Goal: Information Seeking & Learning: Learn about a topic

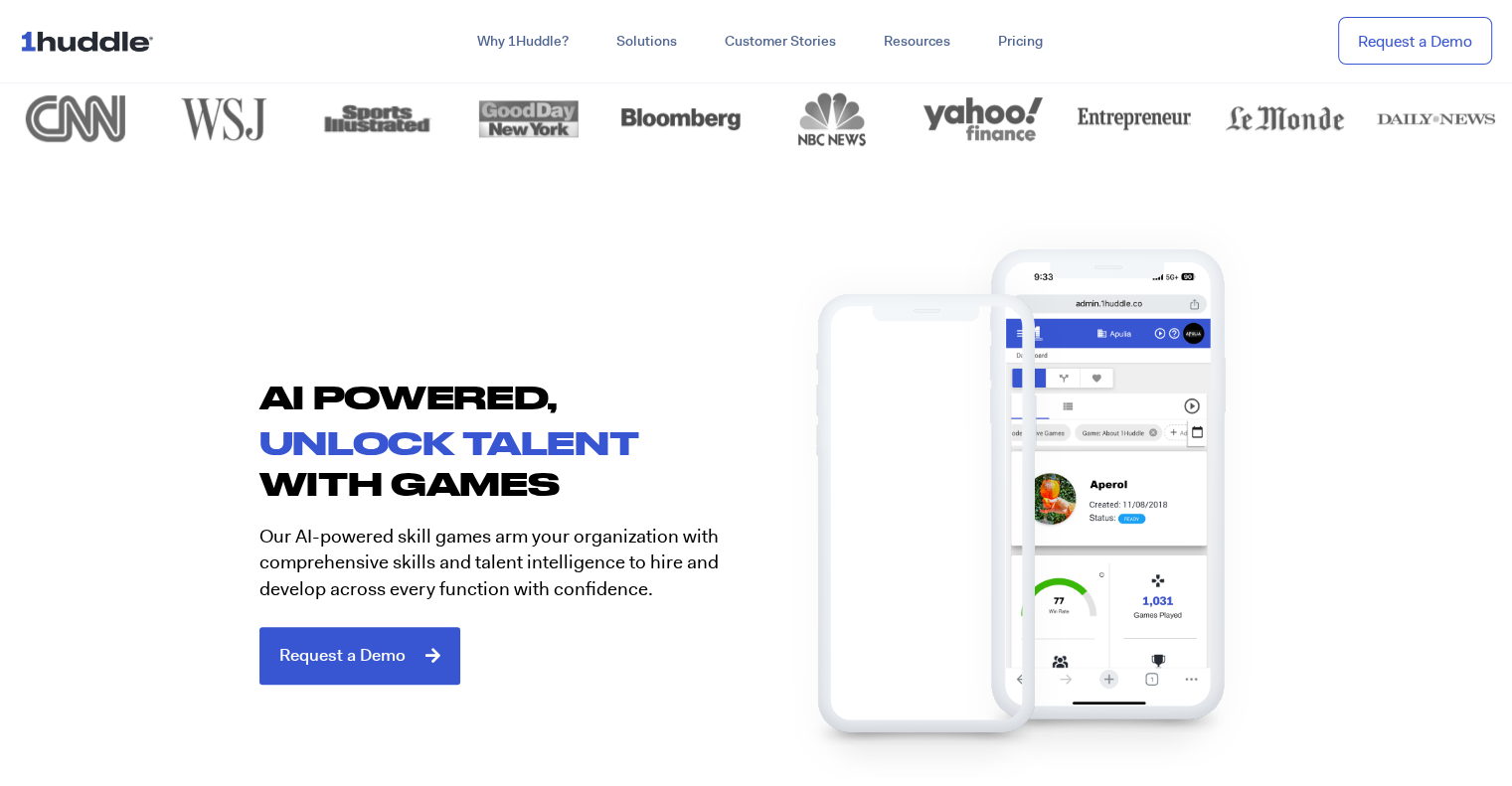
scroll to position [994, 0]
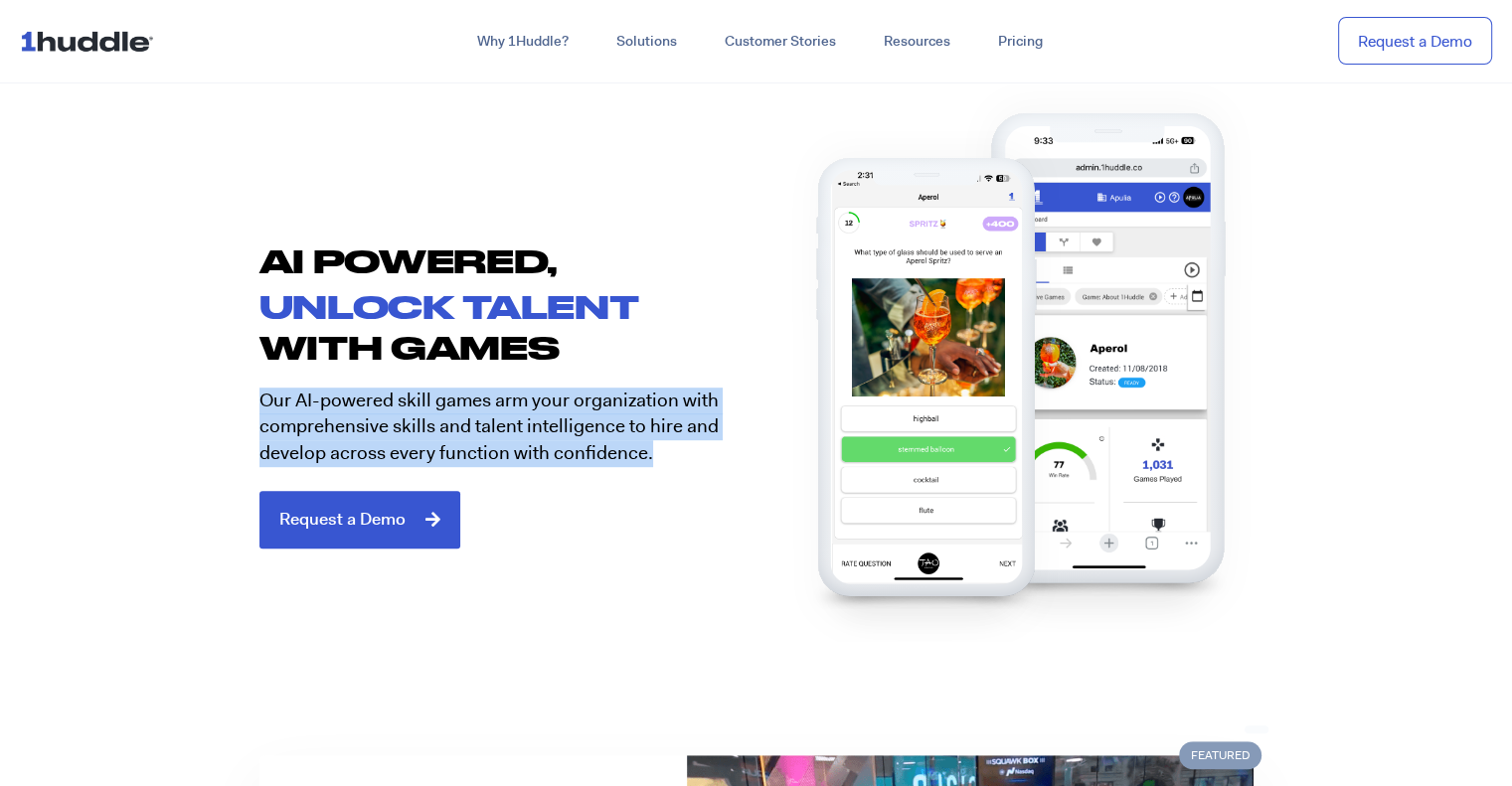
drag, startPoint x: 687, startPoint y: 458, endPoint x: 222, endPoint y: 390, distance: 469.9
click at [222, 390] on section "AI POWERED, unlock talent with games Our AI-powered skill games arm your organi…" at bounding box center [756, 388] width 1512 height 449
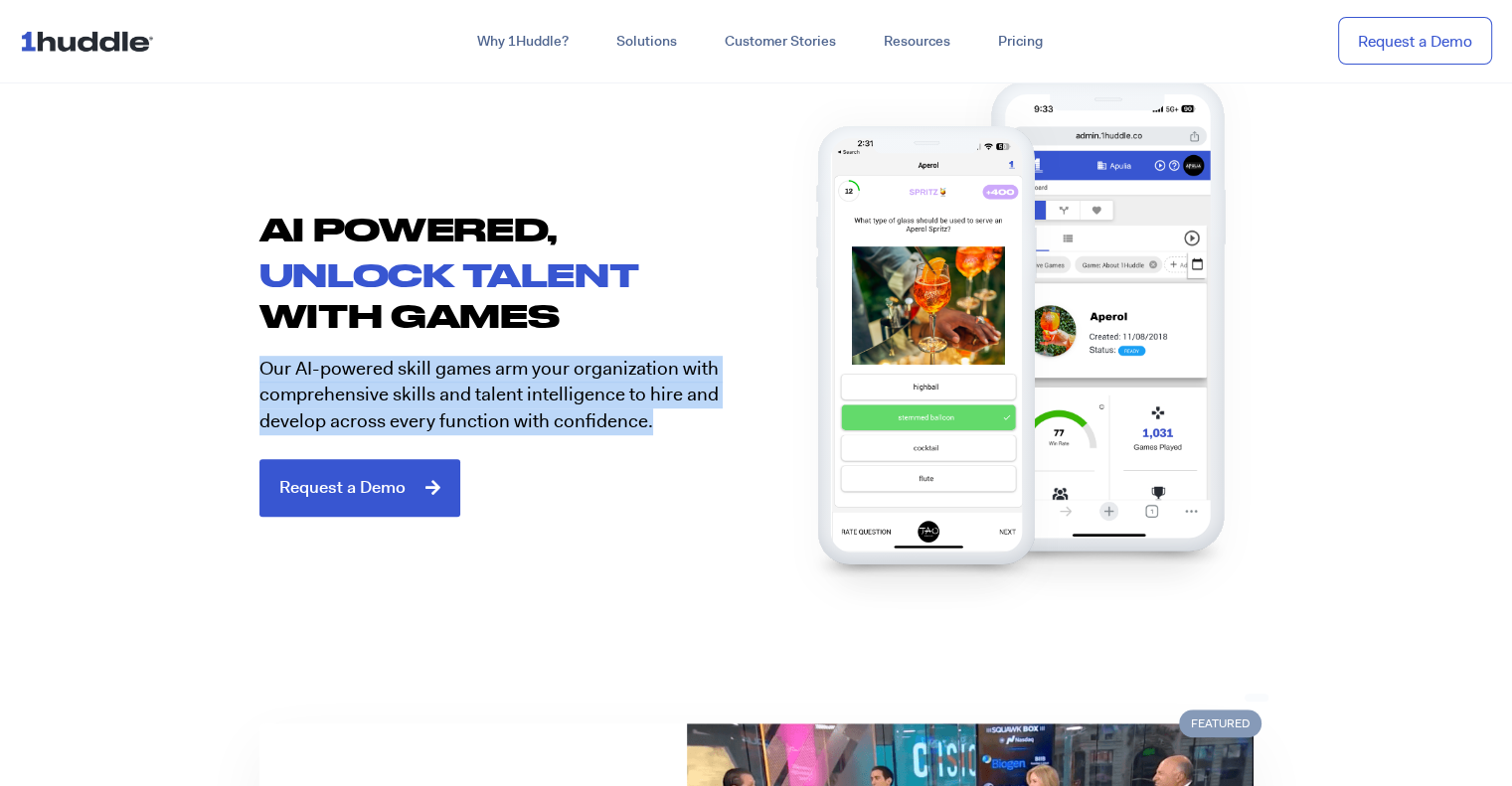
scroll to position [795, 0]
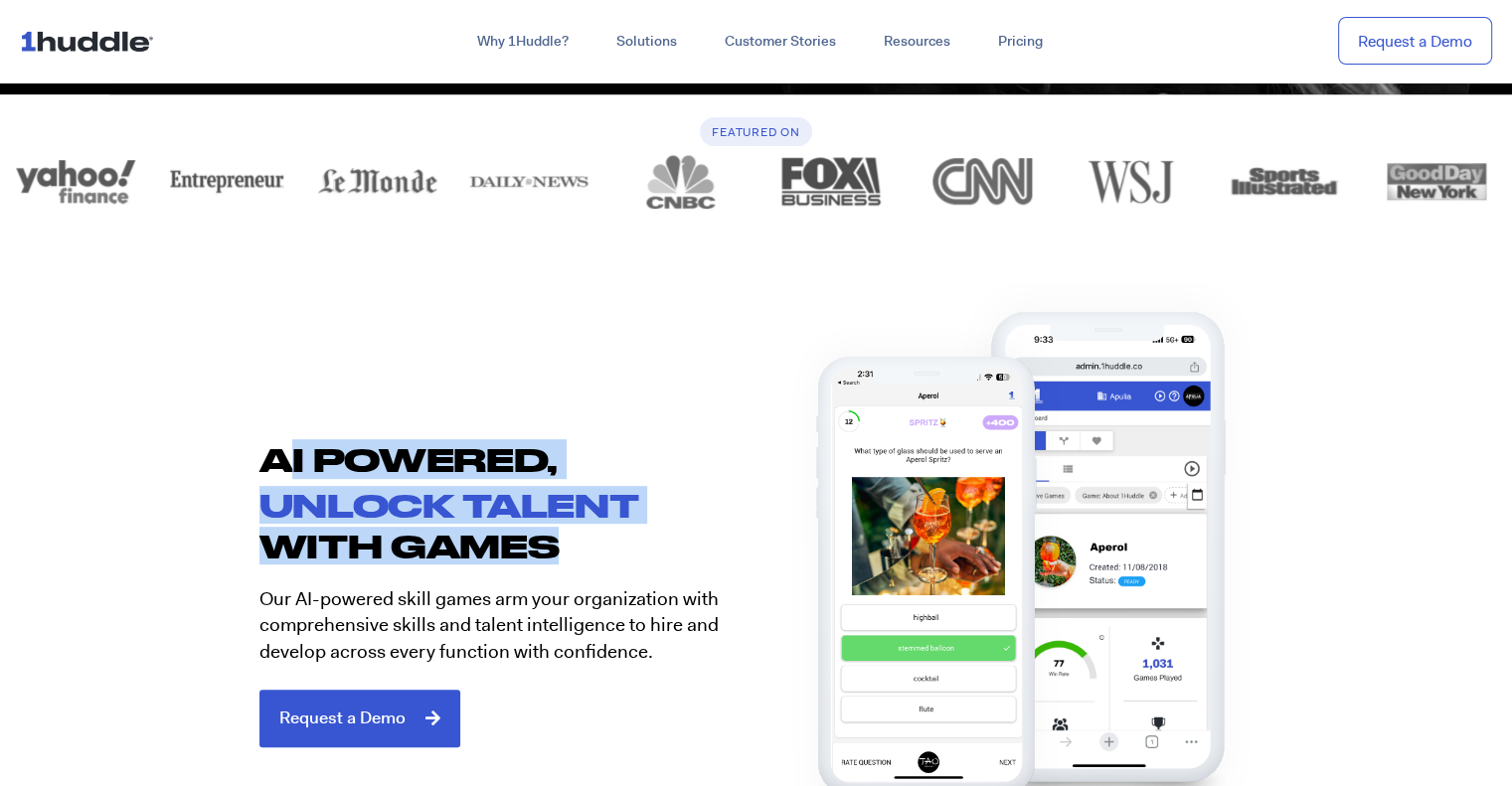
drag, startPoint x: 567, startPoint y: 536, endPoint x: 277, endPoint y: 452, distance: 301.9
click at [277, 452] on div "AI POWERED, unlock talent with games Our AI-powered skill games arm your organi…" at bounding box center [497, 593] width 517 height 308
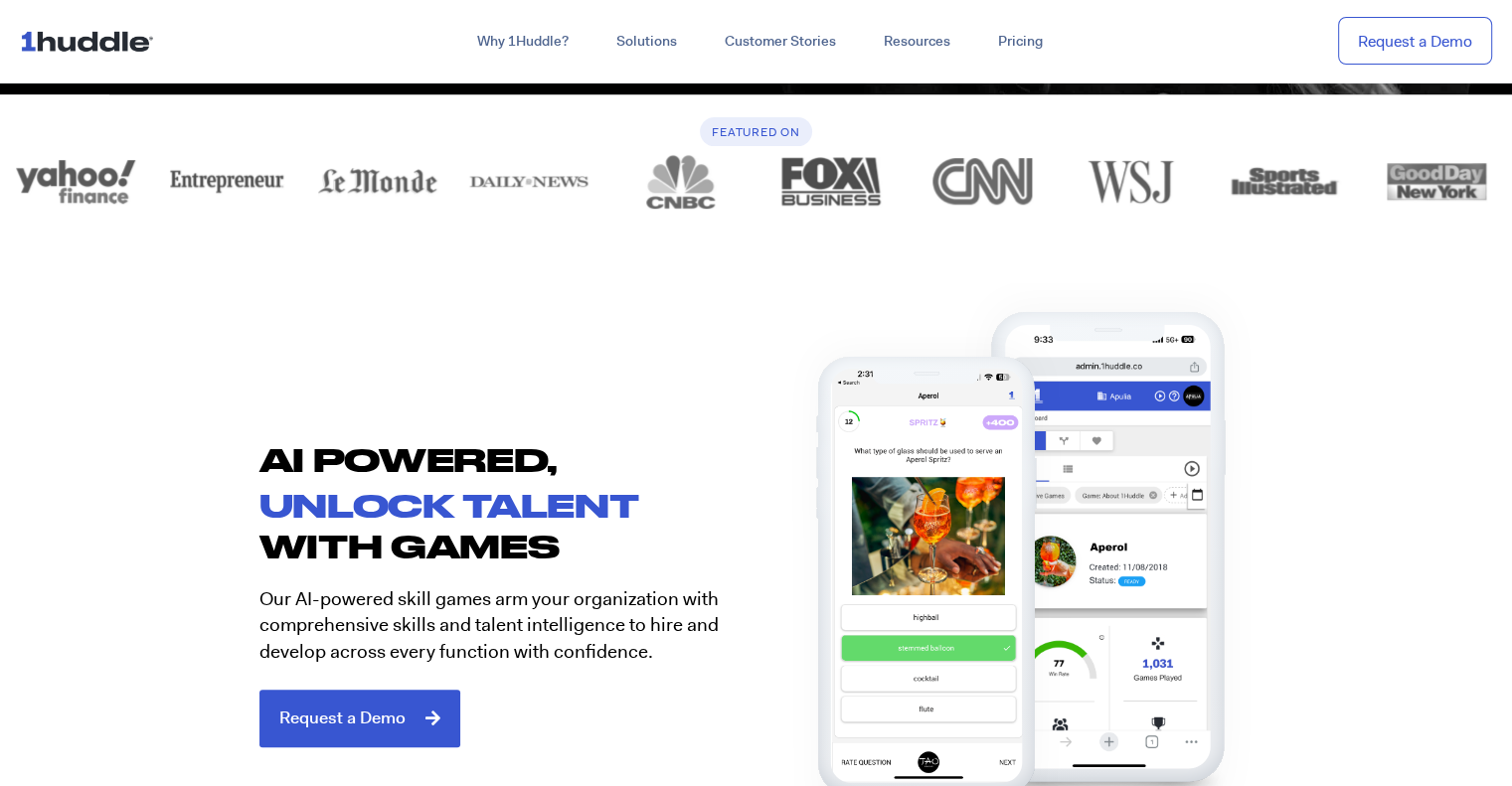
click at [684, 646] on p "Our AI-powered skill games arm your organization with comprehensive skills and …" at bounding box center [500, 627] width 482 height 80
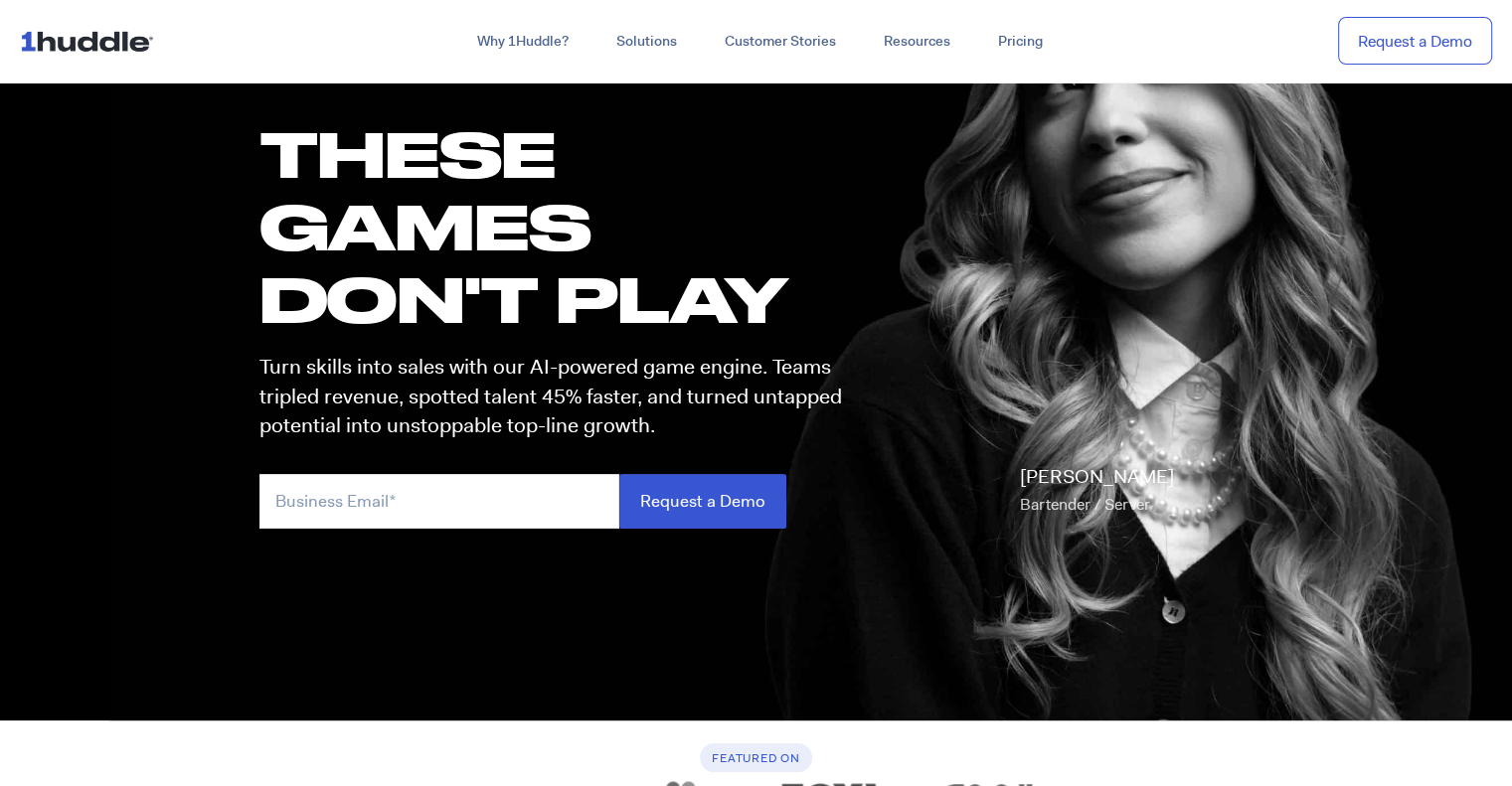
scroll to position [0, 0]
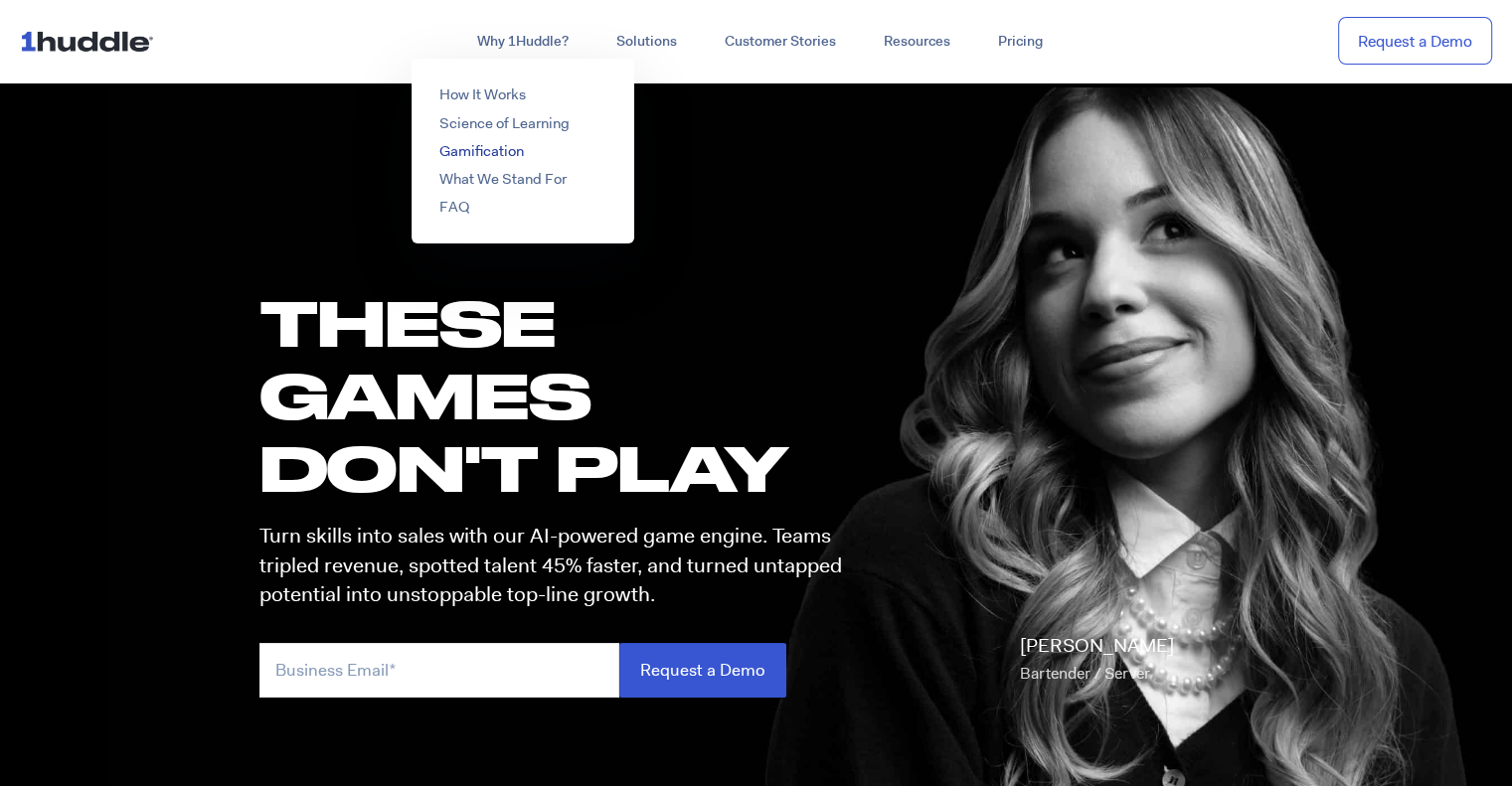
click at [492, 146] on link "Gamification" at bounding box center [481, 151] width 85 height 20
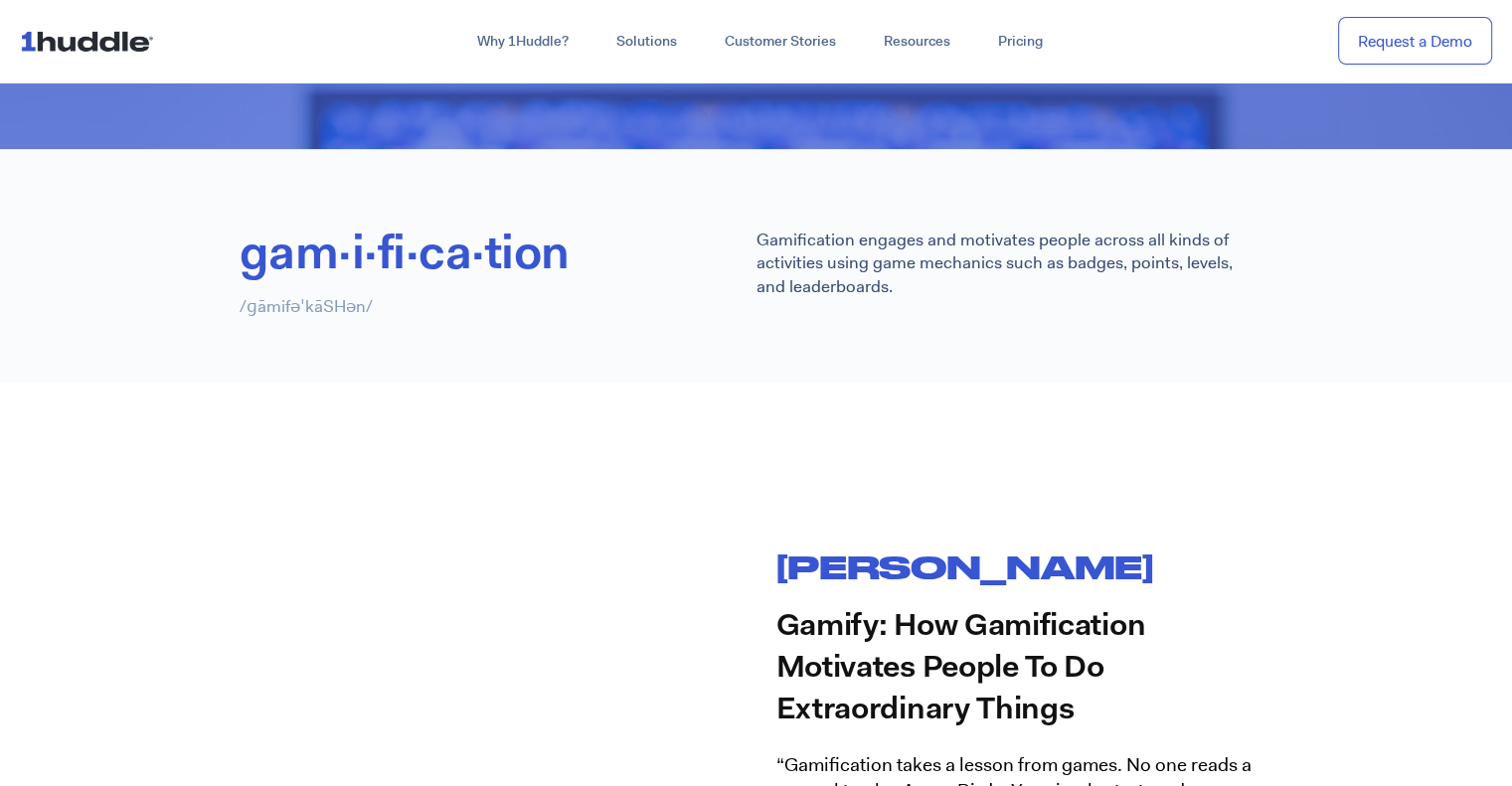
scroll to position [1789, 0]
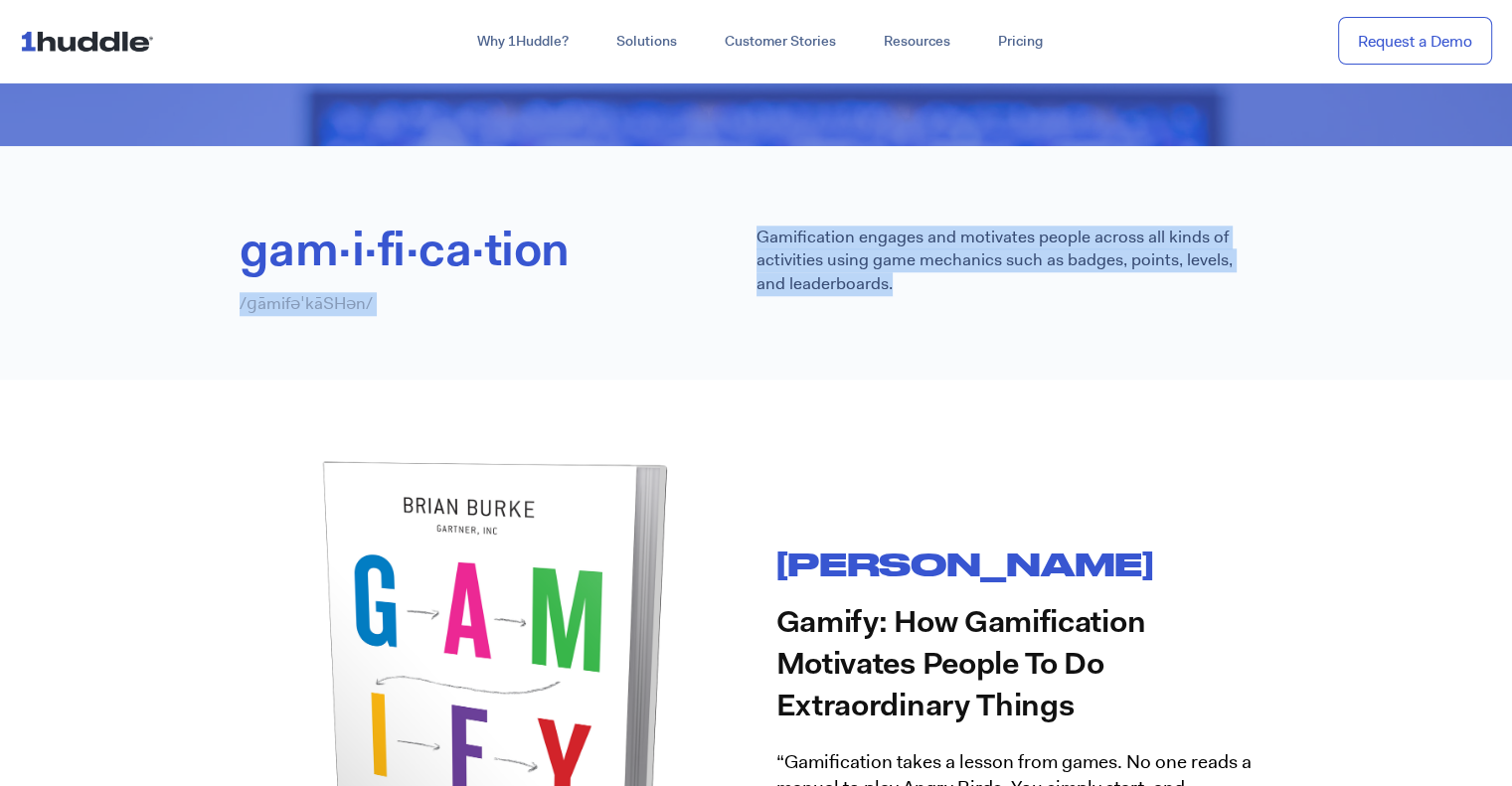
drag, startPoint x: 799, startPoint y: 273, endPoint x: 739, endPoint y: 243, distance: 67.1
click at [739, 243] on div "gam·i·fi·ca·tion /ɡāmifəˈkāSHən/ Gamification engages and motivates people acro…" at bounding box center [756, 270] width 1034 height 91
copy div "gam·i·fi·ca·tion /ɡāmifəˈkāSHən/ Gamification engages and motivates people acro…"
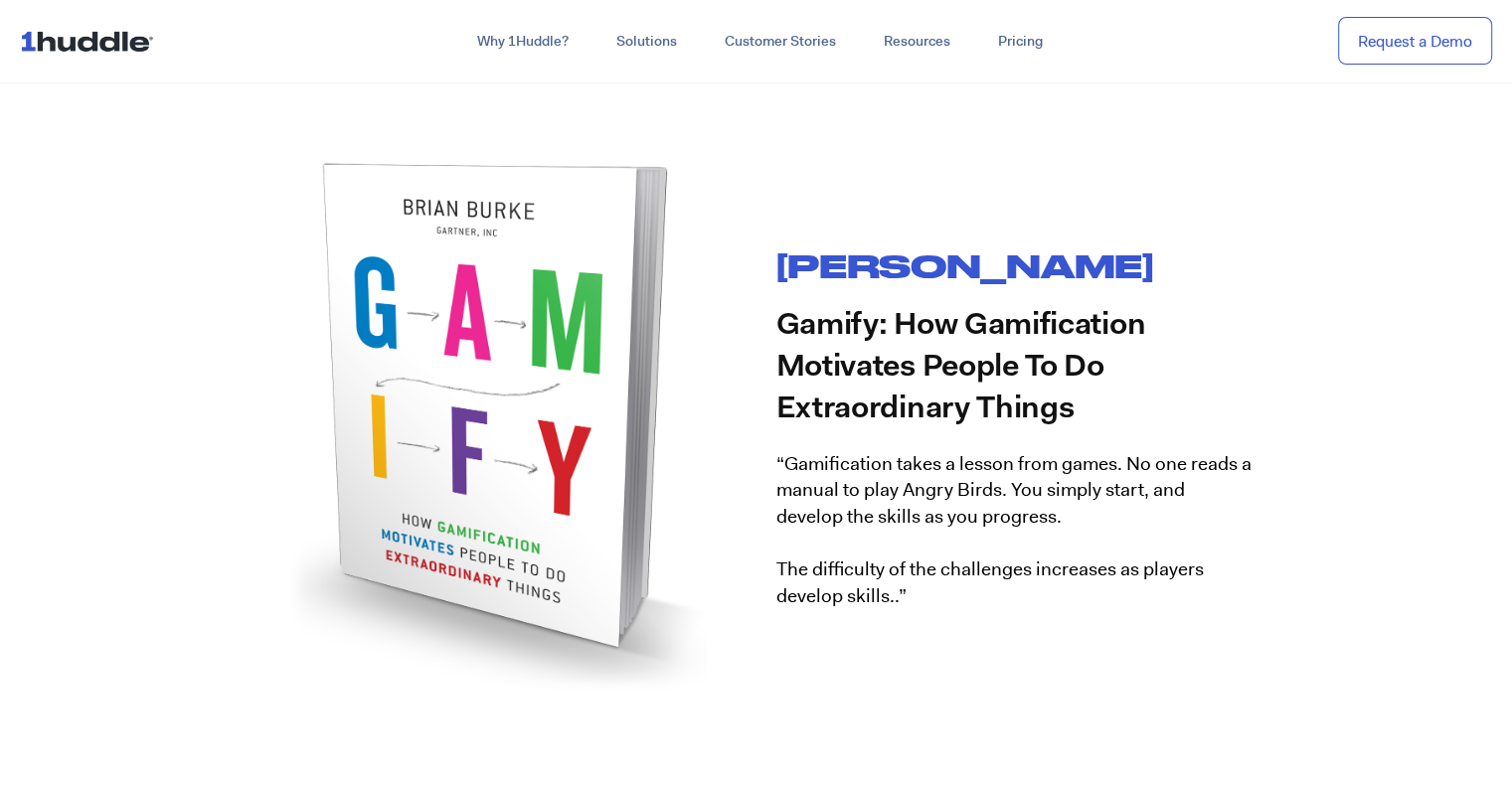
click at [962, 376] on h2 "Gamify: How Gamification Motivates People To Do Extraordinary Things" at bounding box center [1025, 369] width 497 height 126
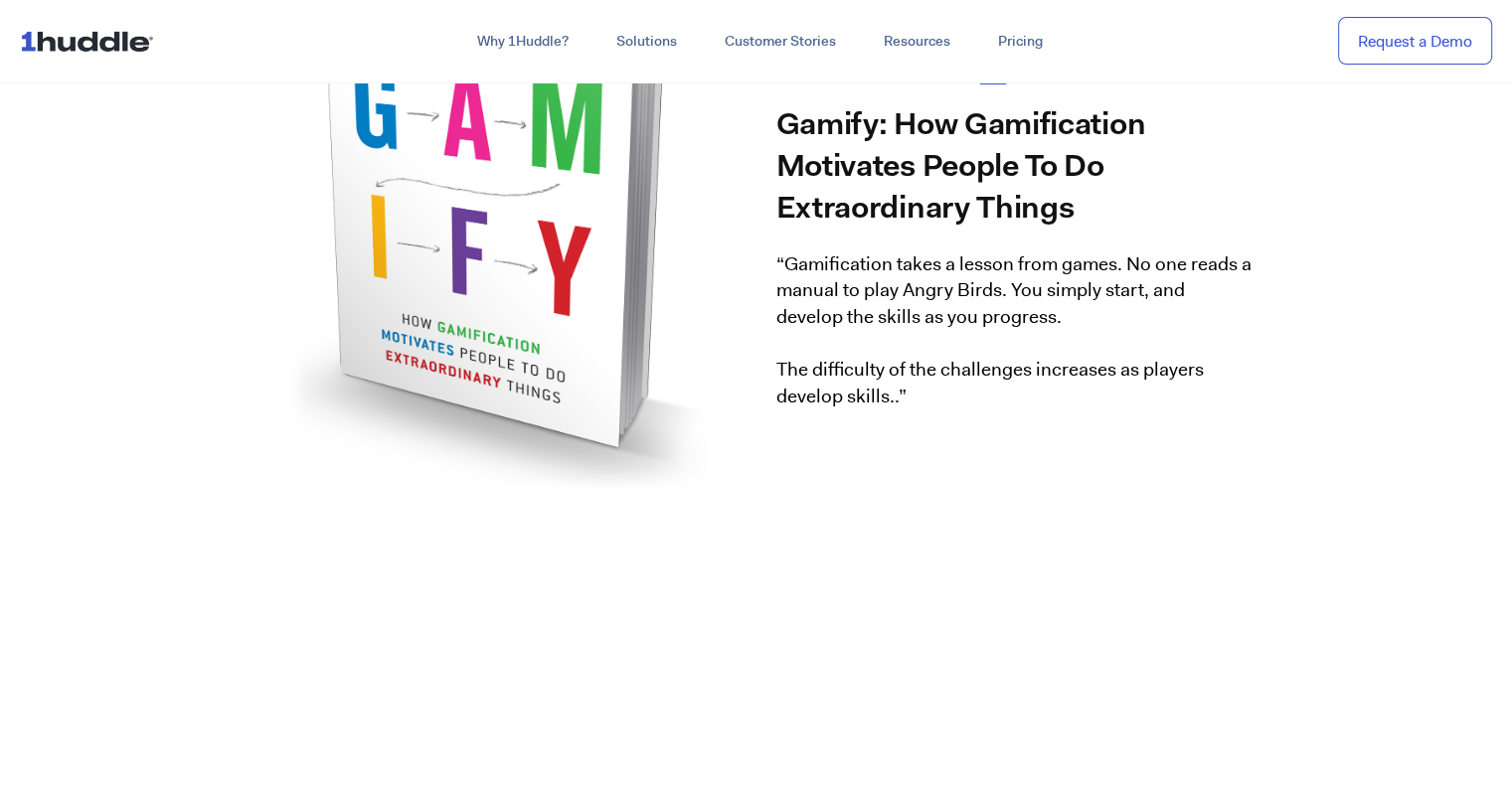
scroll to position [2683, 0]
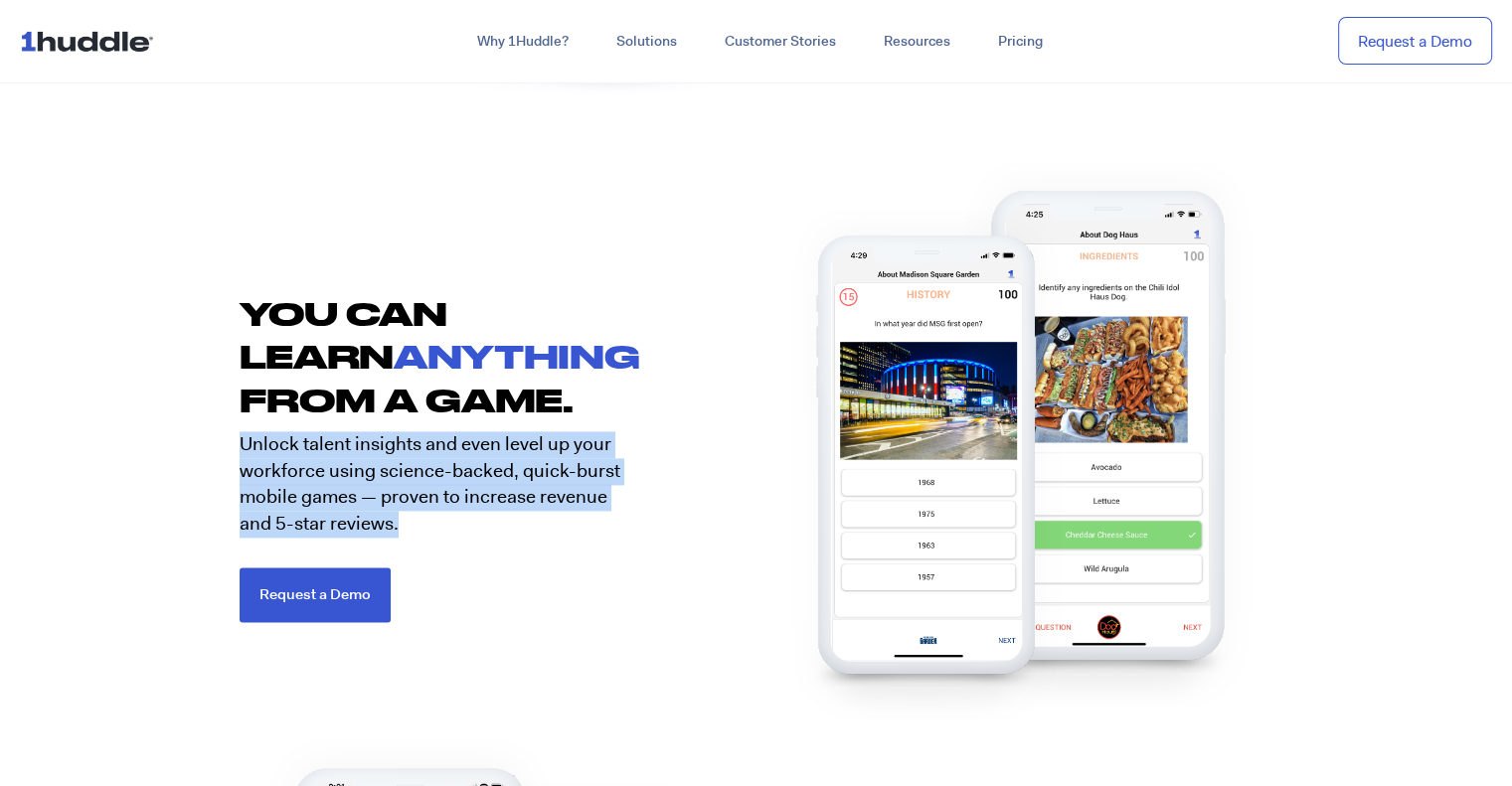
drag, startPoint x: 444, startPoint y: 518, endPoint x: 228, endPoint y: 458, distance: 224.2
click at [228, 458] on section "YOU CAN LEARN ANYTHING FROM A GAME. Unlock talent insights and even level up yo…" at bounding box center [756, 430] width 1512 height 382
click at [327, 489] on p "Unlock talent insights and even level up your workforce using science-backed, q…" at bounding box center [433, 484] width 388 height 106
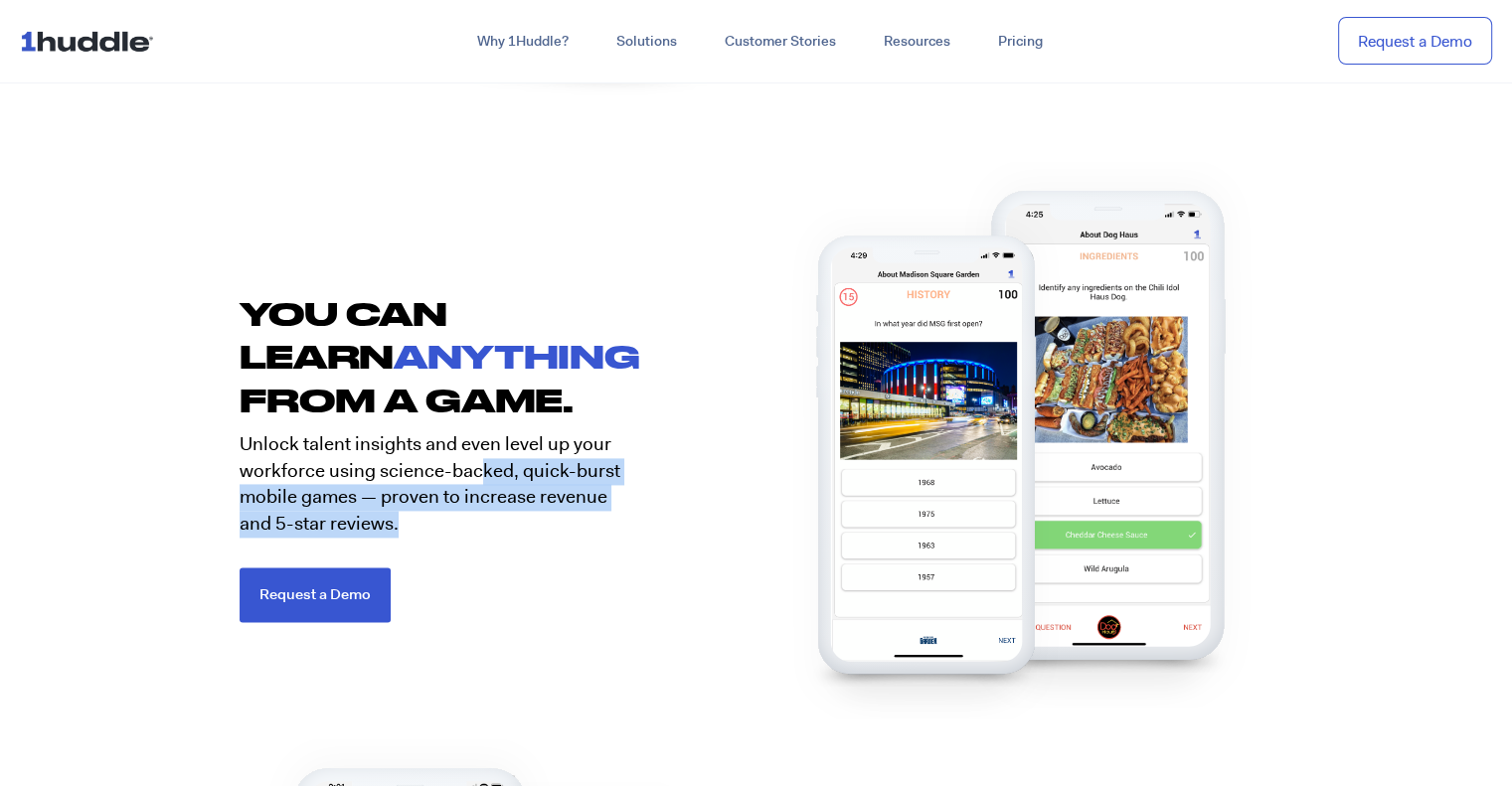
drag, startPoint x: 434, startPoint y: 516, endPoint x: 477, endPoint y: 472, distance: 61.5
click at [477, 472] on p "Unlock talent insights and even level up your workforce using science-backed, q…" at bounding box center [433, 484] width 388 height 106
click at [372, 497] on p "Unlock talent insights and even level up your workforce using science-backed, q…" at bounding box center [433, 484] width 388 height 106
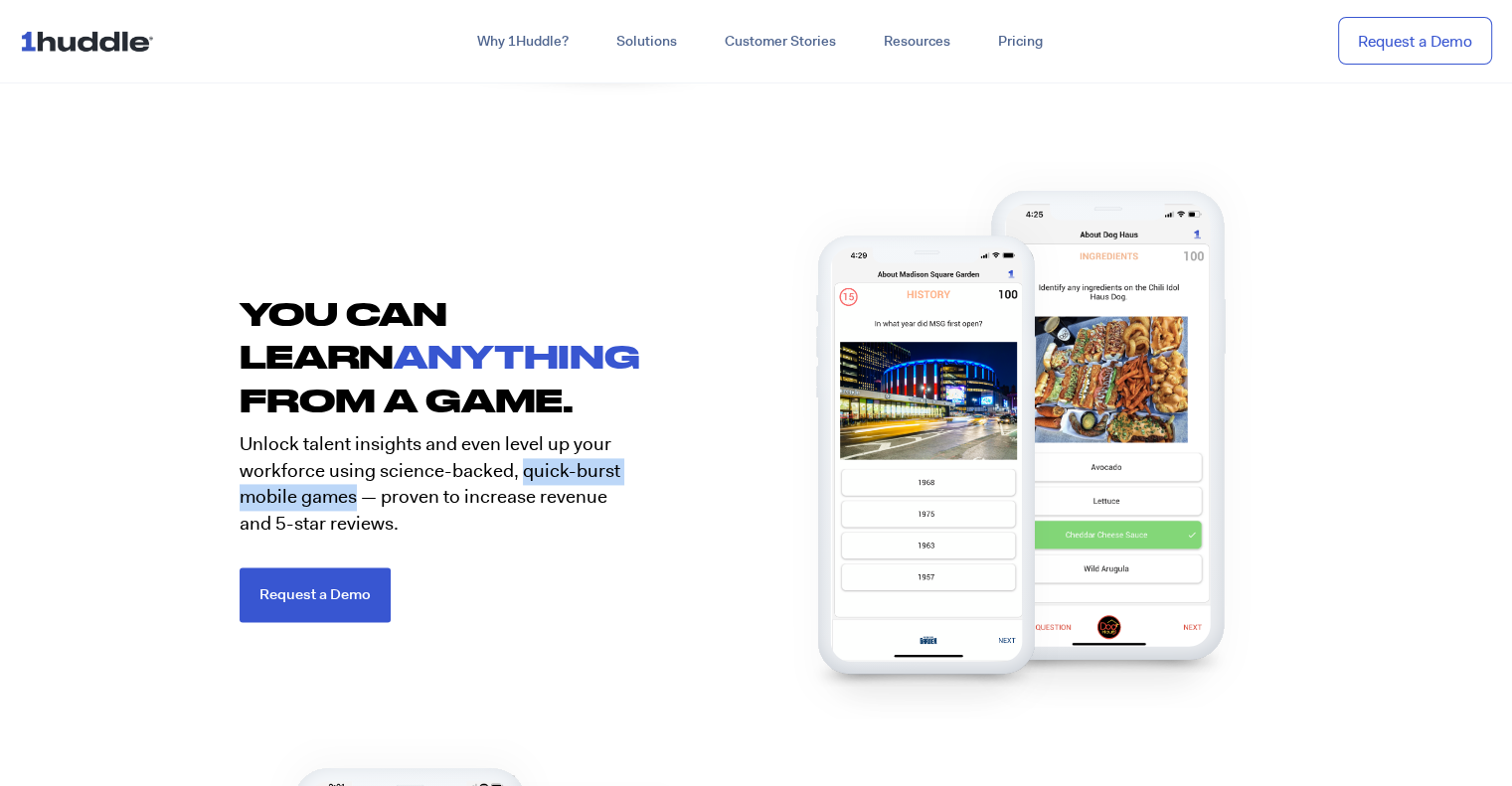
drag, startPoint x: 404, startPoint y: 492, endPoint x: 520, endPoint y: 476, distance: 117.1
click at [520, 476] on p "Unlock talent insights and even level up your workforce using science-backed, q…" at bounding box center [433, 484] width 388 height 106
copy p "quick-burst mobile games"
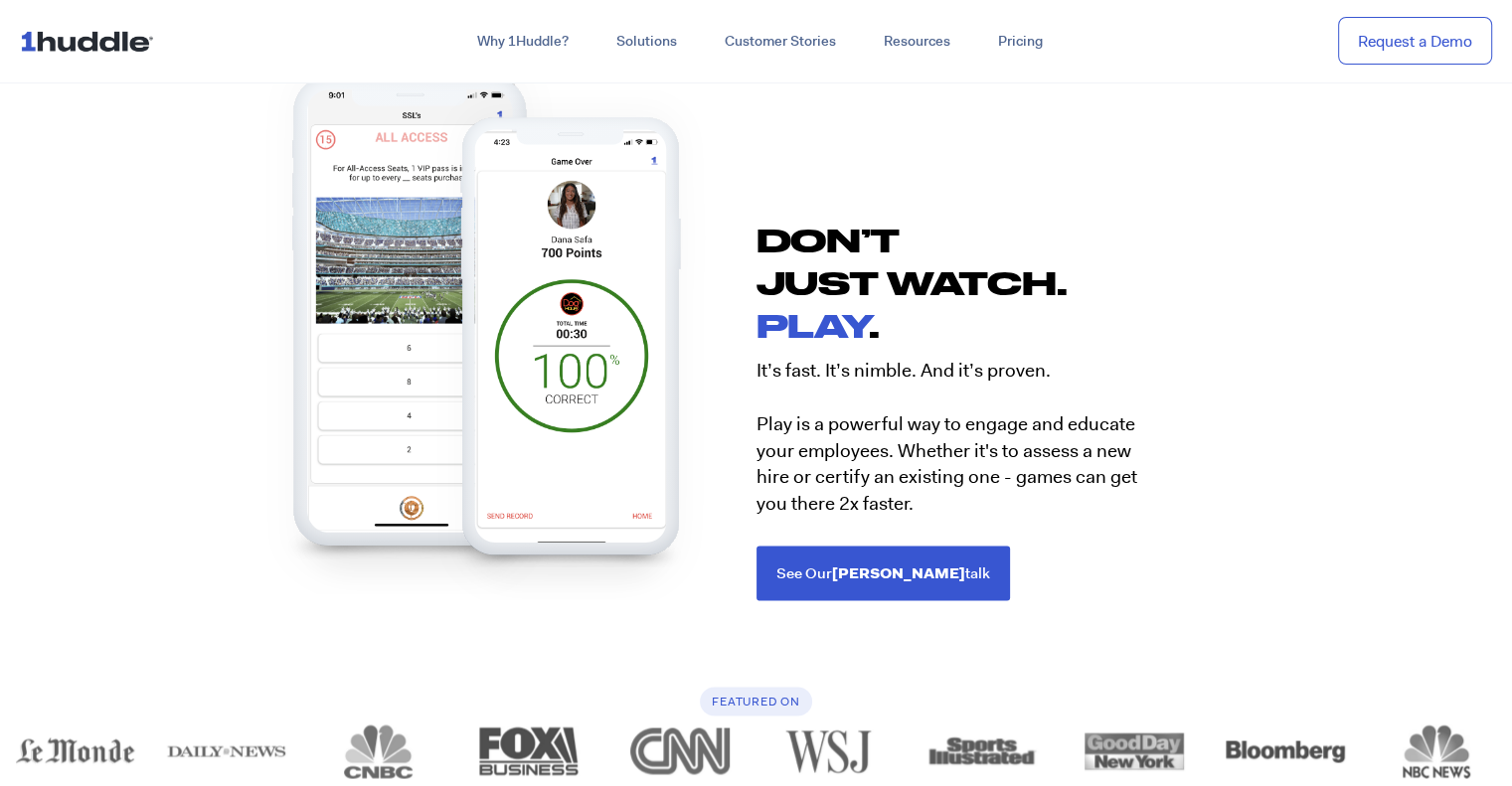
scroll to position [3379, 0]
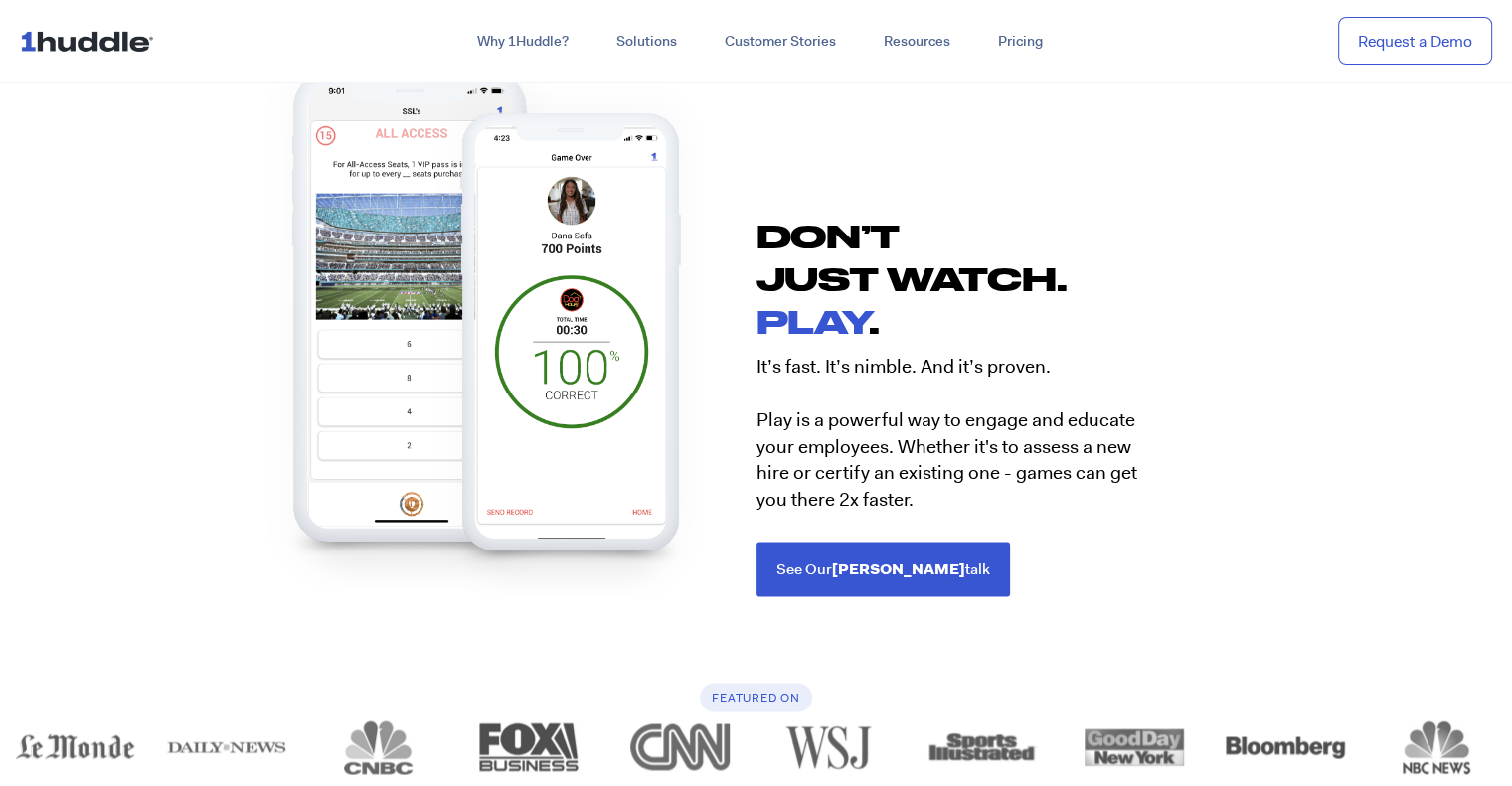
click at [1061, 374] on p "It’s fast. It’s nimble. And it’s proven. Play is a powerful way to engage and e…" at bounding box center [950, 433] width 388 height 159
click at [971, 450] on p "It’s fast. It’s nimble. And it’s proven. Play is a powerful way to engage and e…" at bounding box center [950, 433] width 388 height 159
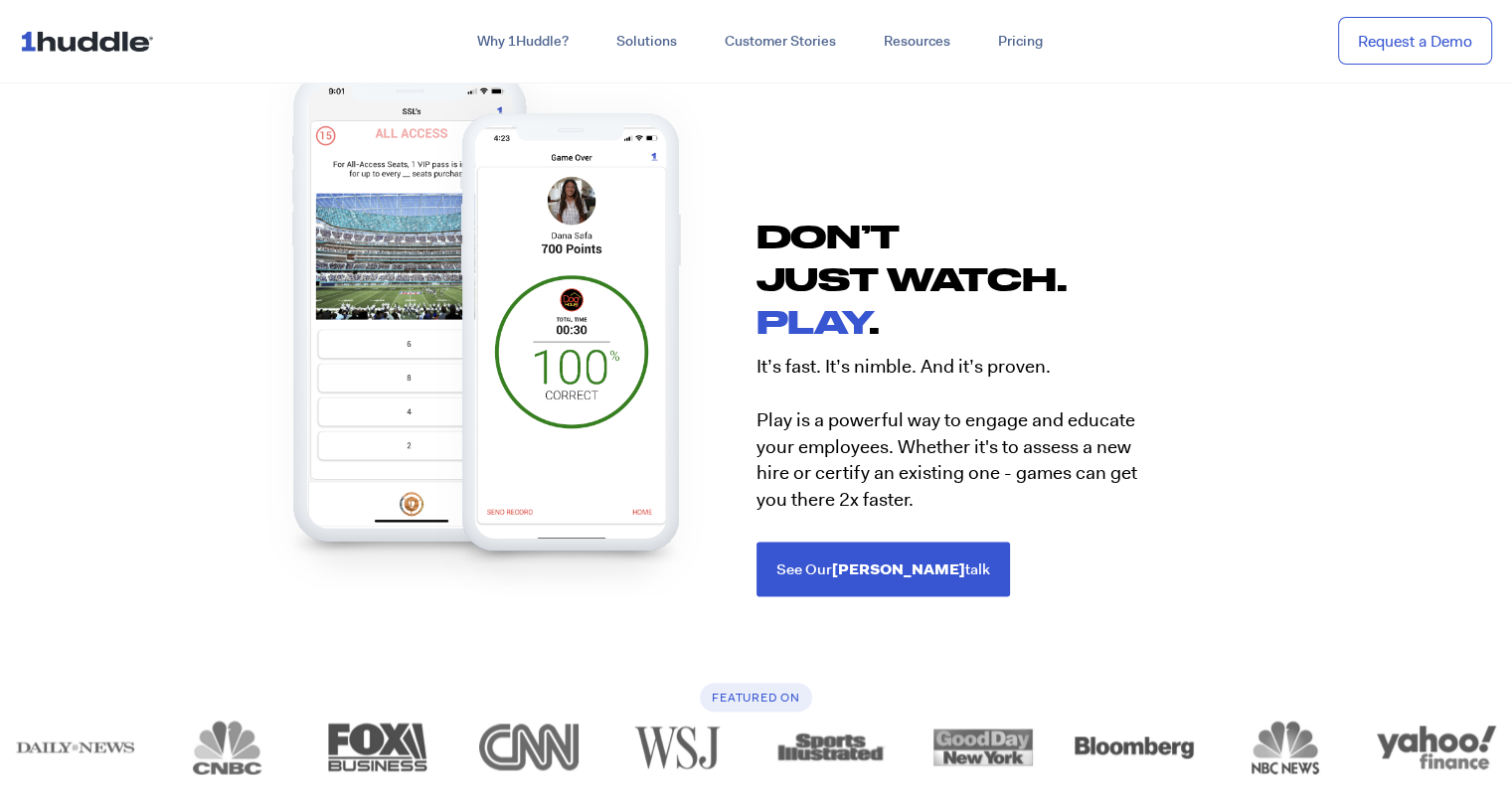
click at [929, 489] on p "It’s fast. It’s nimble. And it’s proven. Play is a powerful way to engage and e…" at bounding box center [950, 433] width 388 height 159
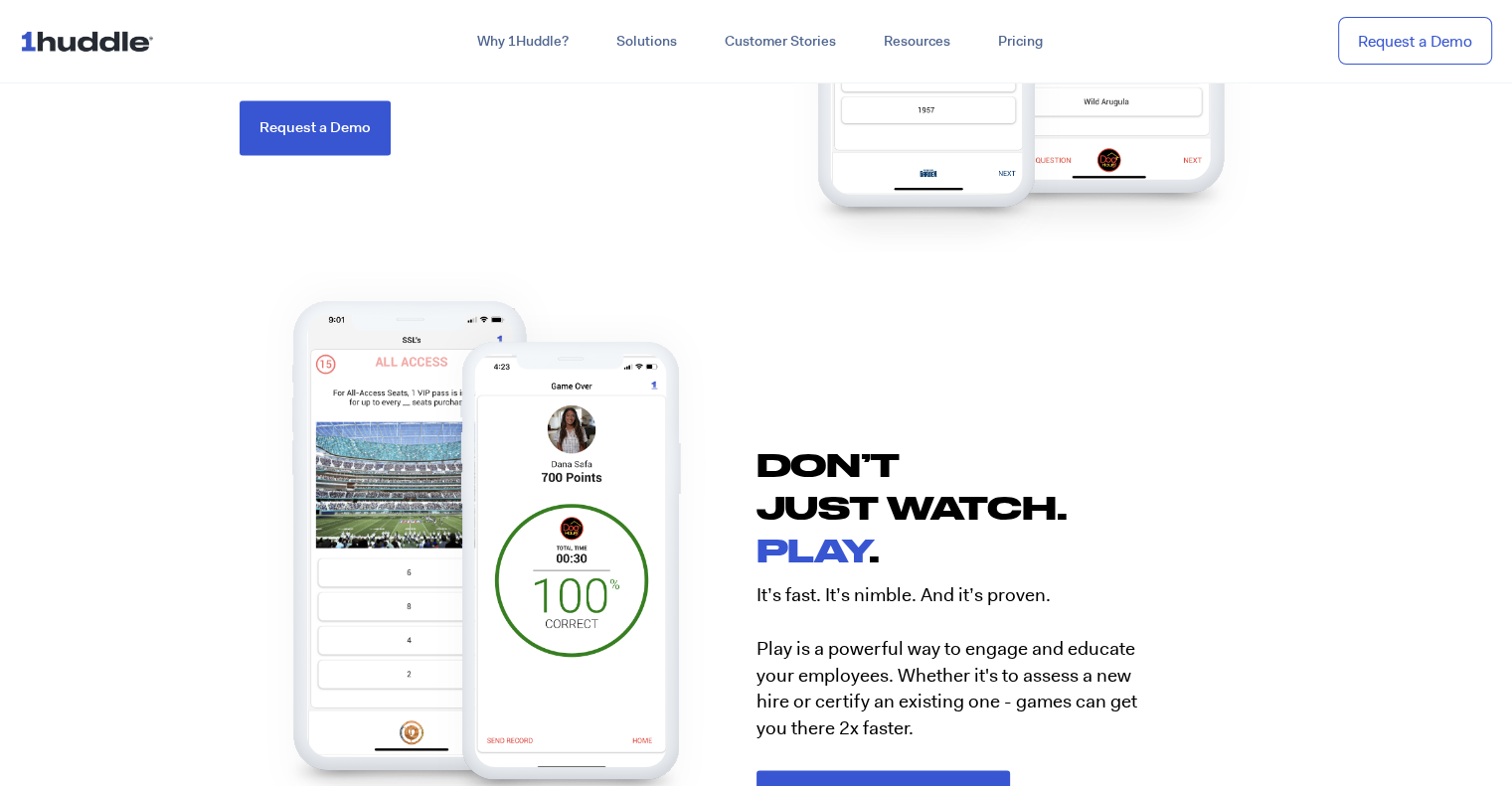
scroll to position [3080, 0]
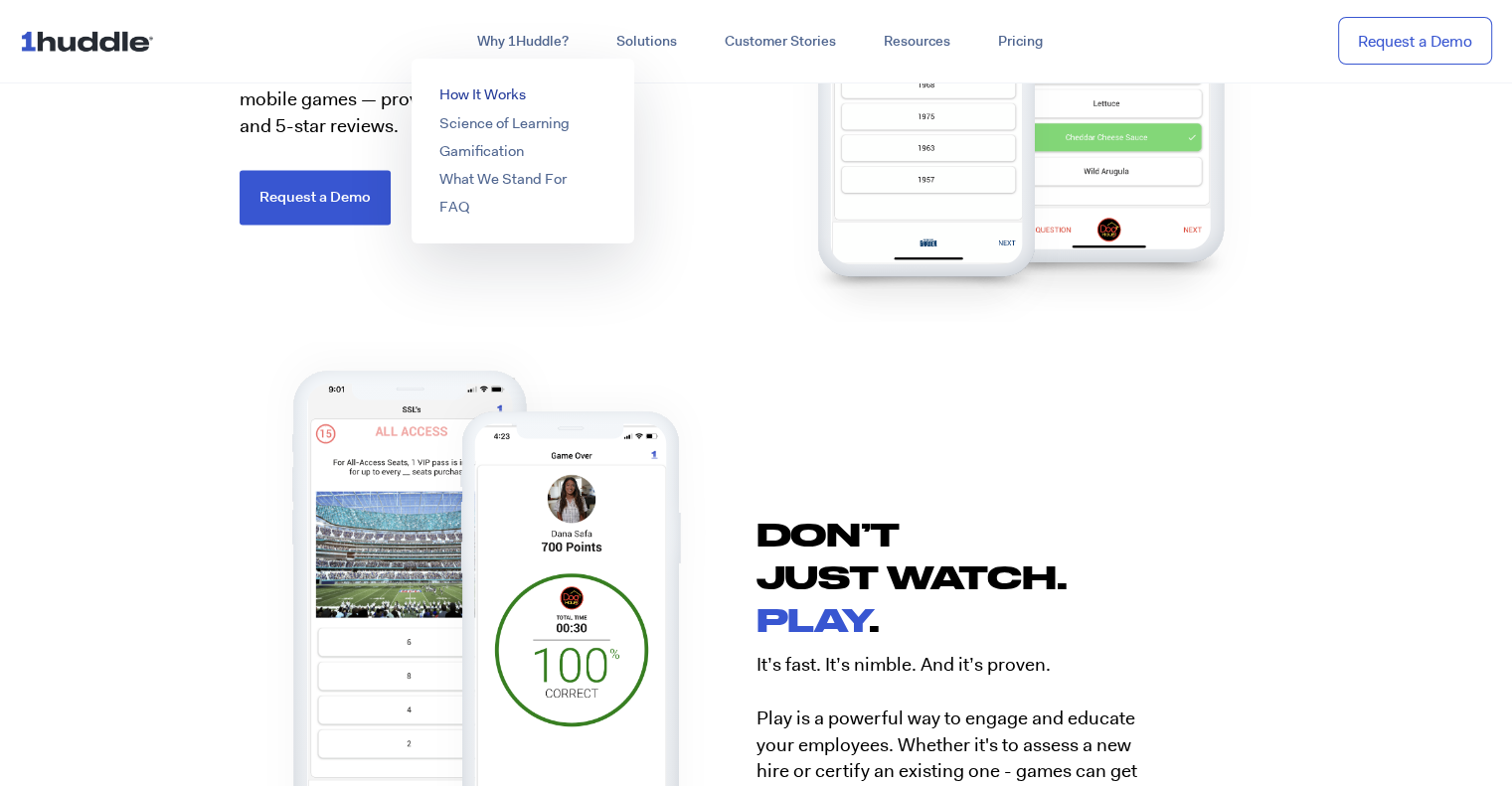
click at [492, 91] on link "How It Works" at bounding box center [482, 95] width 87 height 20
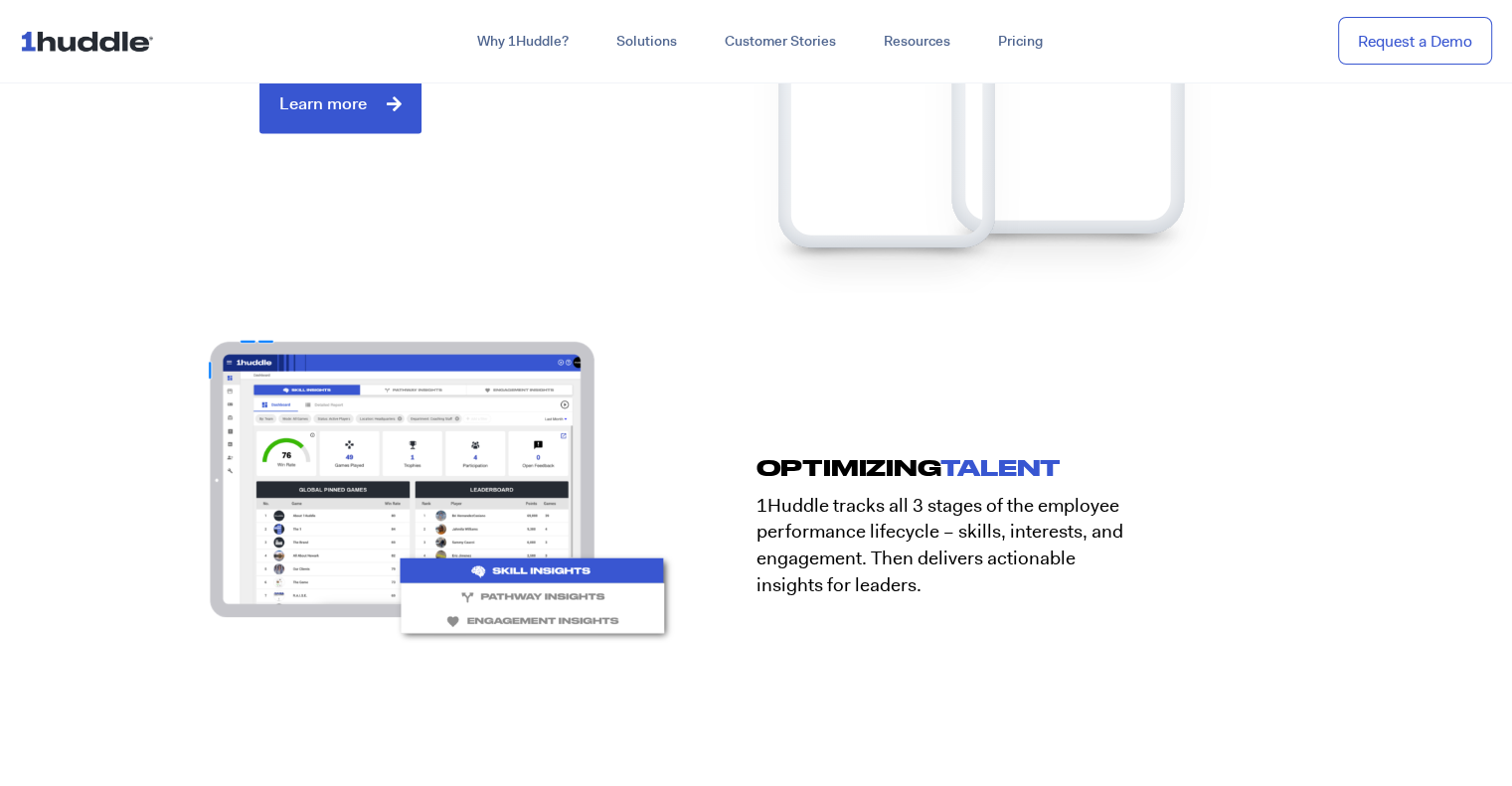
scroll to position [2982, 0]
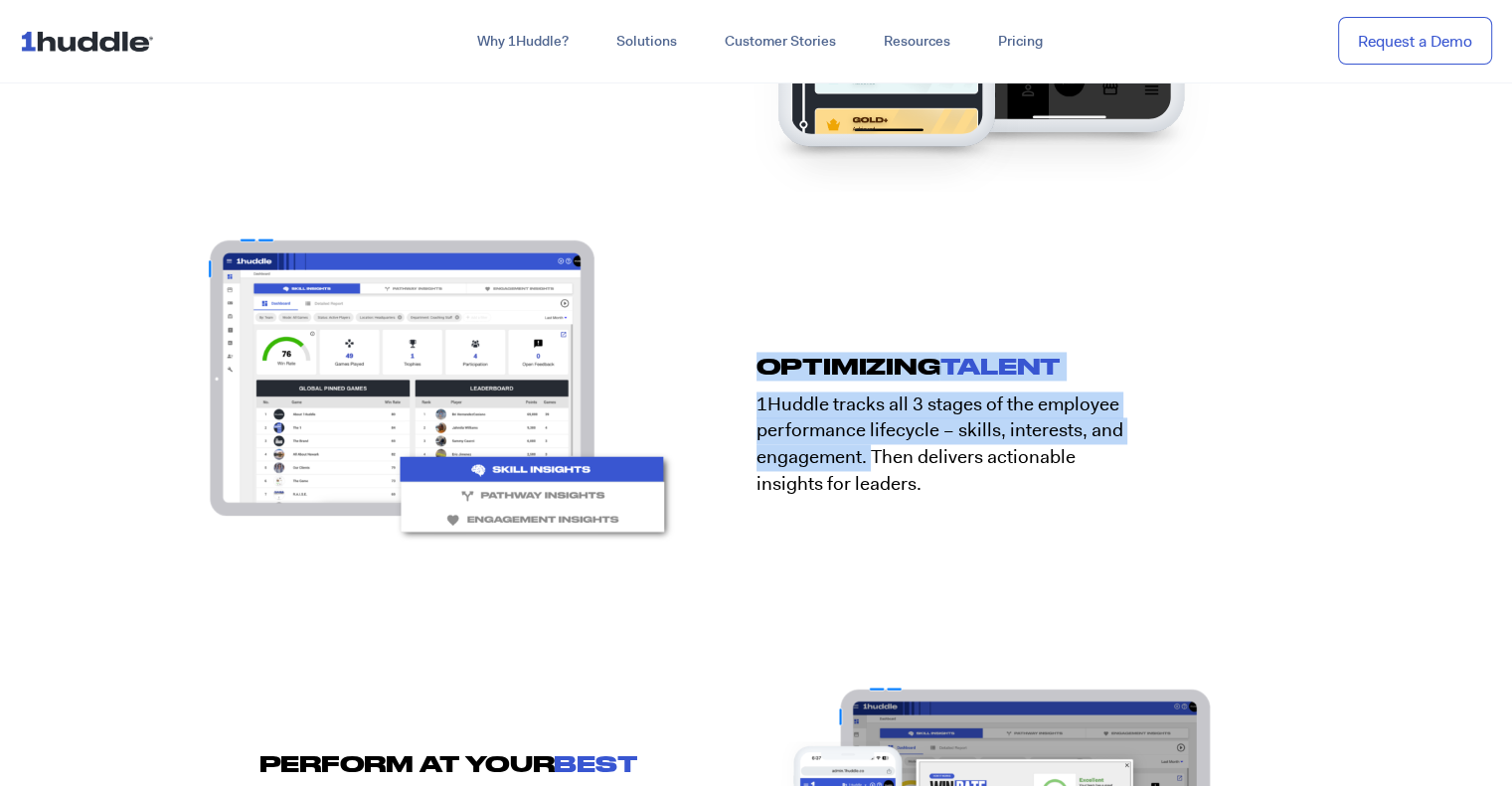
drag, startPoint x: 874, startPoint y: 455, endPoint x: 739, endPoint y: 400, distance: 145.8
click at [739, 400] on div "OPTIMIZING TALENT 1Huddle tracks all 3 stages of the employee performance lifec…" at bounding box center [756, 412] width 1034 height 382
click at [778, 384] on div "OPTIMIZING TALENT 1Huddle tracks all 3 stages of the employee performance lifec…" at bounding box center [1015, 477] width 517 height 252
click at [851, 444] on p "1Huddle tracks all 3 stages of the employee performance lifecycle – skills, int…" at bounding box center [950, 444] width 388 height 106
drag, startPoint x: 847, startPoint y: 450, endPoint x: 756, endPoint y: 408, distance: 100.2
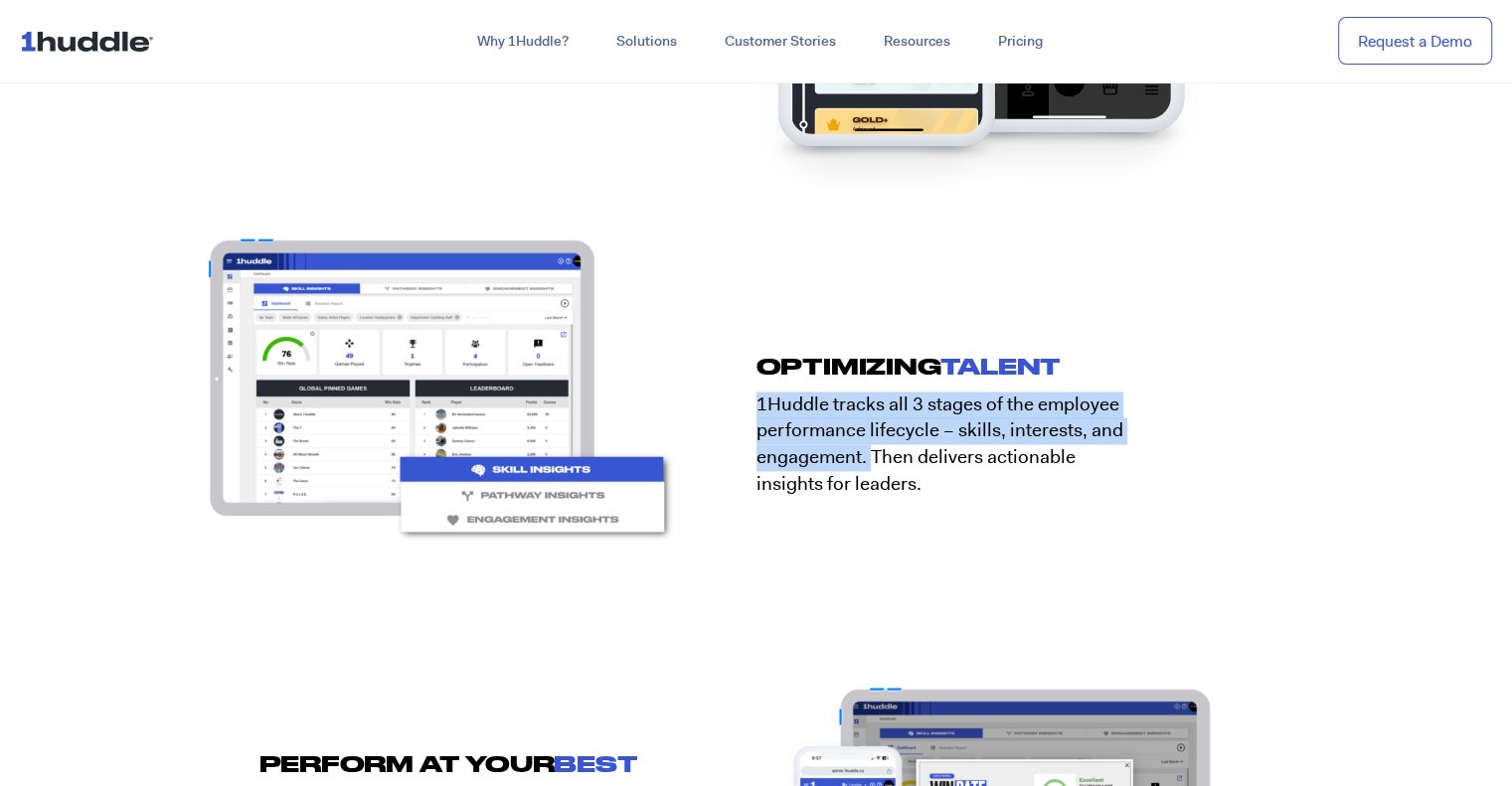
click at [756, 408] on p "1Huddle tracks all 3 stages of the employee performance lifecycle – skills, int…" at bounding box center [950, 444] width 388 height 106
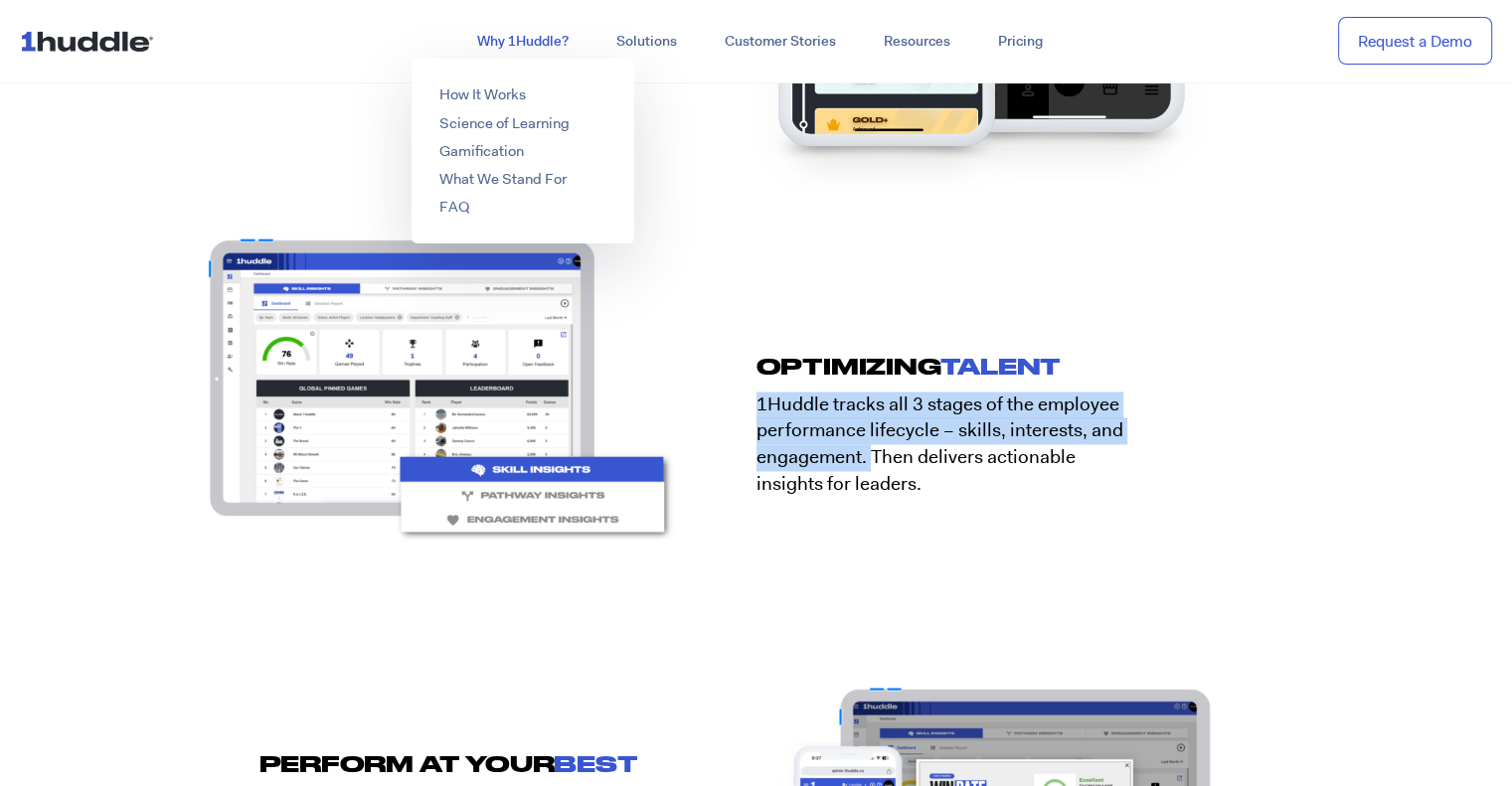
copy p "1Huddle tracks all 3 stages of the employee performance lifecycle – skills, int…"
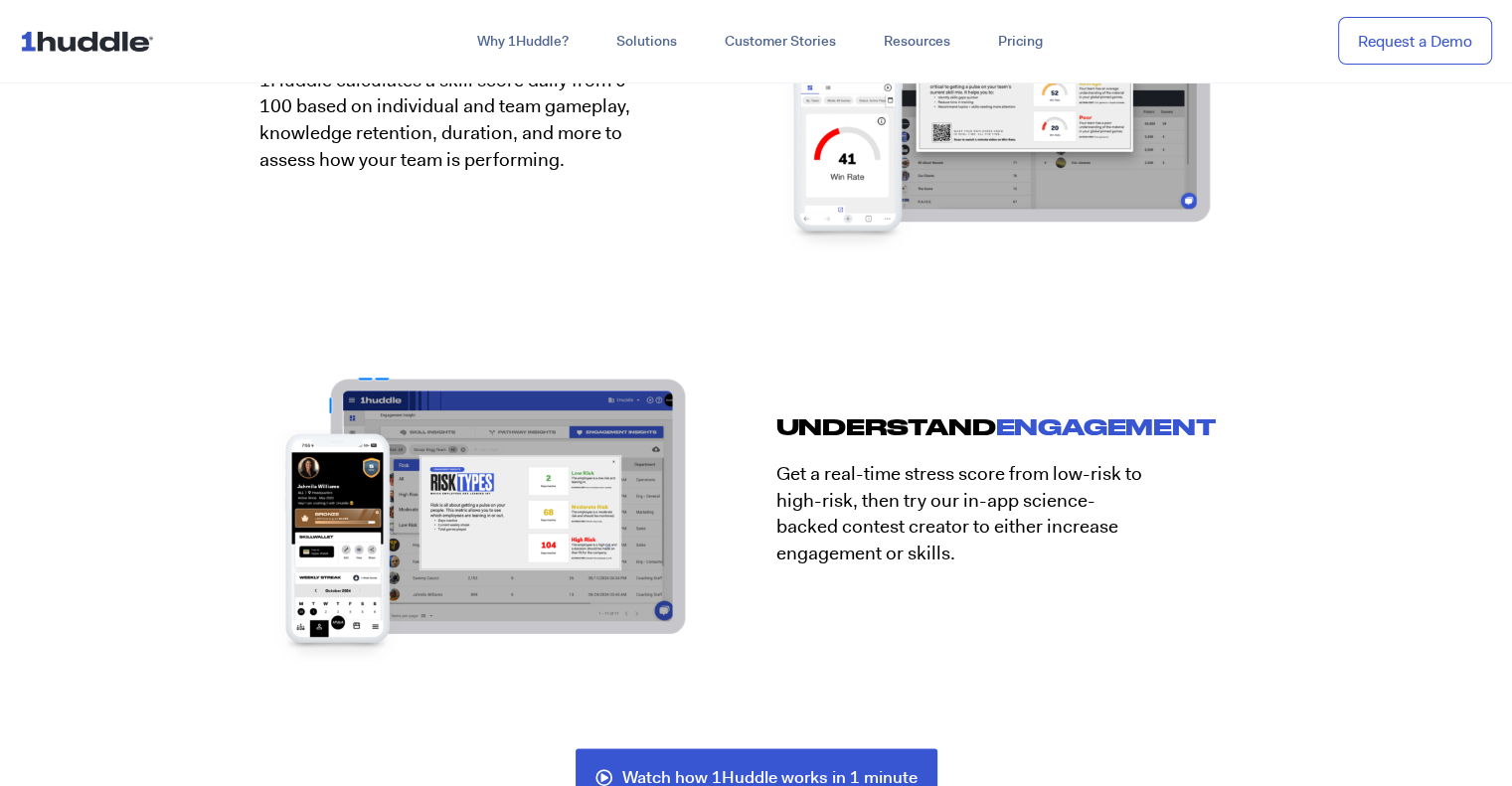
scroll to position [3875, 0]
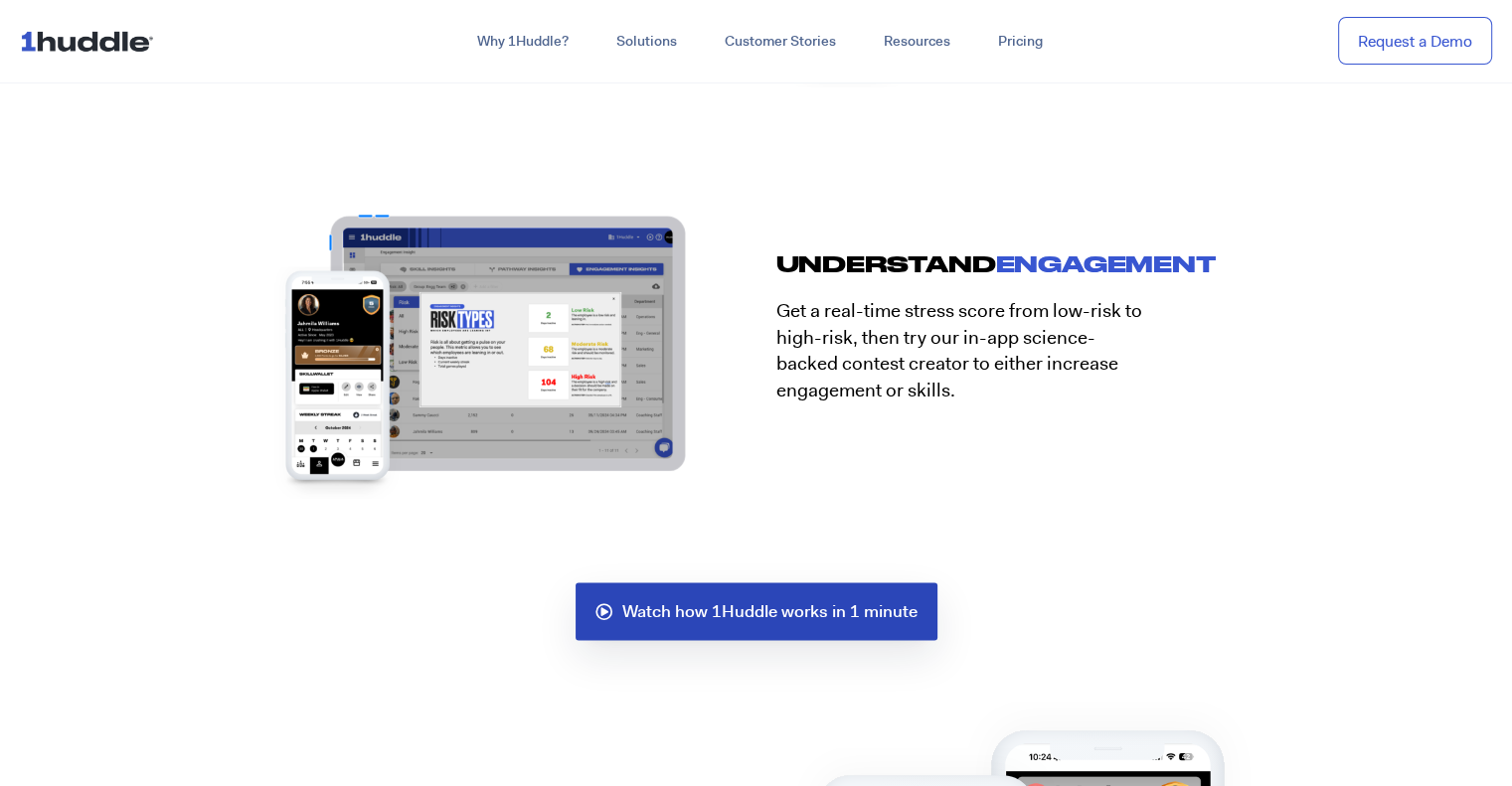
click at [787, 603] on span "Watch how 1Huddle works in 1 minute" at bounding box center [769, 612] width 295 height 18
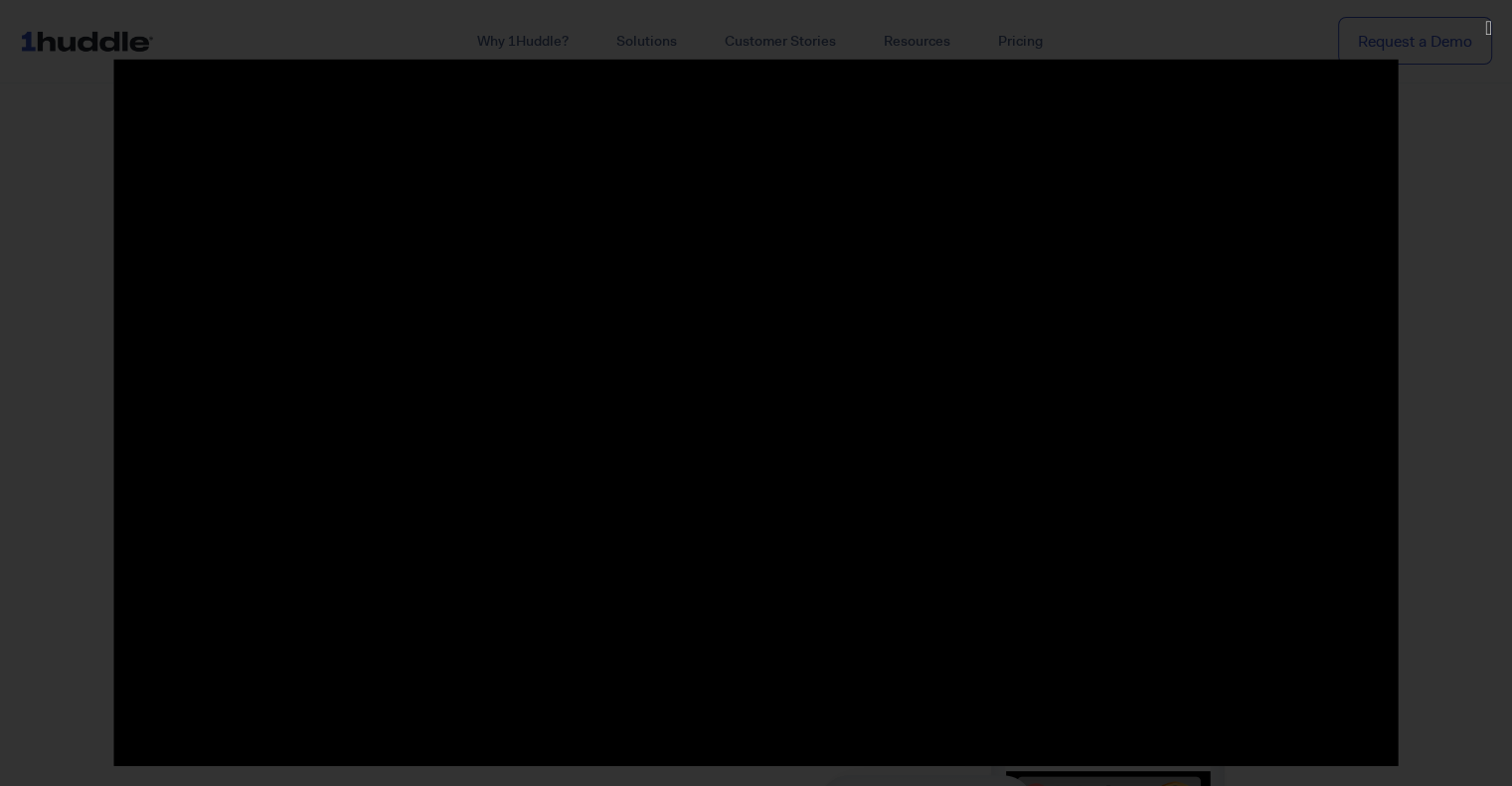
click at [40, 553] on div at bounding box center [756, 393] width 1512 height 667
drag, startPoint x: 1451, startPoint y: 239, endPoint x: 1439, endPoint y: 226, distance: 17.7
click at [1451, 239] on div at bounding box center [756, 393] width 1512 height 667
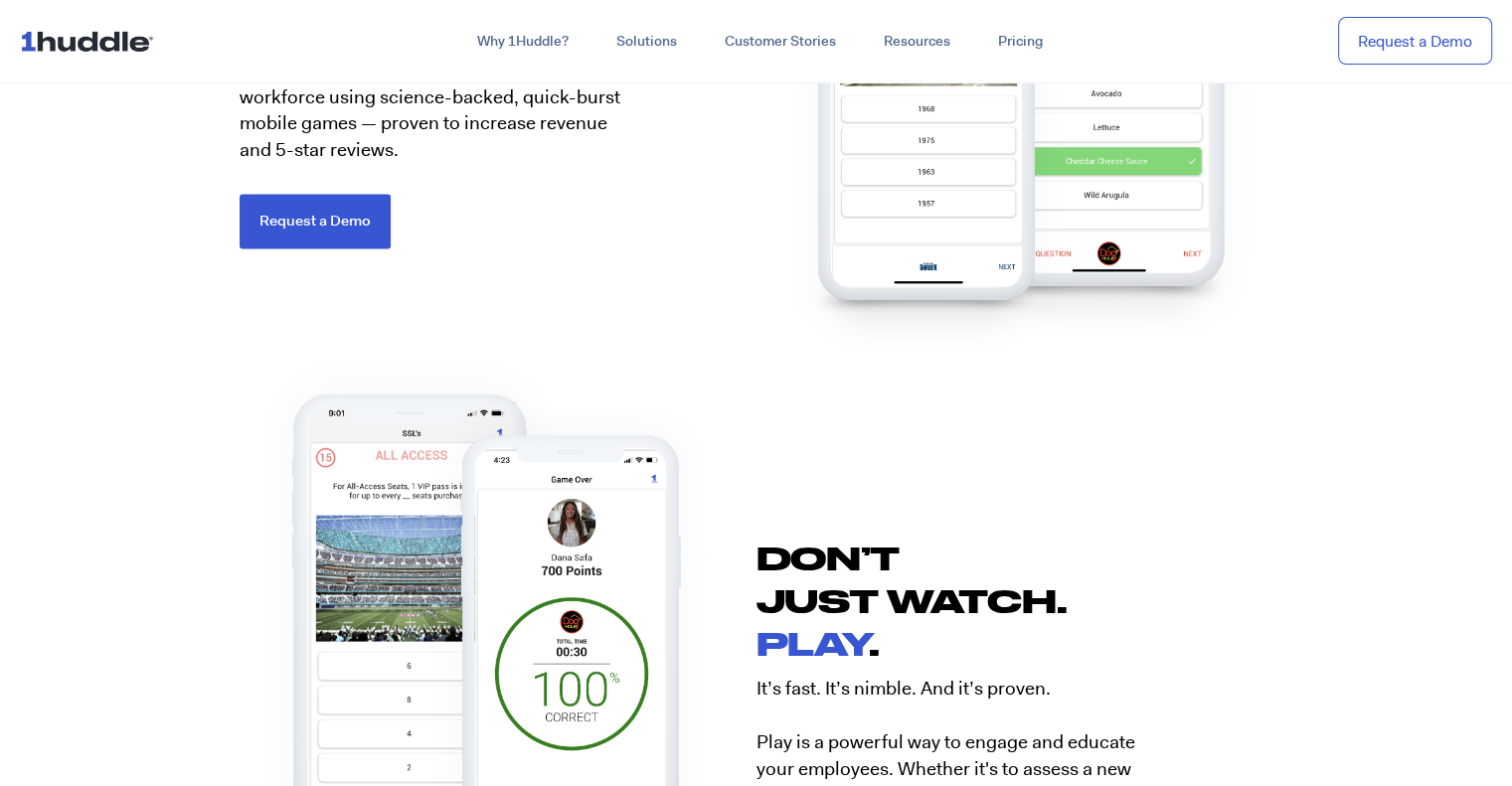
scroll to position [3091, 0]
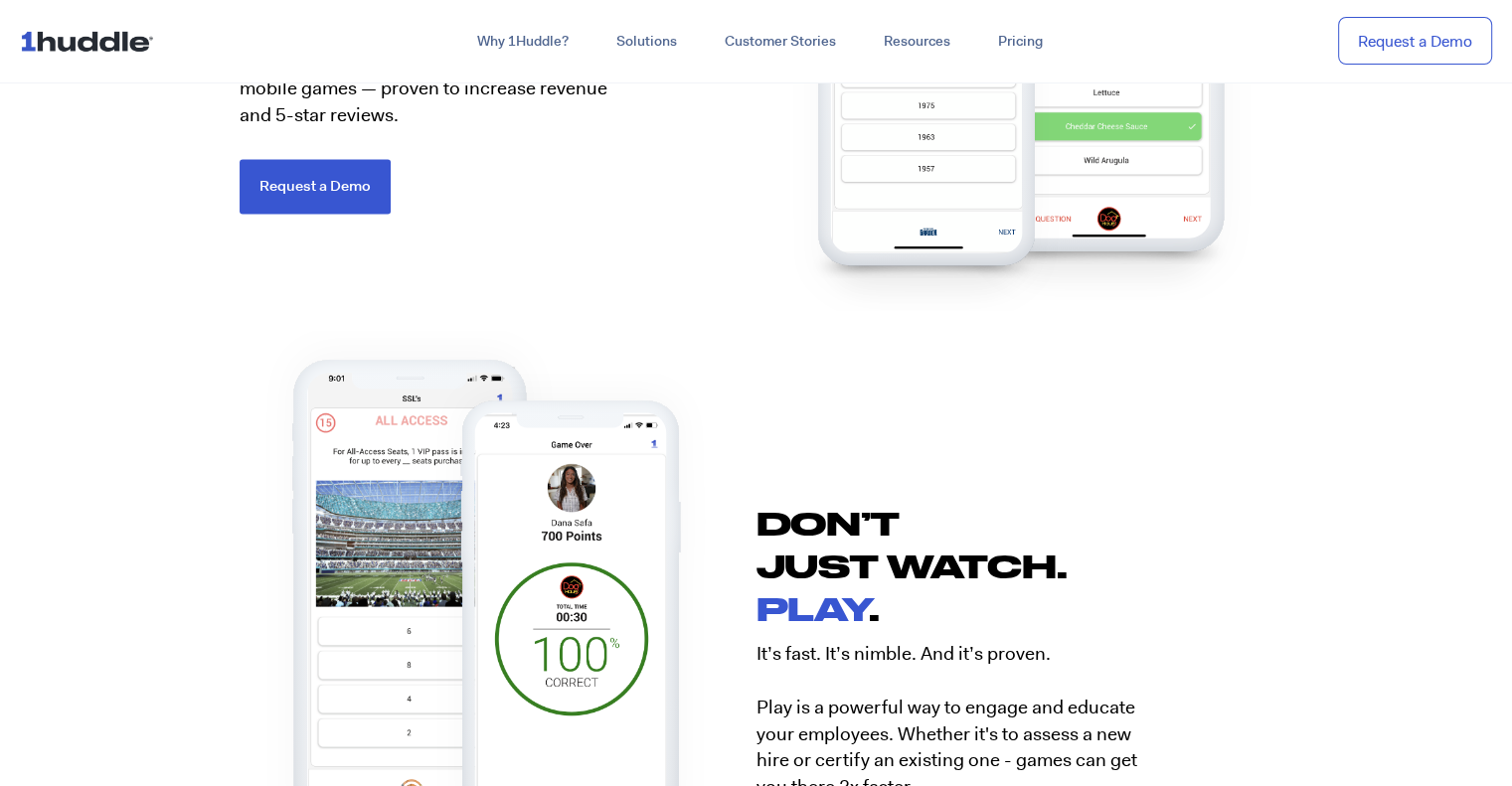
click at [567, 657] on img at bounding box center [572, 629] width 289 height 512
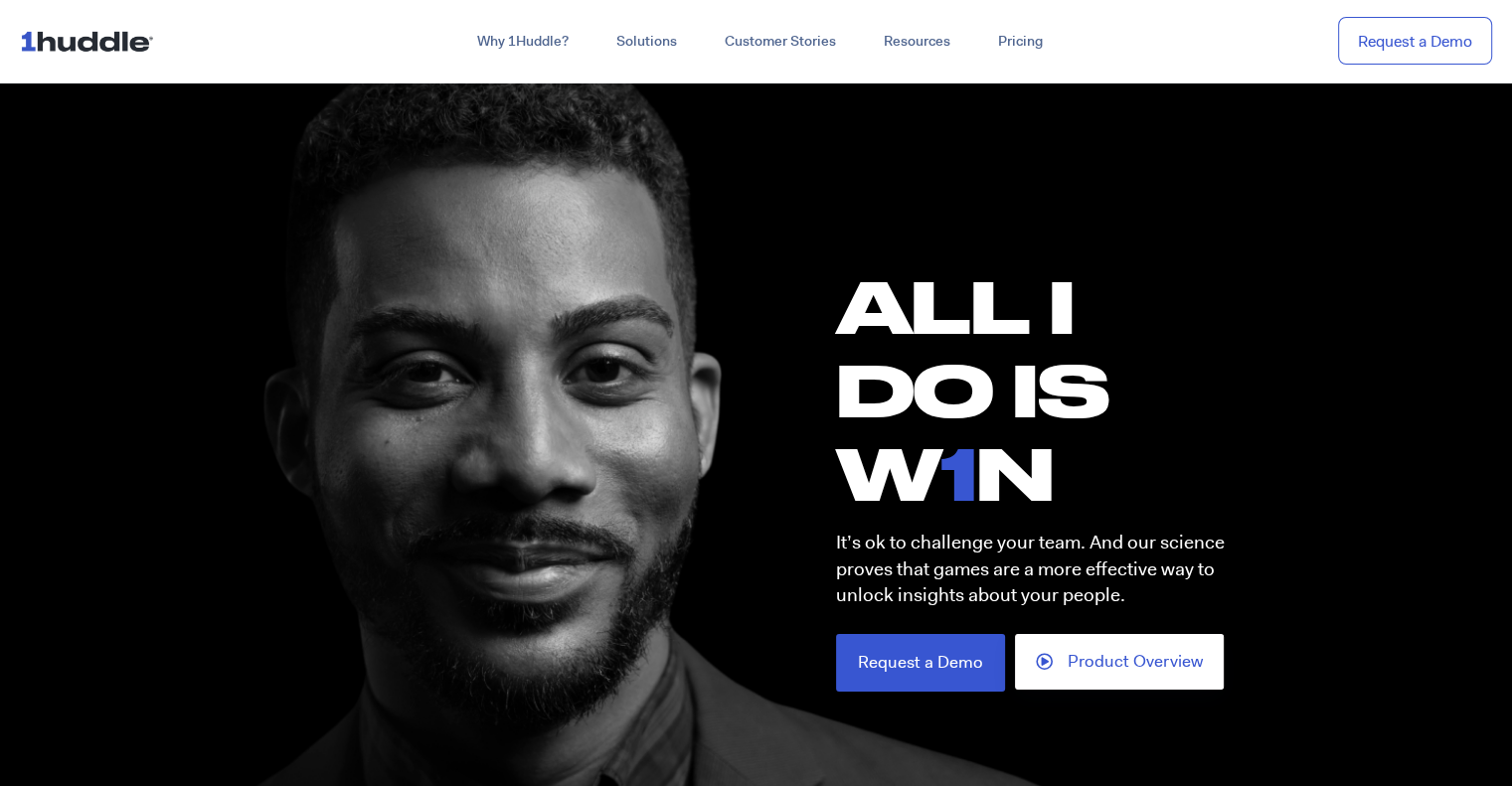
scroll to position [0, 0]
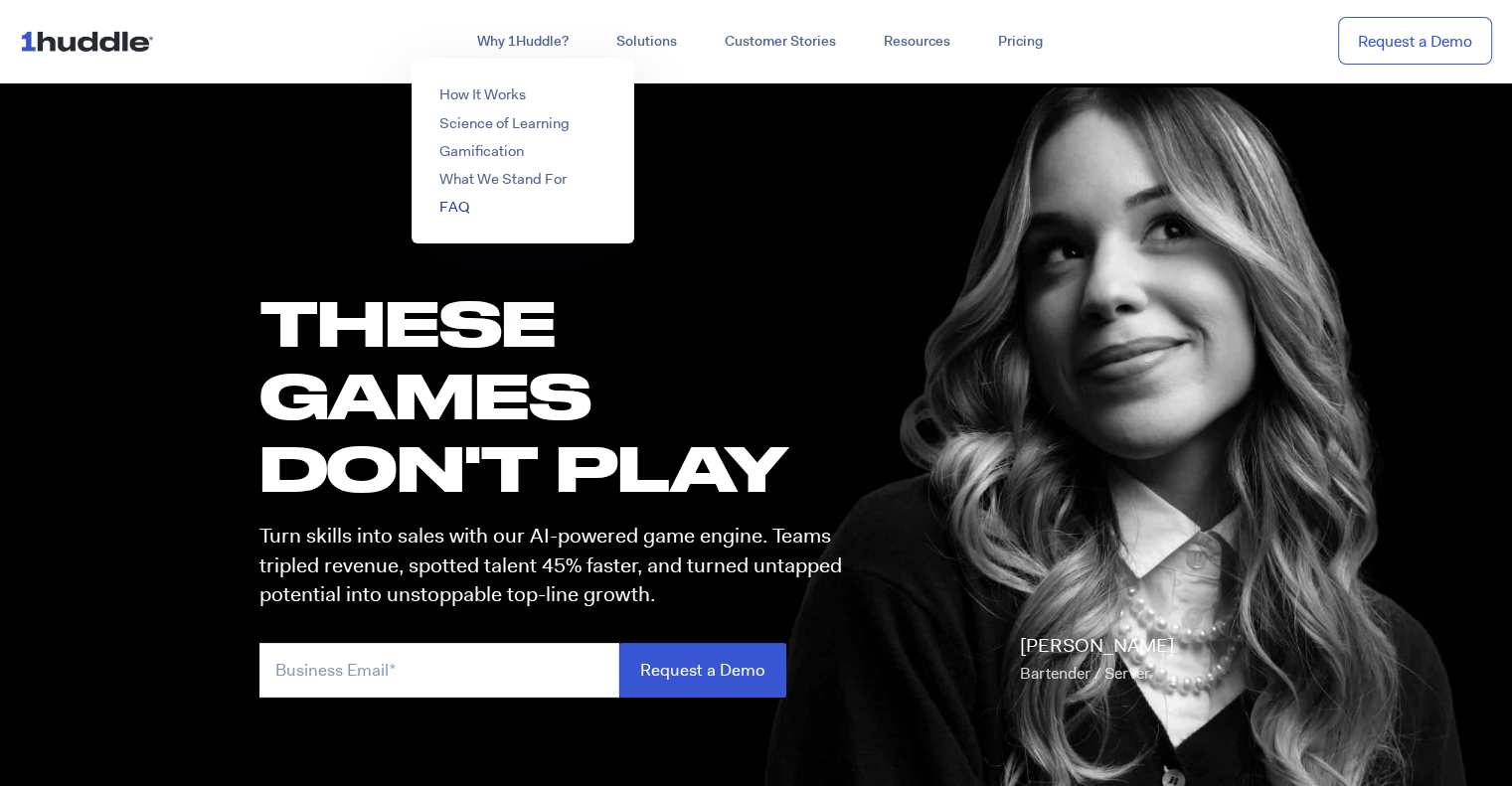
click at [450, 205] on link "FAQ" at bounding box center [454, 207] width 30 height 20
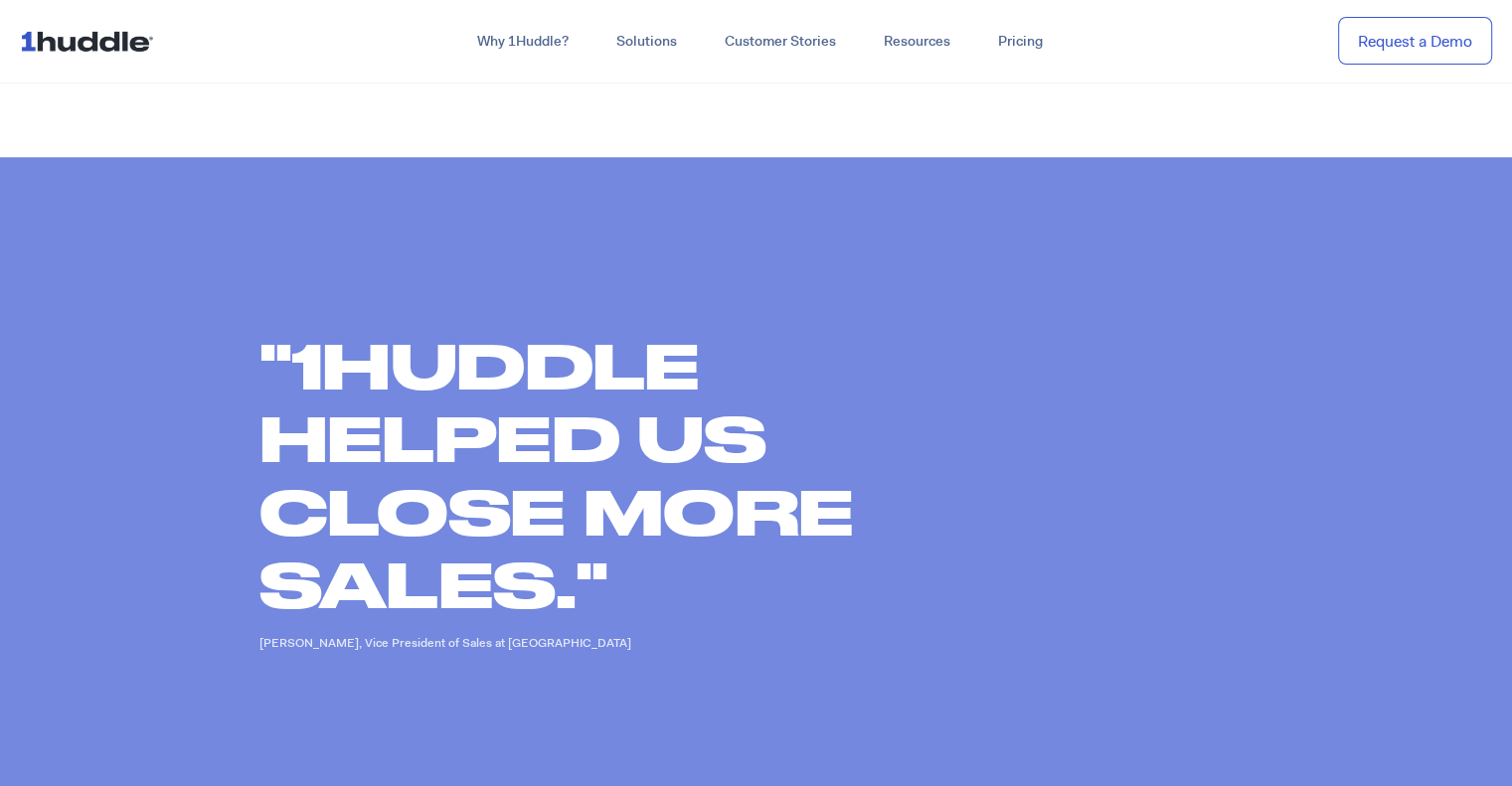
scroll to position [1690, 0]
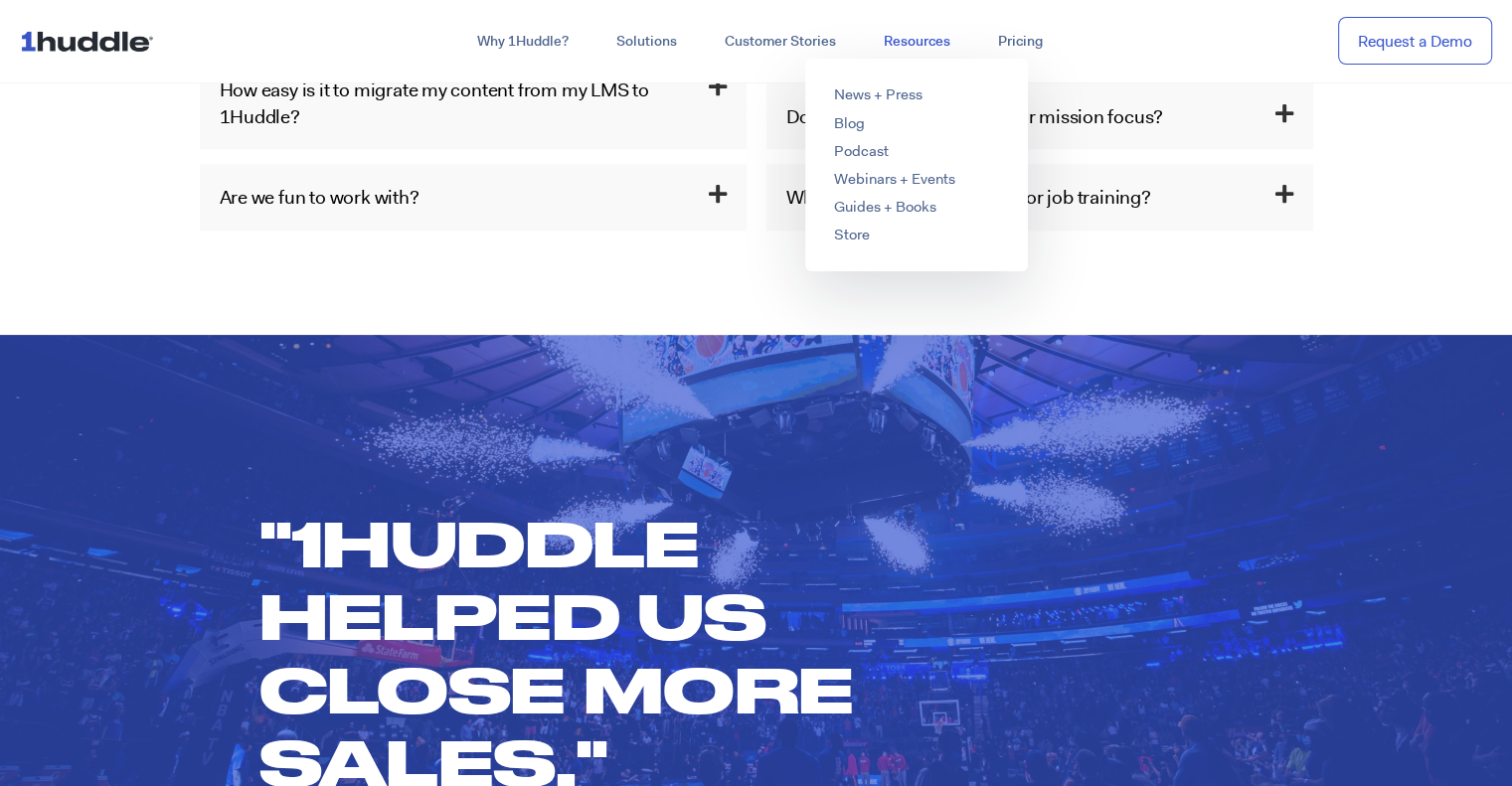
click at [918, 37] on link "Resources" at bounding box center [917, 42] width 115 height 36
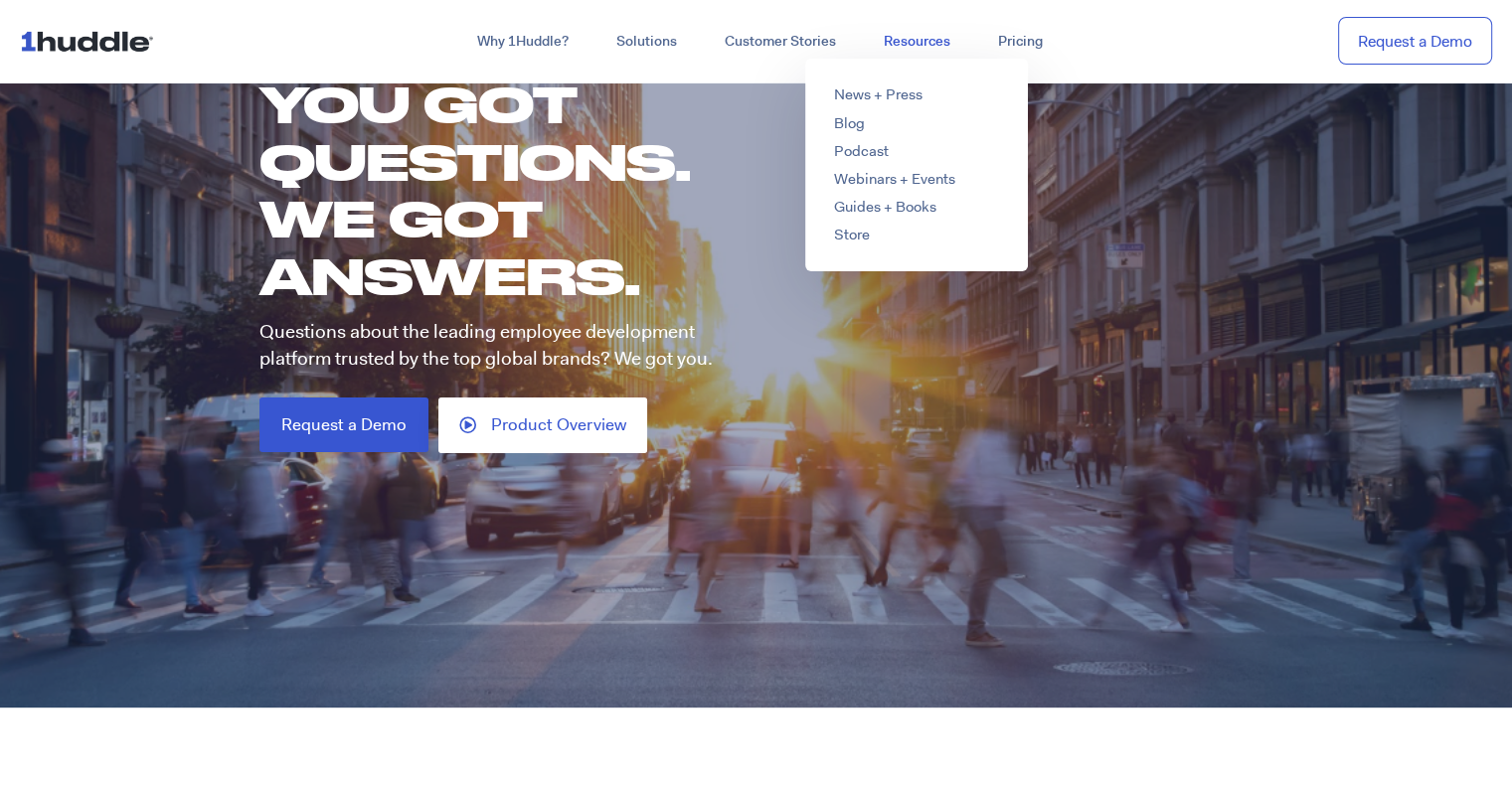
scroll to position [100, 0]
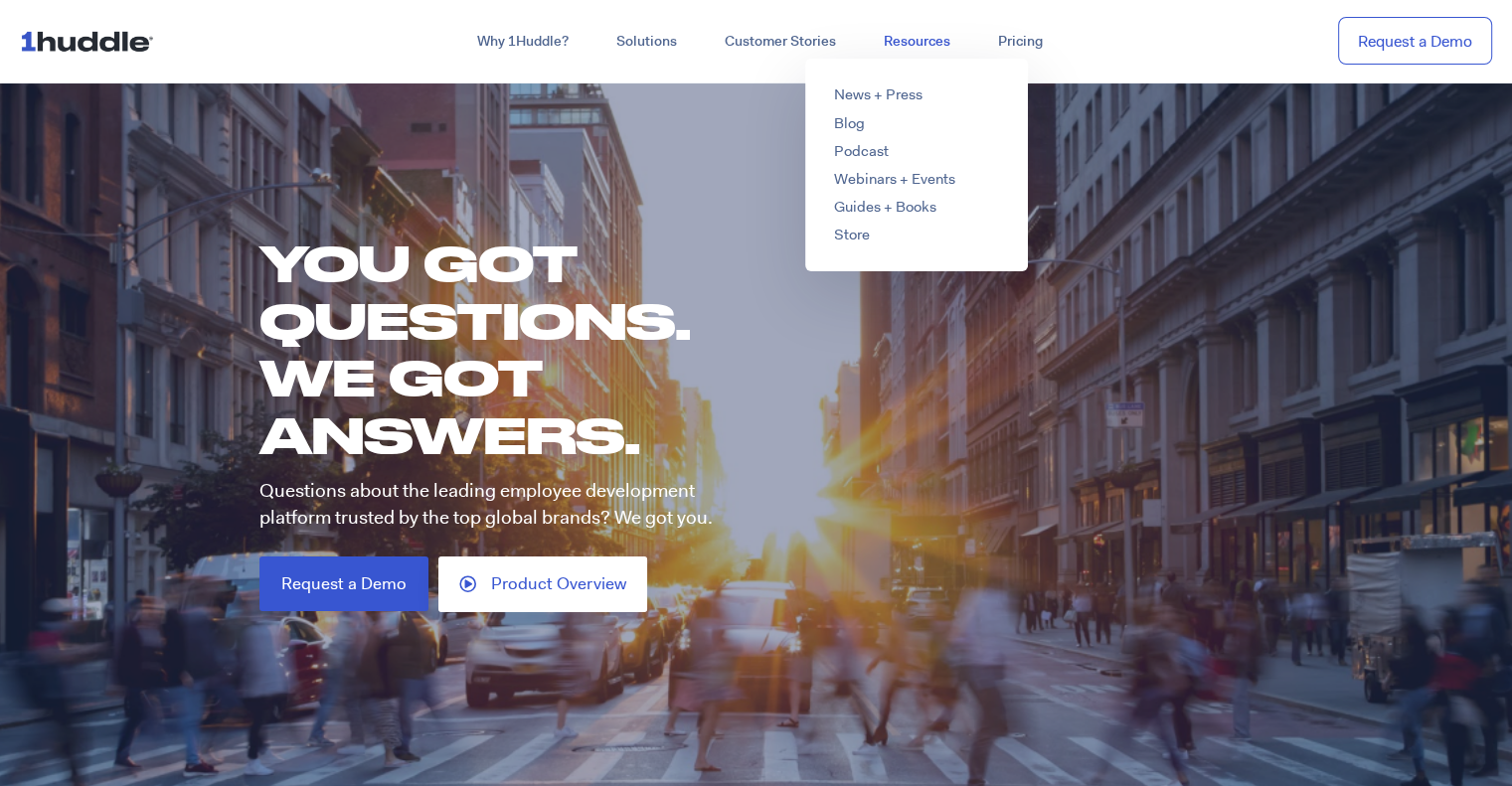
click at [924, 31] on link "Resources" at bounding box center [917, 42] width 115 height 36
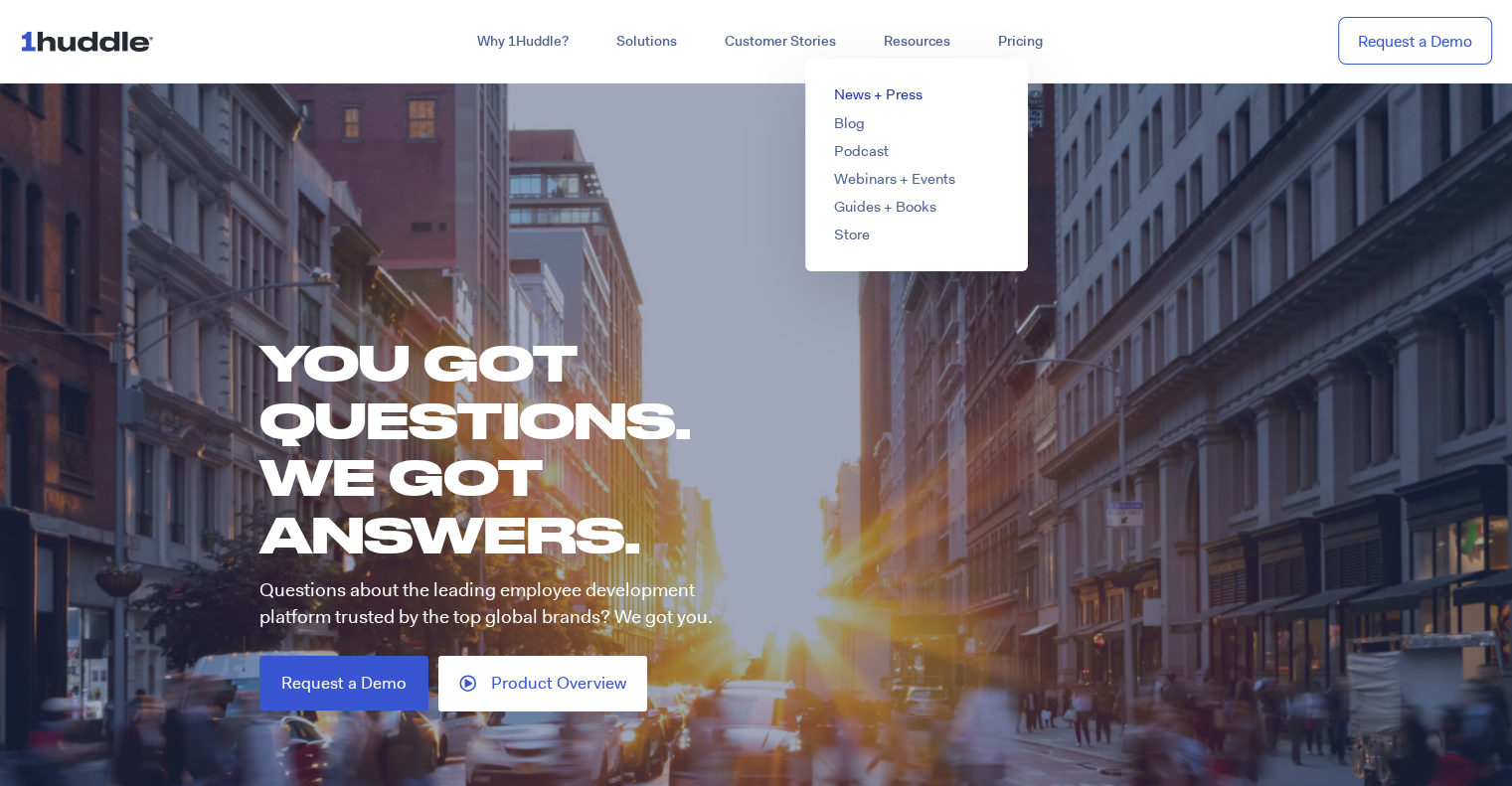
click at [865, 95] on link "News + Press" at bounding box center [877, 95] width 89 height 20
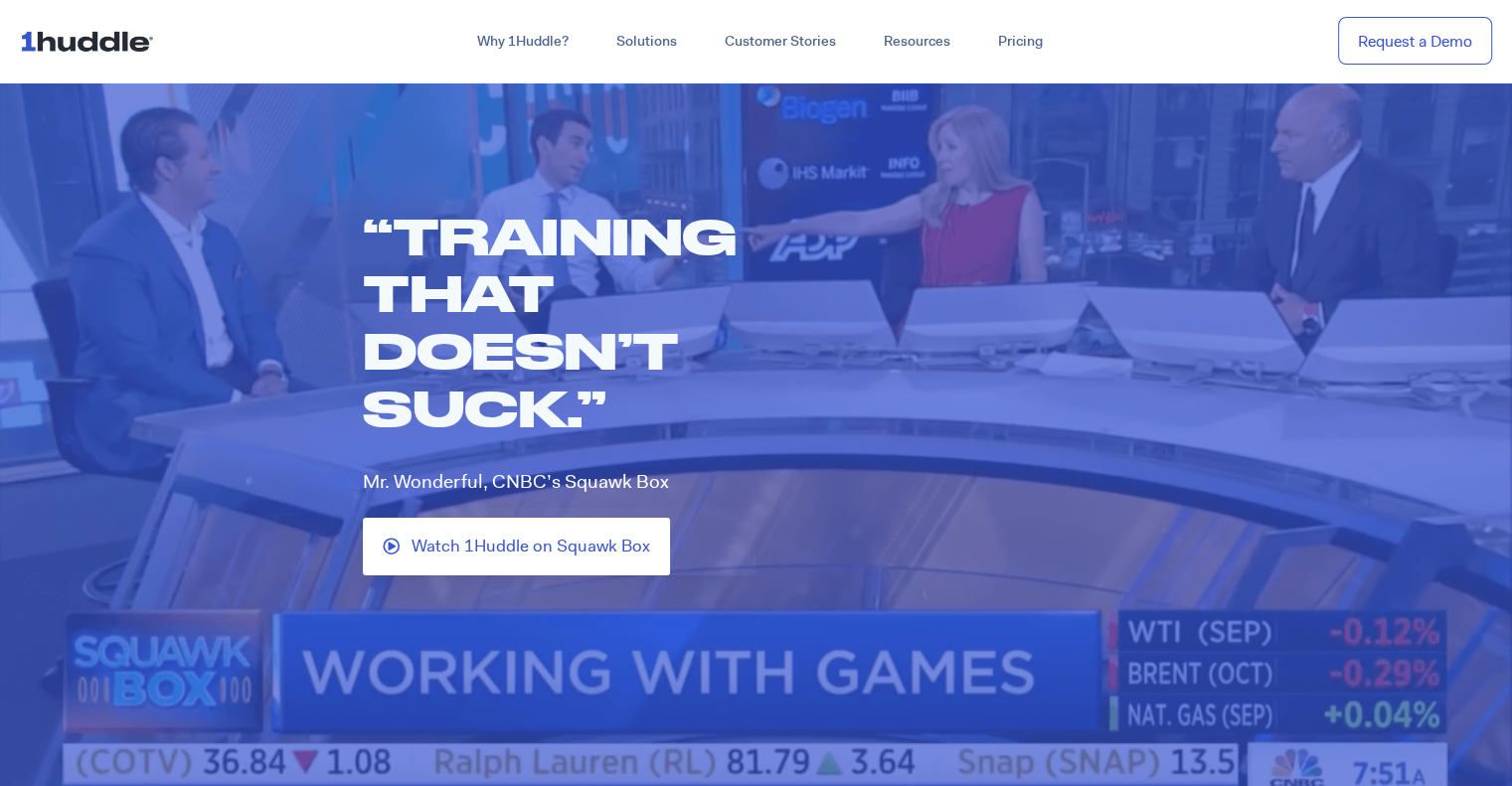
drag, startPoint x: 485, startPoint y: 542, endPoint x: 428, endPoint y: 552, distance: 57.9
click at [428, 556] on span "Watch 1Huddle on Squawk Box" at bounding box center [530, 547] width 238 height 18
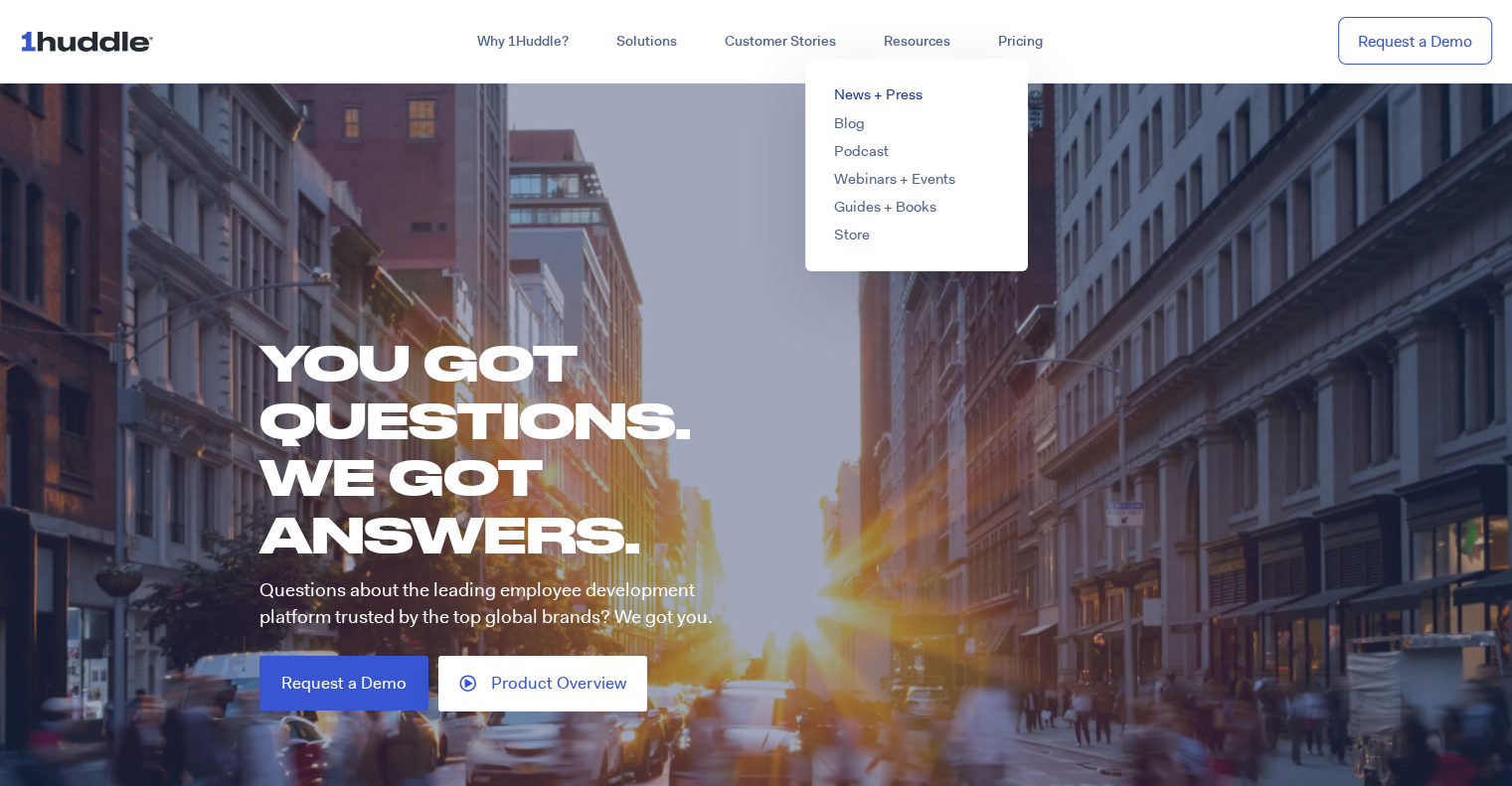
click at [885, 85] on link "News + Press" at bounding box center [877, 95] width 89 height 20
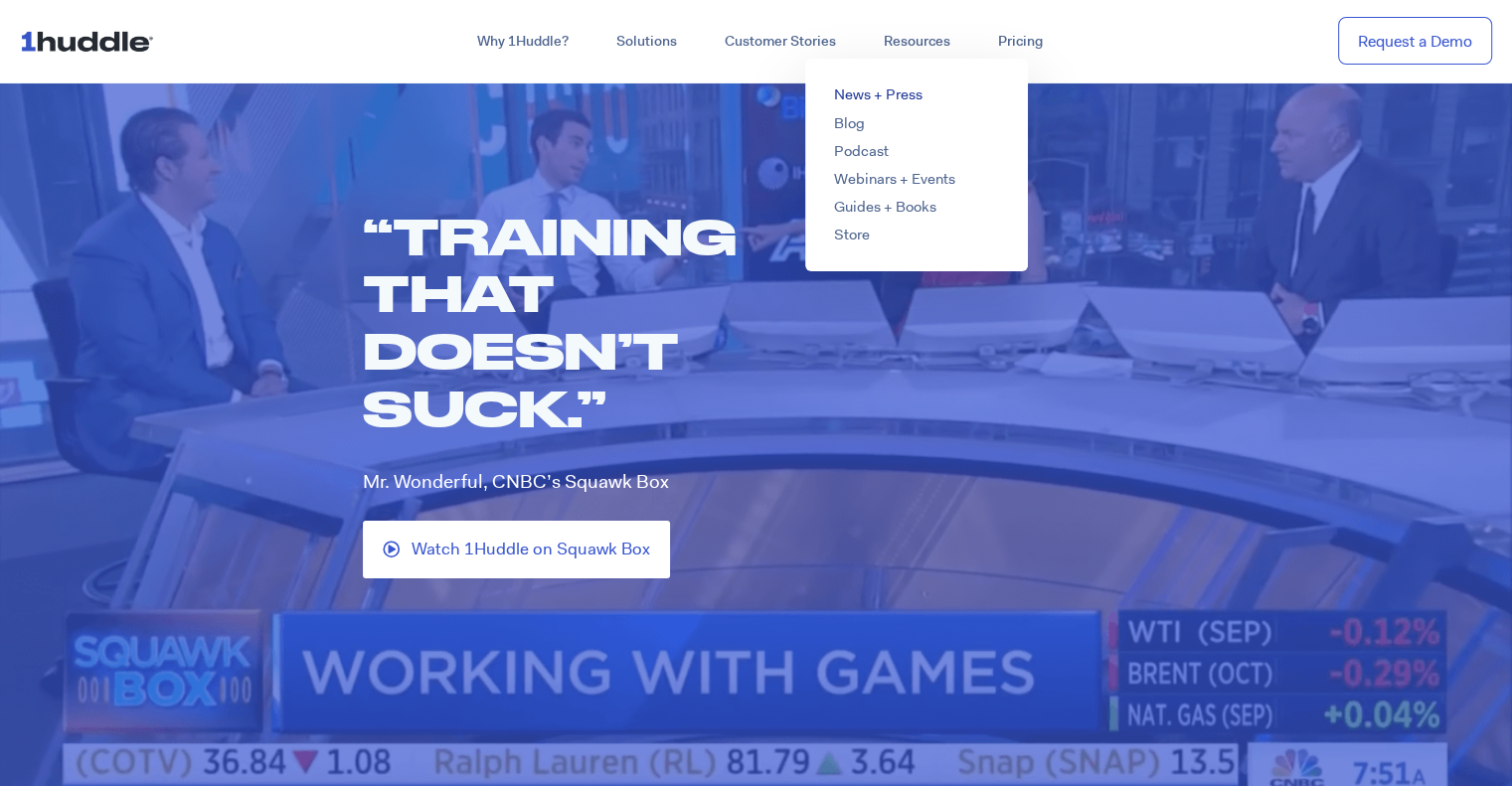
click at [850, 93] on link "News + Press" at bounding box center [877, 95] width 89 height 20
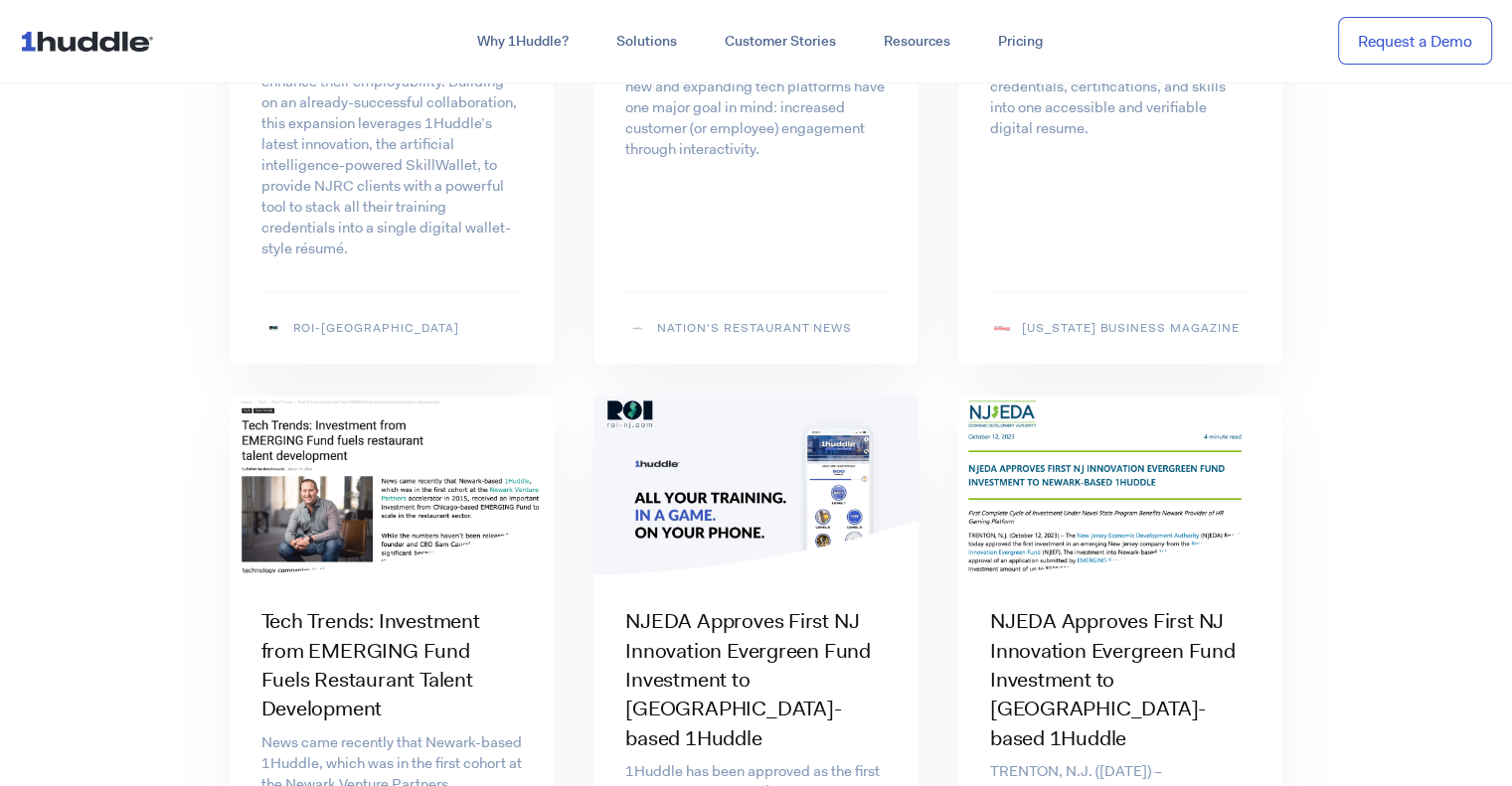
scroll to position [2782, 0]
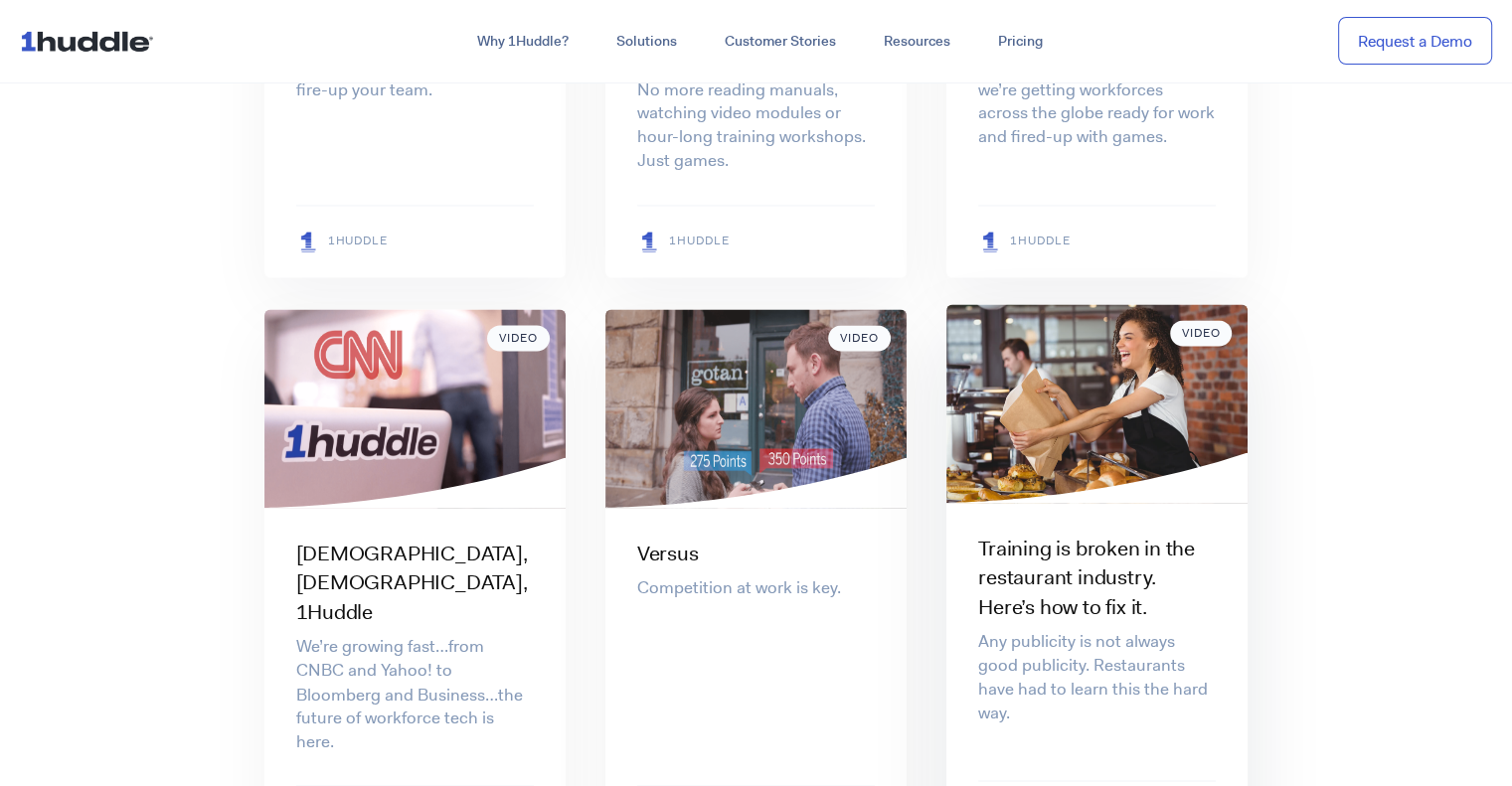
scroll to position [3180, 0]
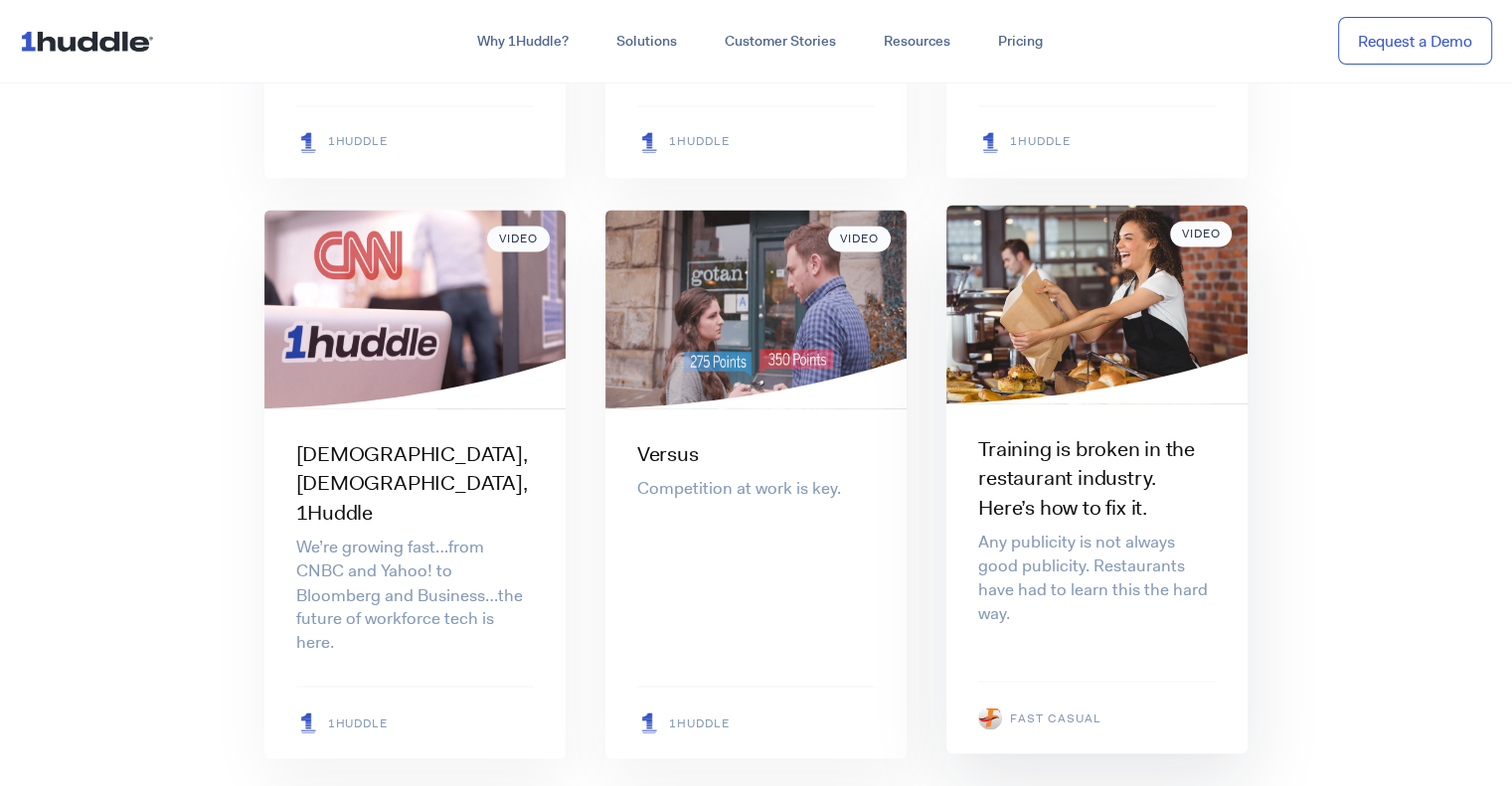
click at [1091, 300] on img at bounding box center [1097, 304] width 301 height 199
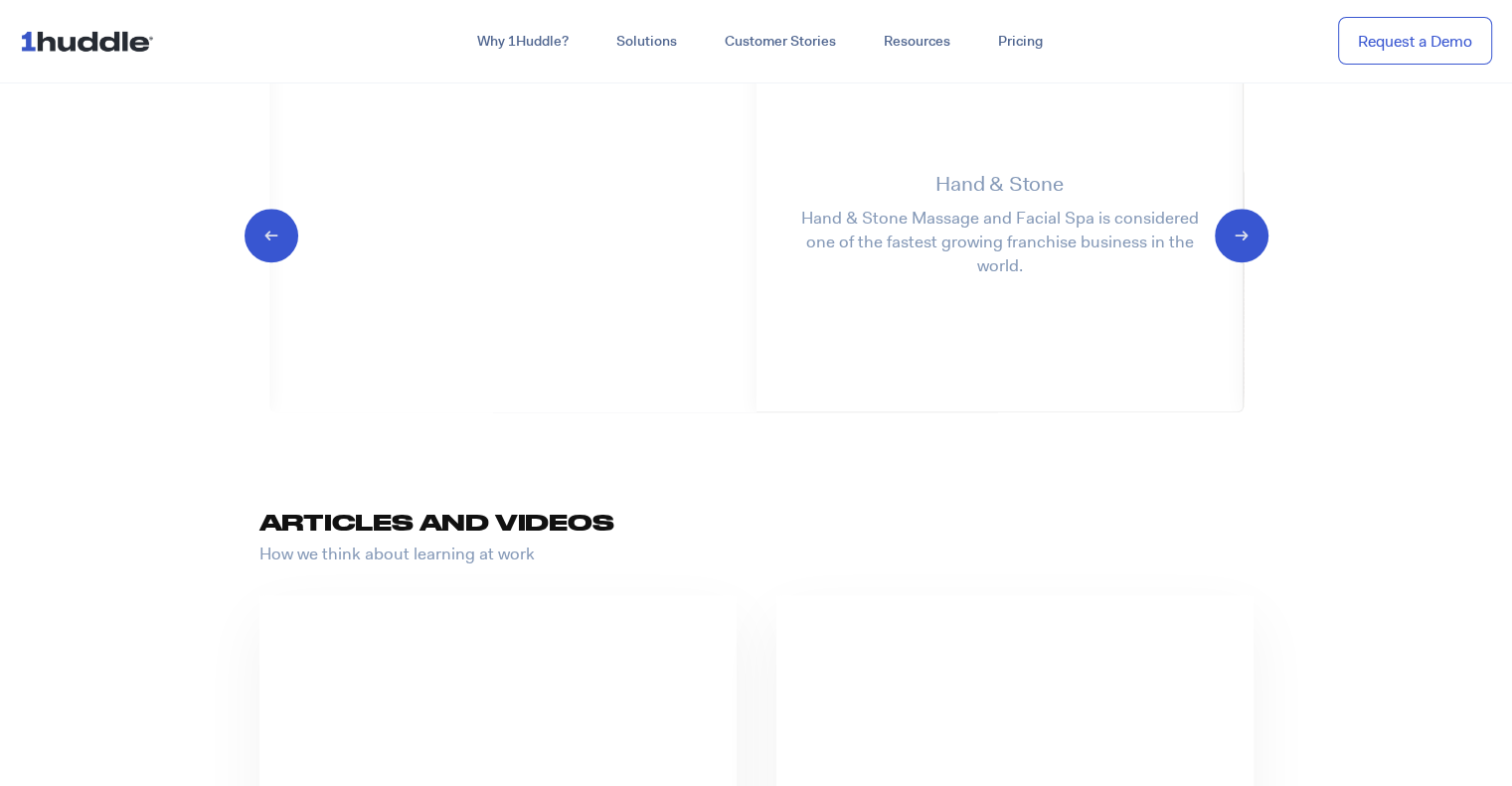
scroll to position [1590, 0]
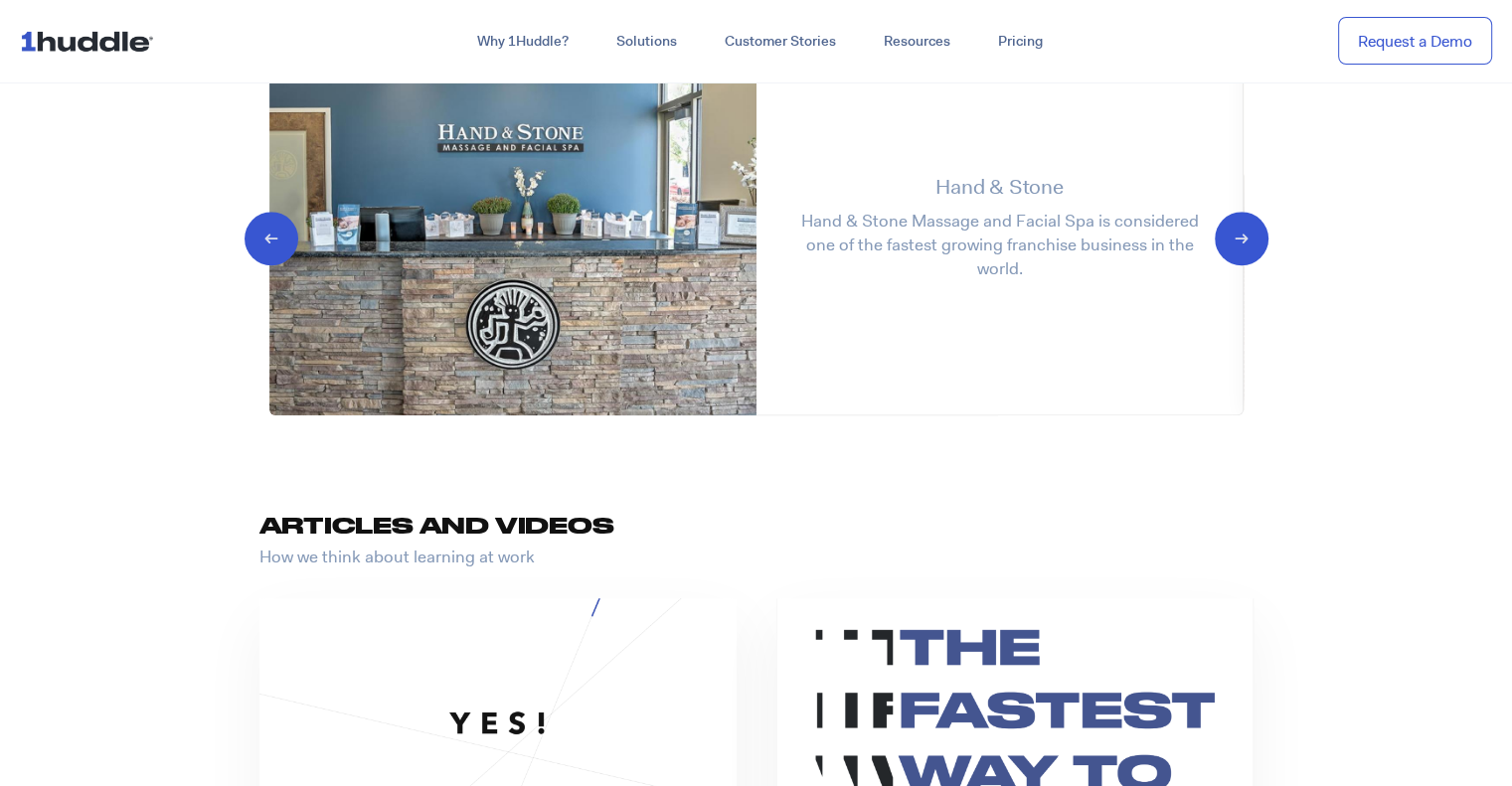
click at [481, 532] on h3 "Articles and Videos" at bounding box center [765, 525] width 1014 height 21
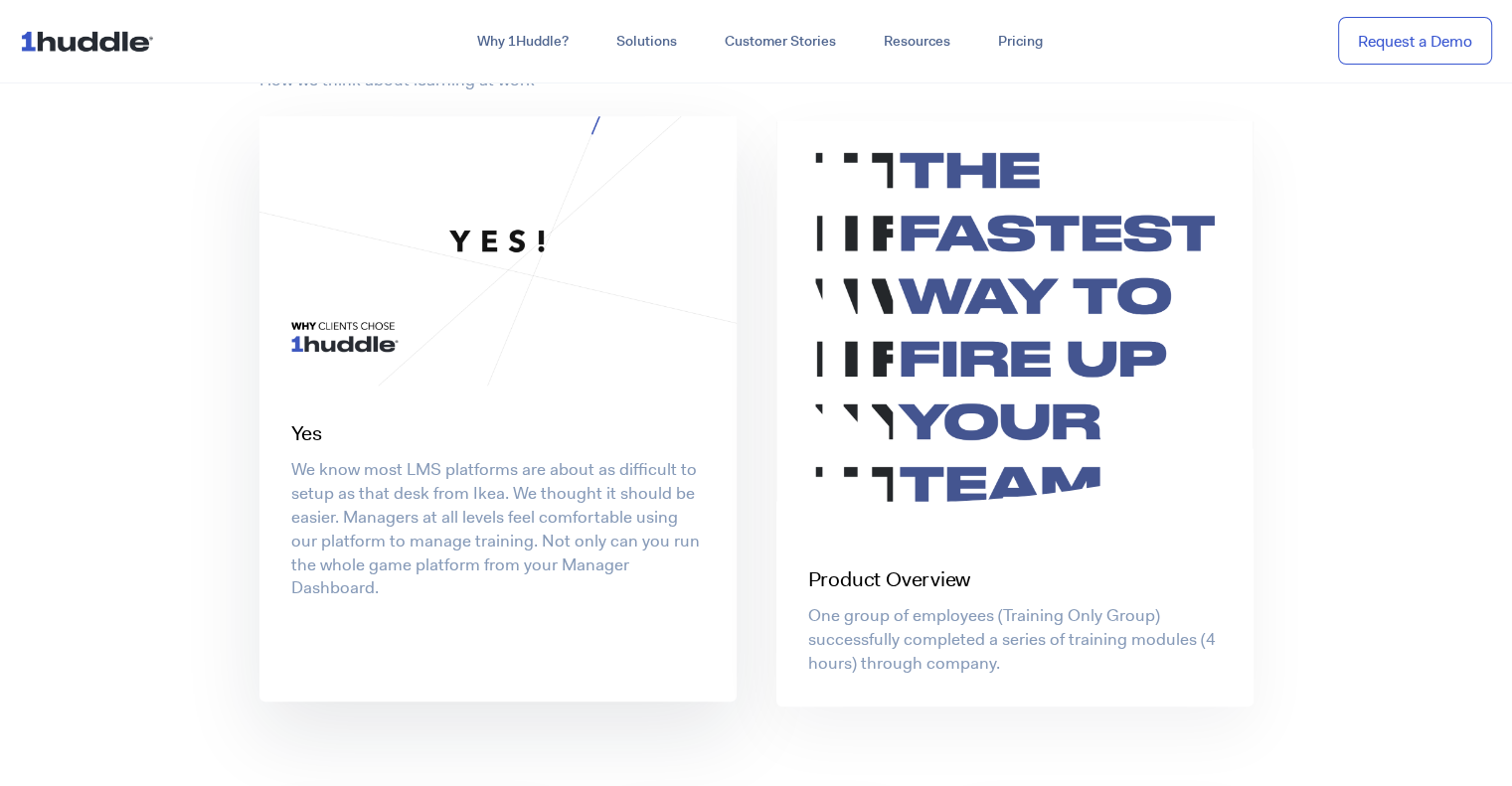
scroll to position [2187, 0]
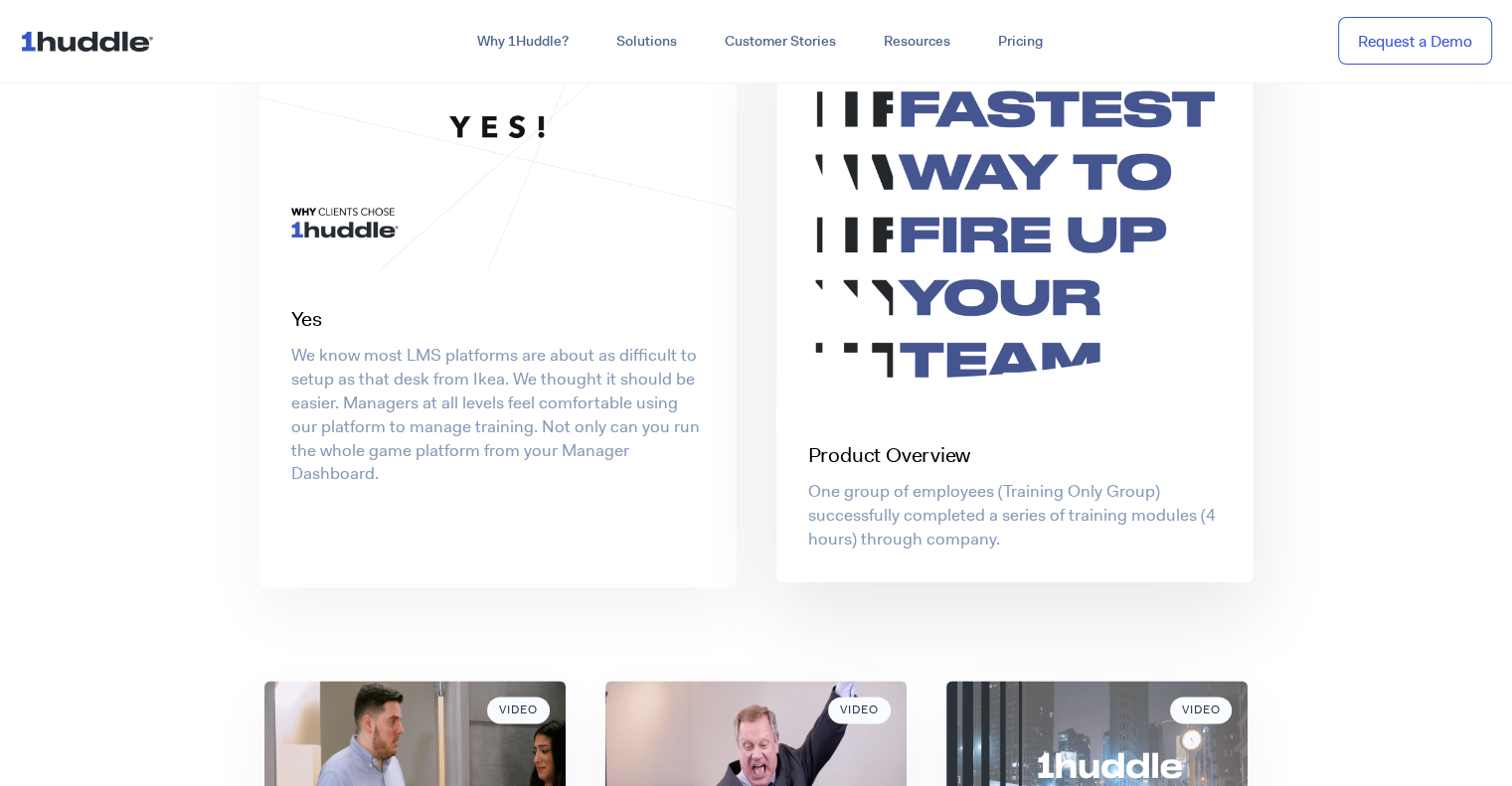
click at [963, 516] on p "One group of employees (Training Only Group) successfully completed a series of…" at bounding box center [1015, 515] width 414 height 71
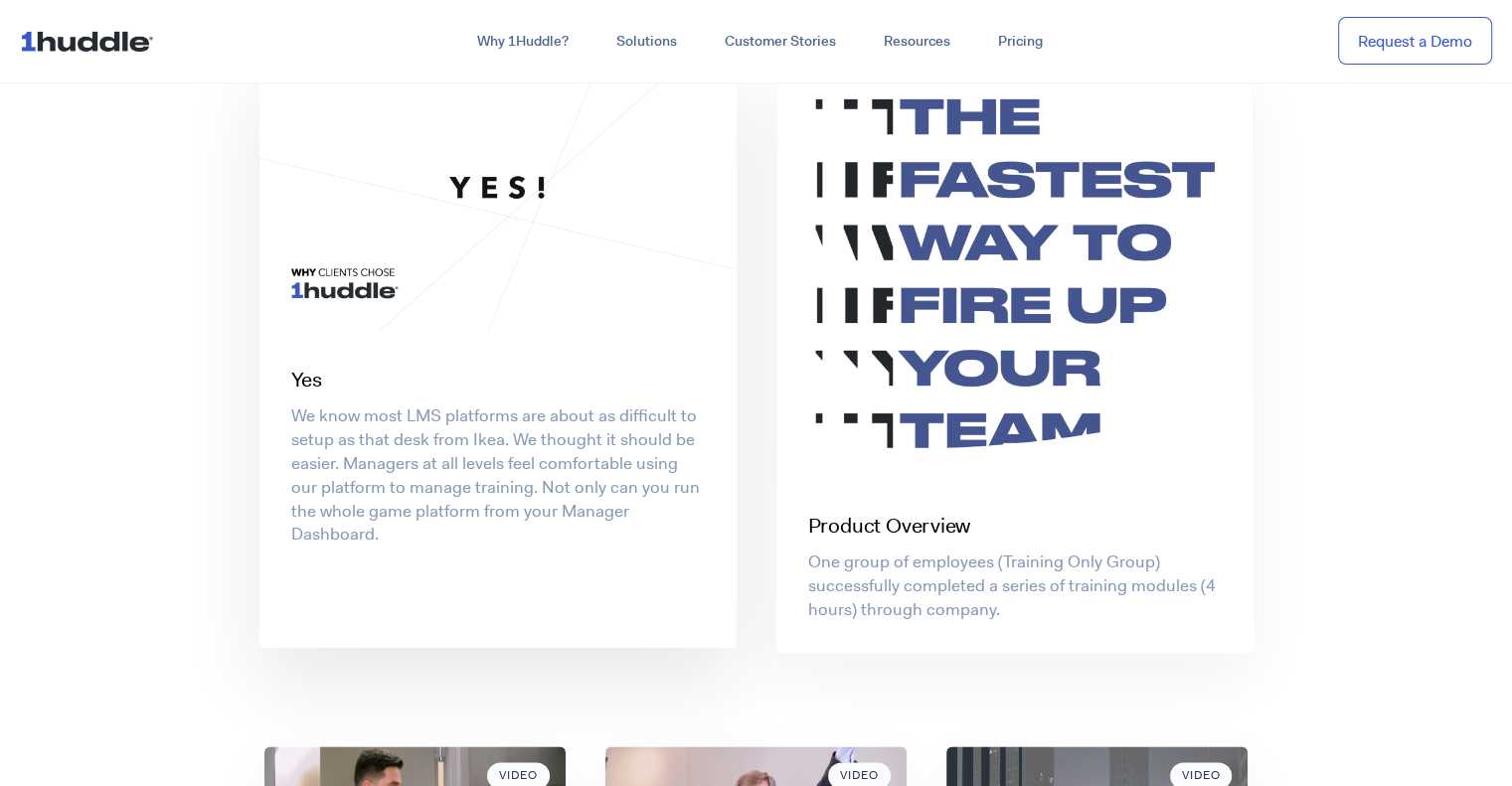
scroll to position [2087, 0]
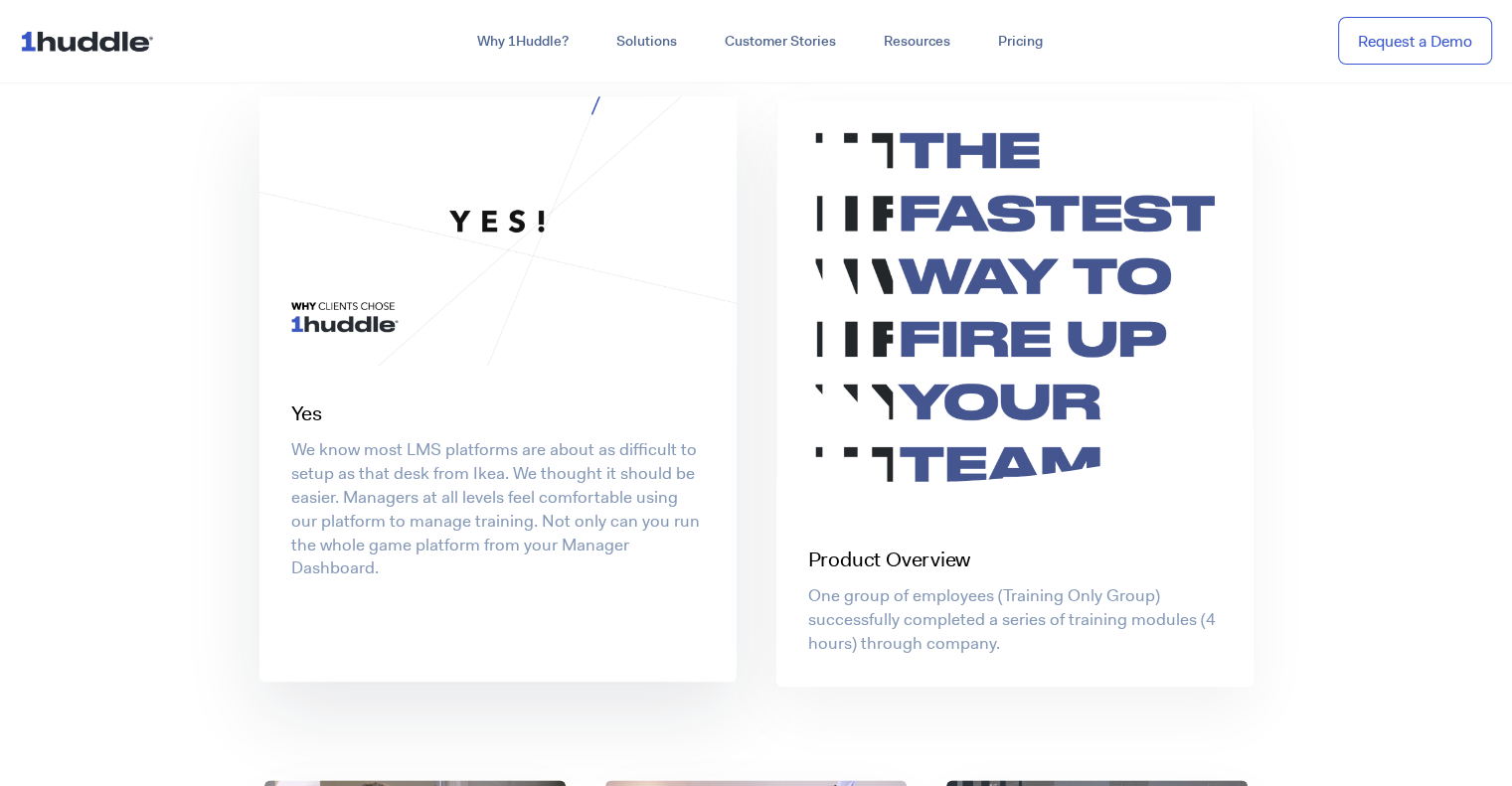
click at [436, 487] on p "We know most LMS platforms are about as difficult to setup as that desk from Ik…" at bounding box center [497, 509] width 414 height 142
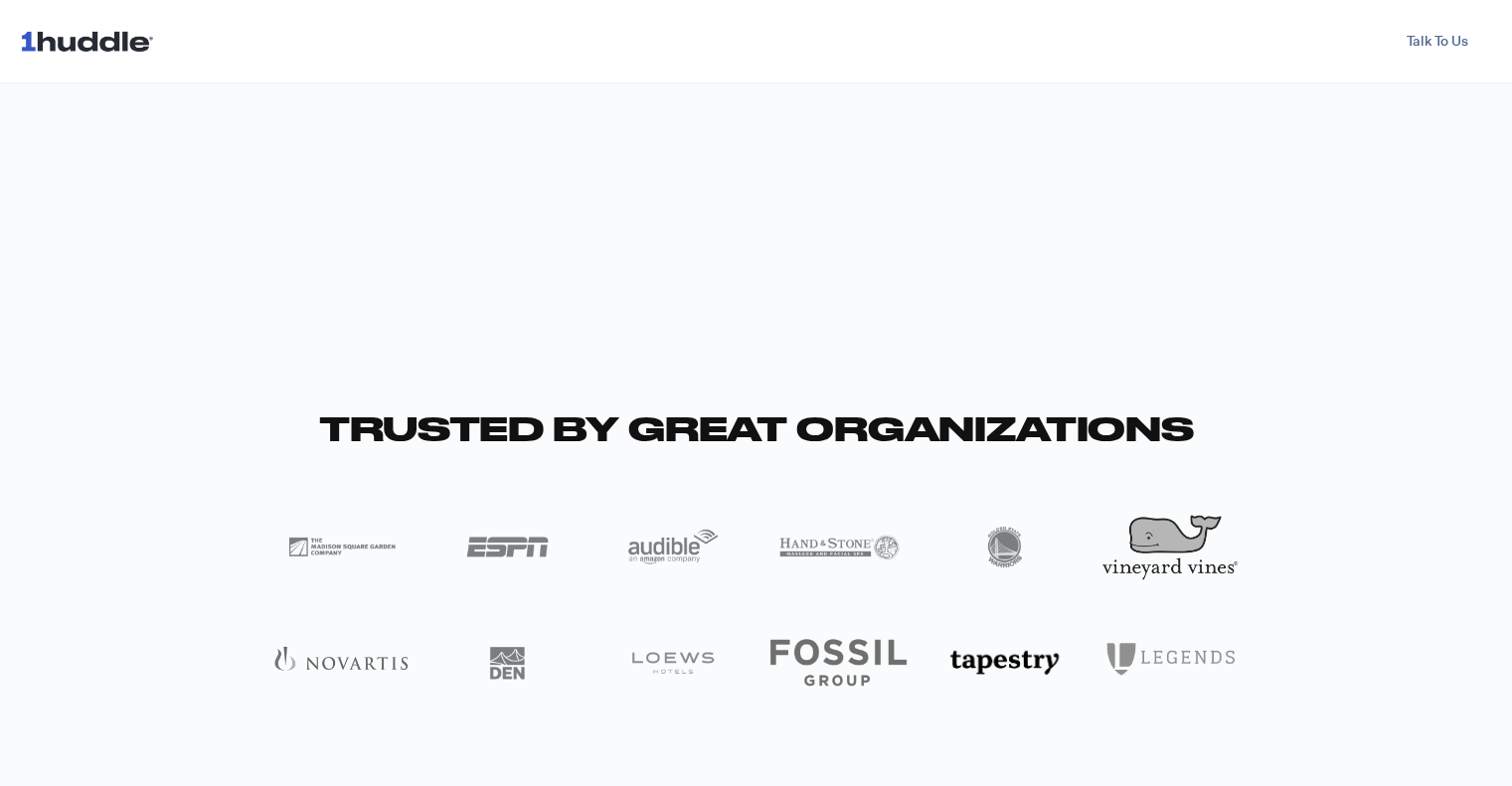
scroll to position [1192, 0]
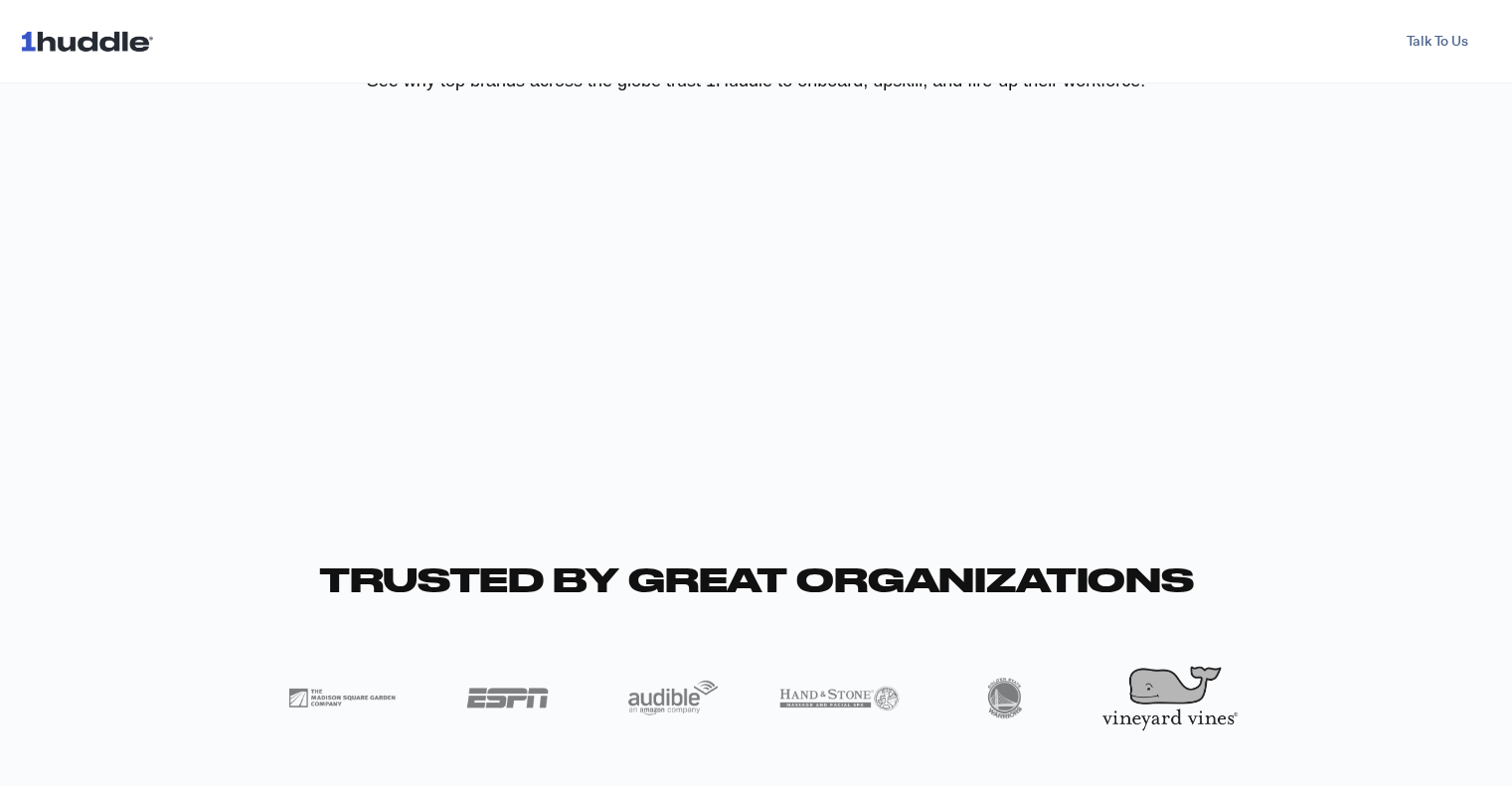
click at [133, 459] on div "launching A NEW TRAINING ? Don't spend hours (or days) producing an e-learning …" at bounding box center [756, 191] width 1512 height 1613
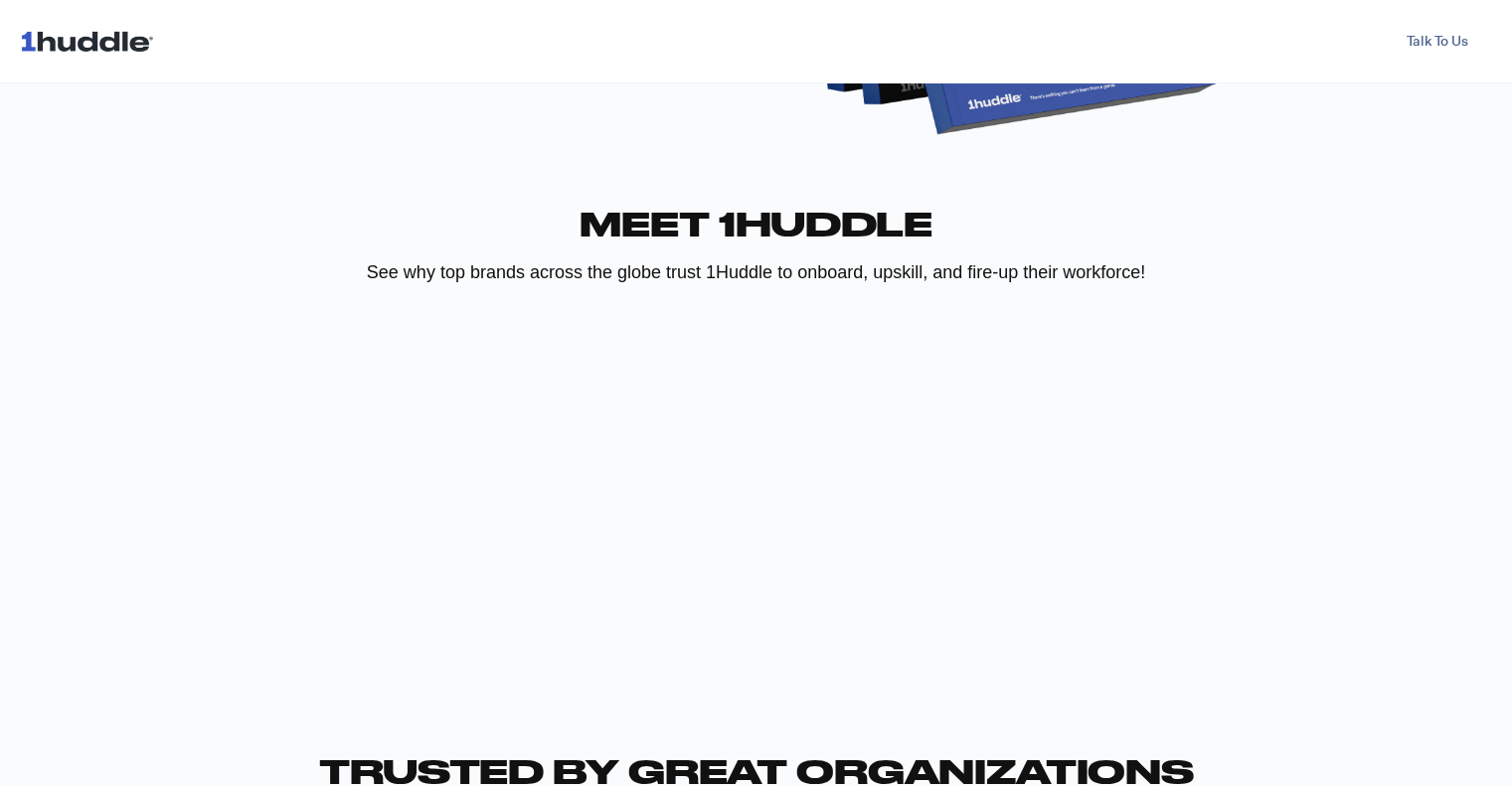
scroll to position [895, 0]
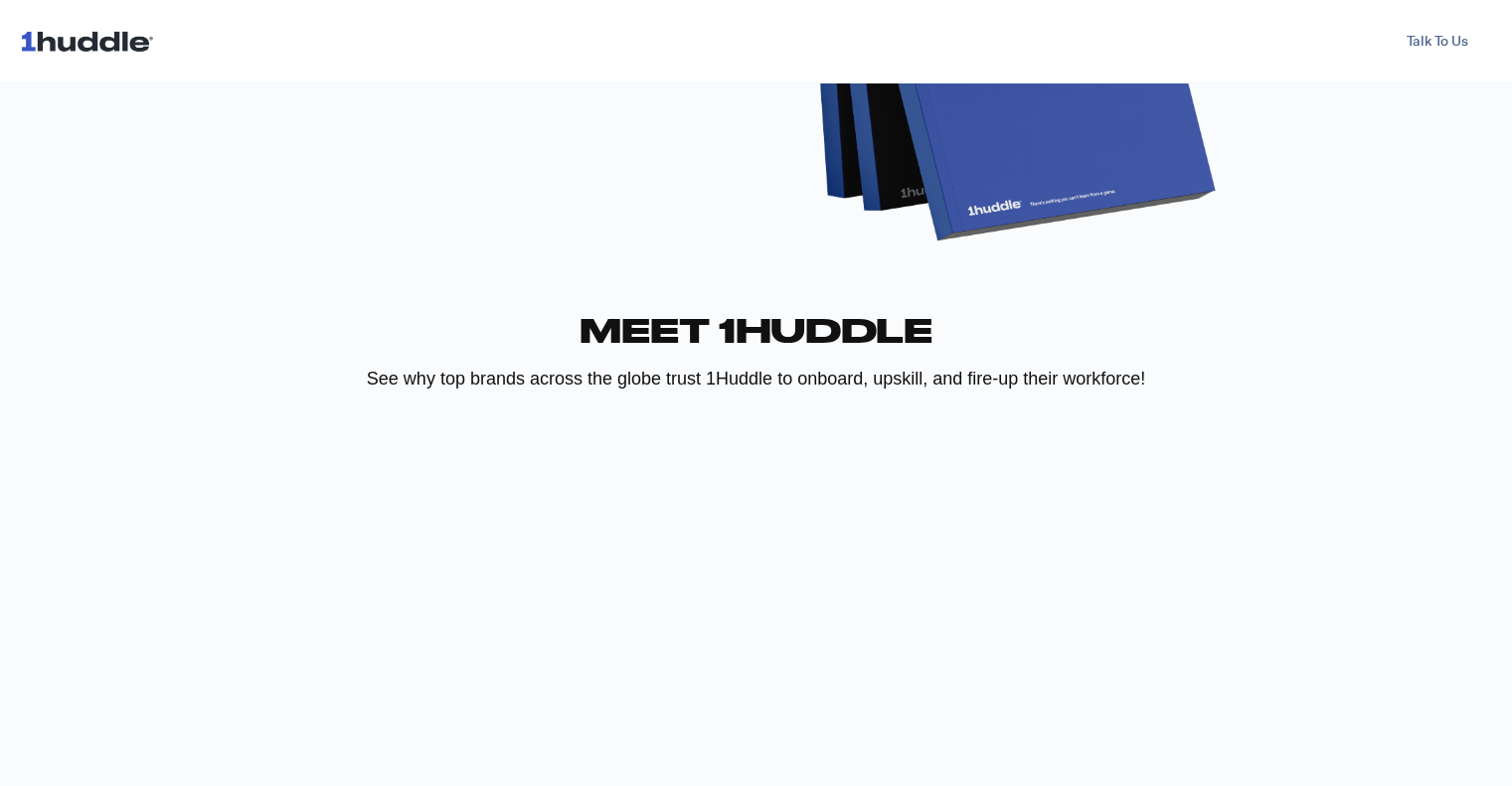
click at [648, 386] on span "See why top brands across the globe trust 1Huddle to onboard, upskill, and fire…" at bounding box center [756, 379] width 778 height 20
click at [946, 385] on span "See why top brands across the globe trust 1Huddle to onboard, upskill, and fire…" at bounding box center [756, 379] width 778 height 20
drag, startPoint x: 1160, startPoint y: 376, endPoint x: 800, endPoint y: 380, distance: 360.0
click at [800, 380] on p "See why top brands across the globe trust 1Huddle to onboard, upskill, and fire…" at bounding box center [756, 379] width 995 height 25
copy span "onboard, upskill, and fire-up their workforce!"
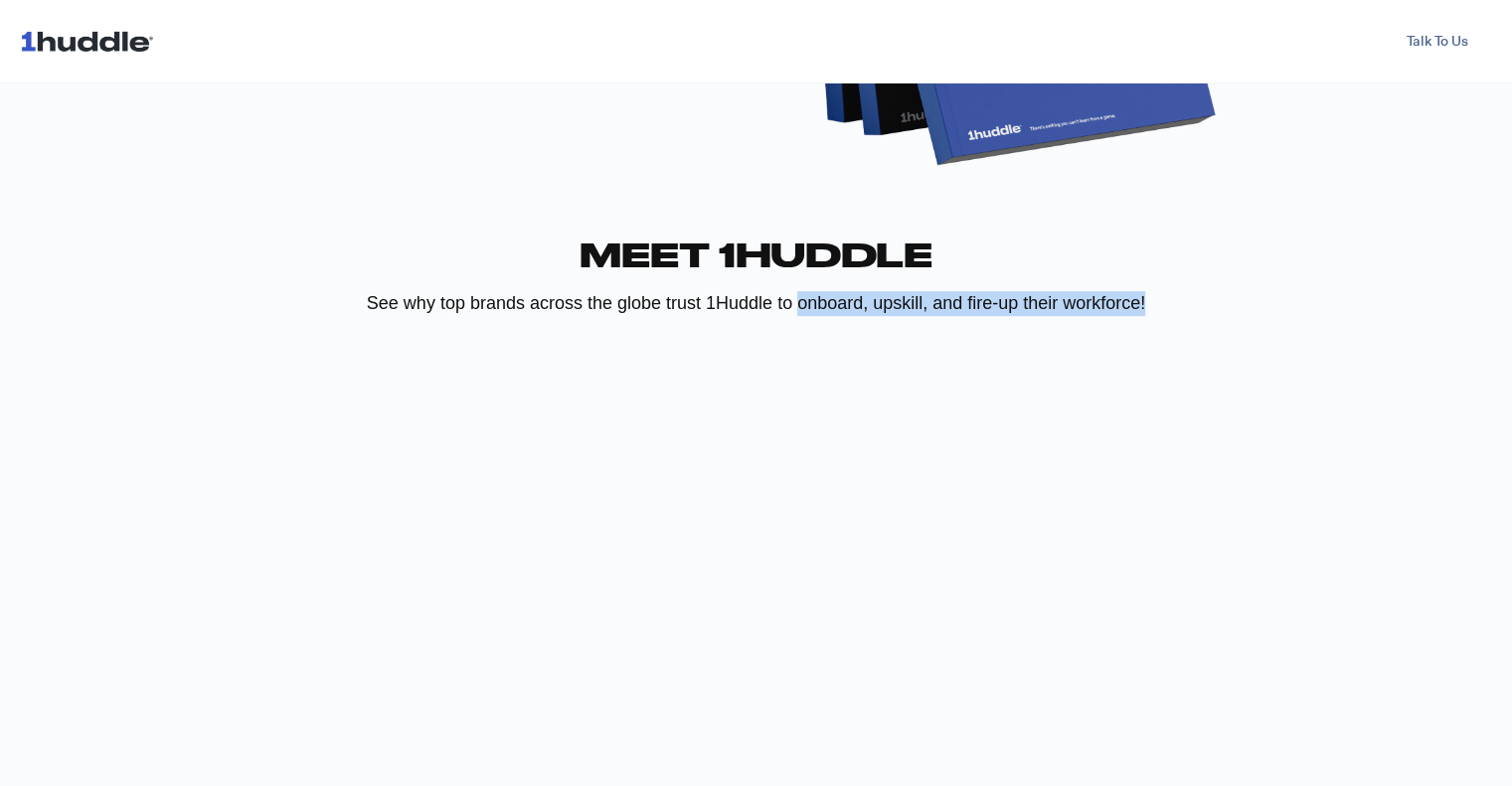
scroll to position [1093, 0]
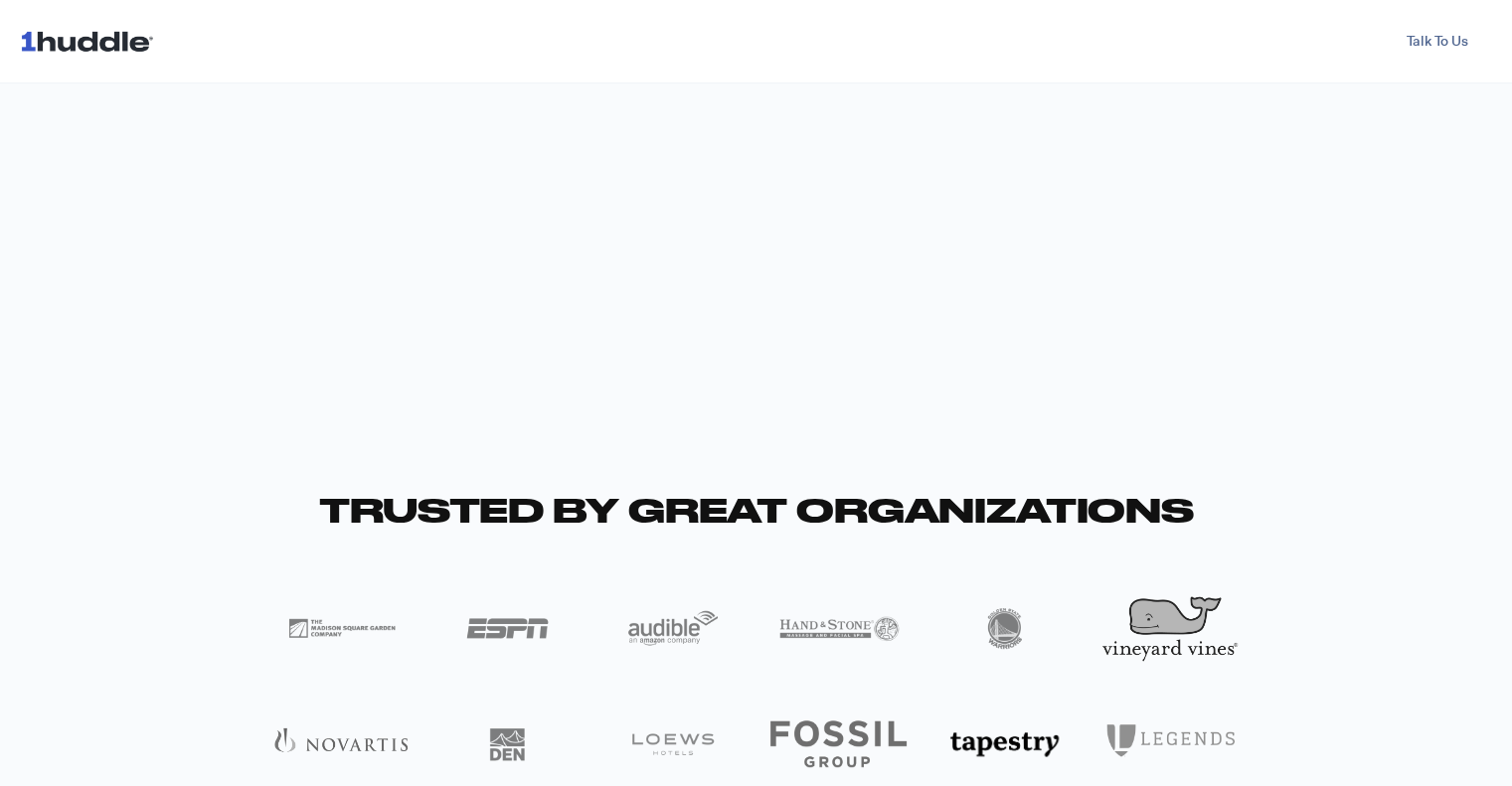
scroll to position [795, 0]
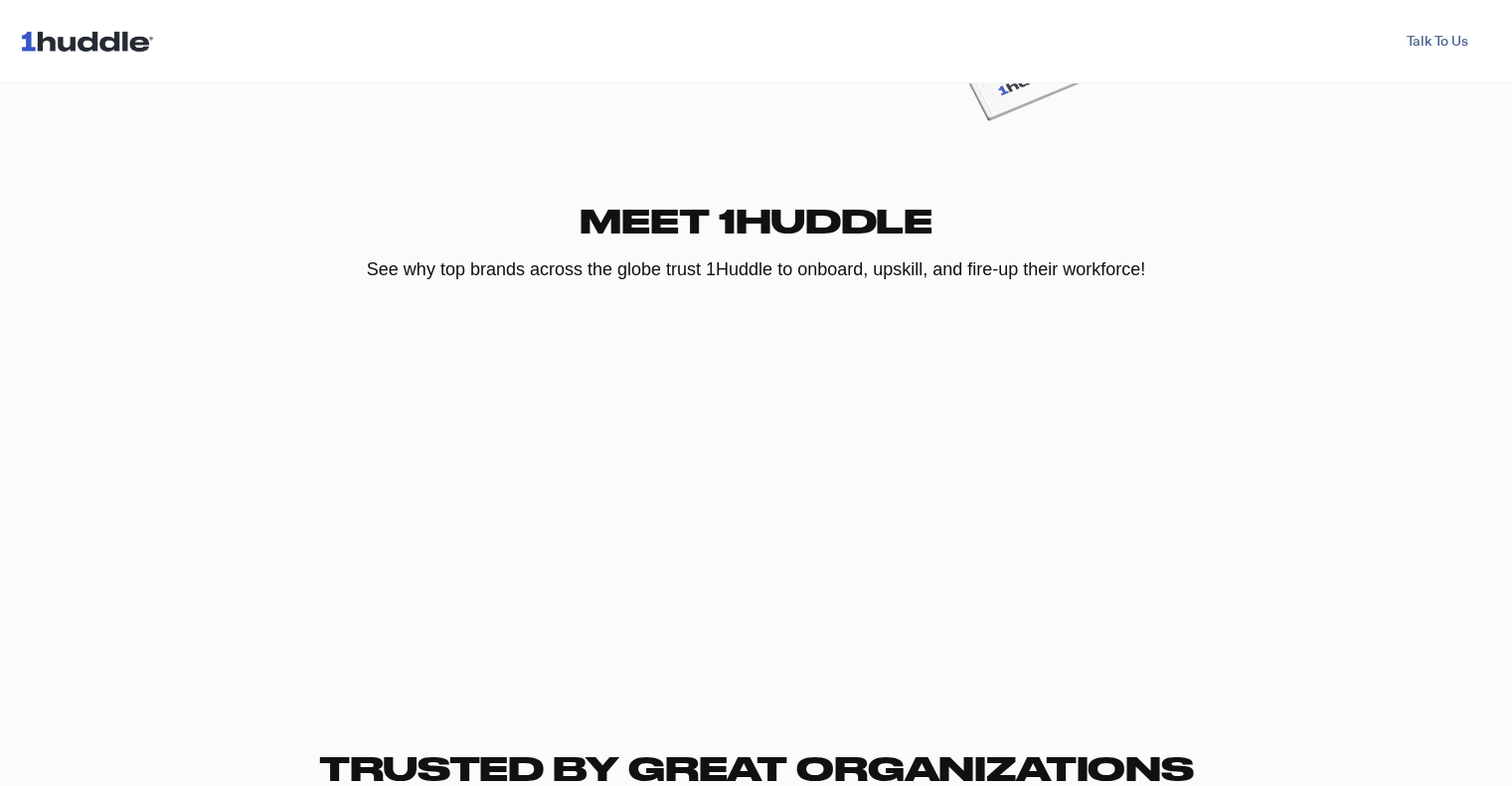
click at [1165, 248] on span "MEET 1Huddle See why top brands across the globe trust 1Huddle to onboard, upsk…" at bounding box center [756, 212] width 995 height 143
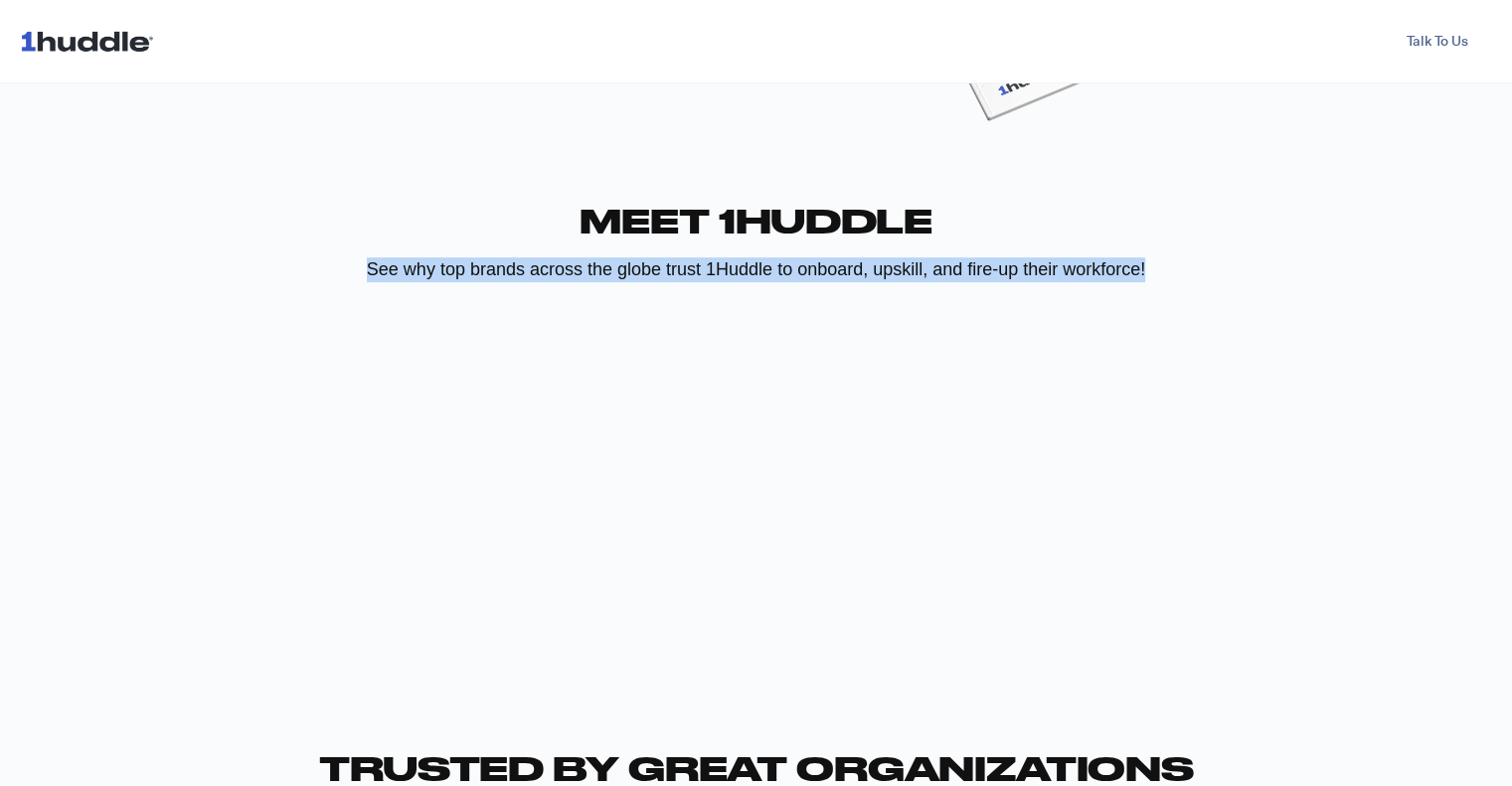
drag, startPoint x: 1169, startPoint y: 261, endPoint x: 280, endPoint y: 264, distance: 889.0
click at [280, 264] on p "See why top brands across the globe trust 1Huddle to onboard, upskill, and fire…" at bounding box center [756, 269] width 995 height 25
click at [333, 273] on p "See why top brands across the globe trust 1Huddle to onboard, upskill, and fire…" at bounding box center [756, 269] width 995 height 25
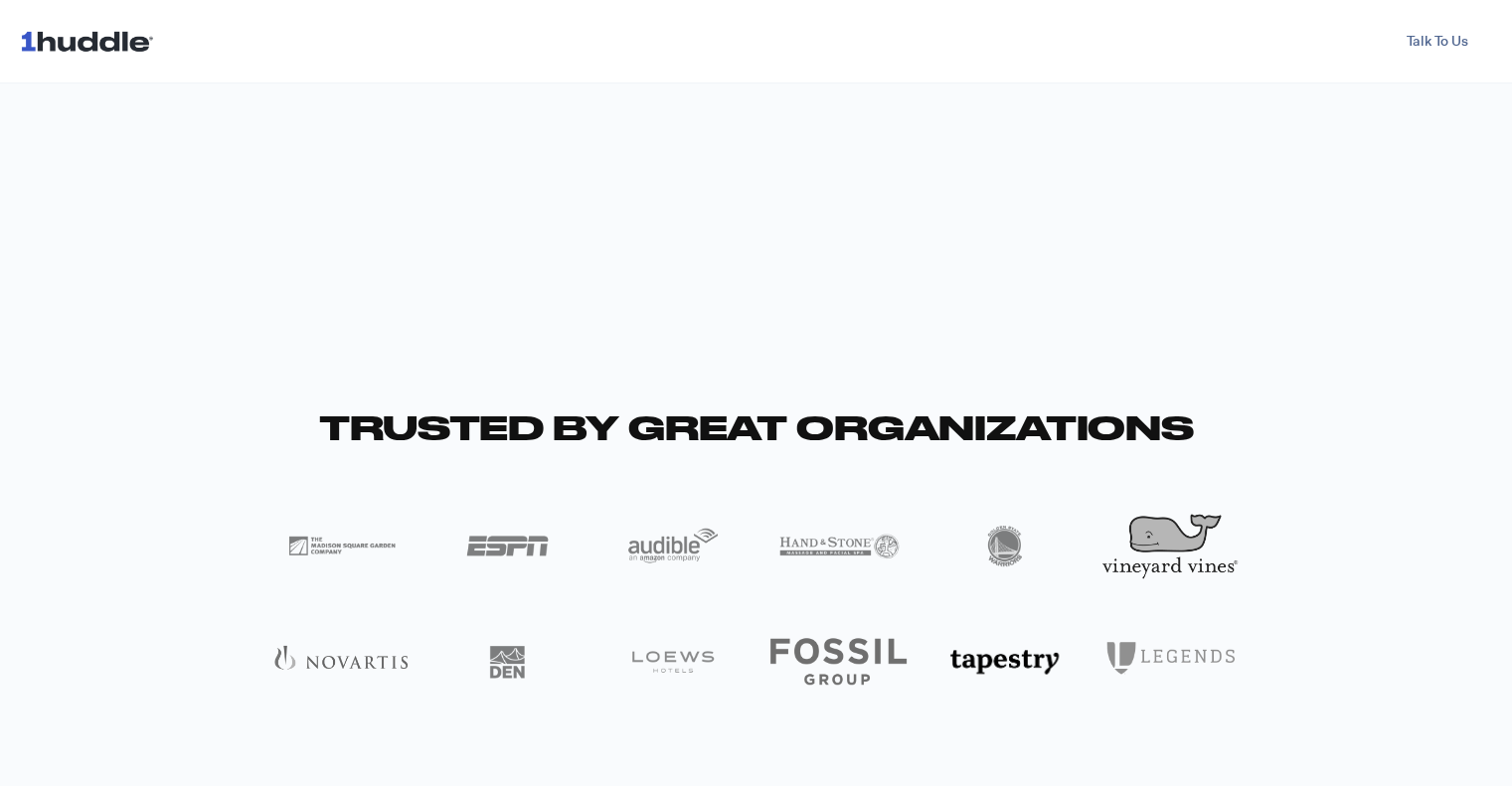
scroll to position [1732, 0]
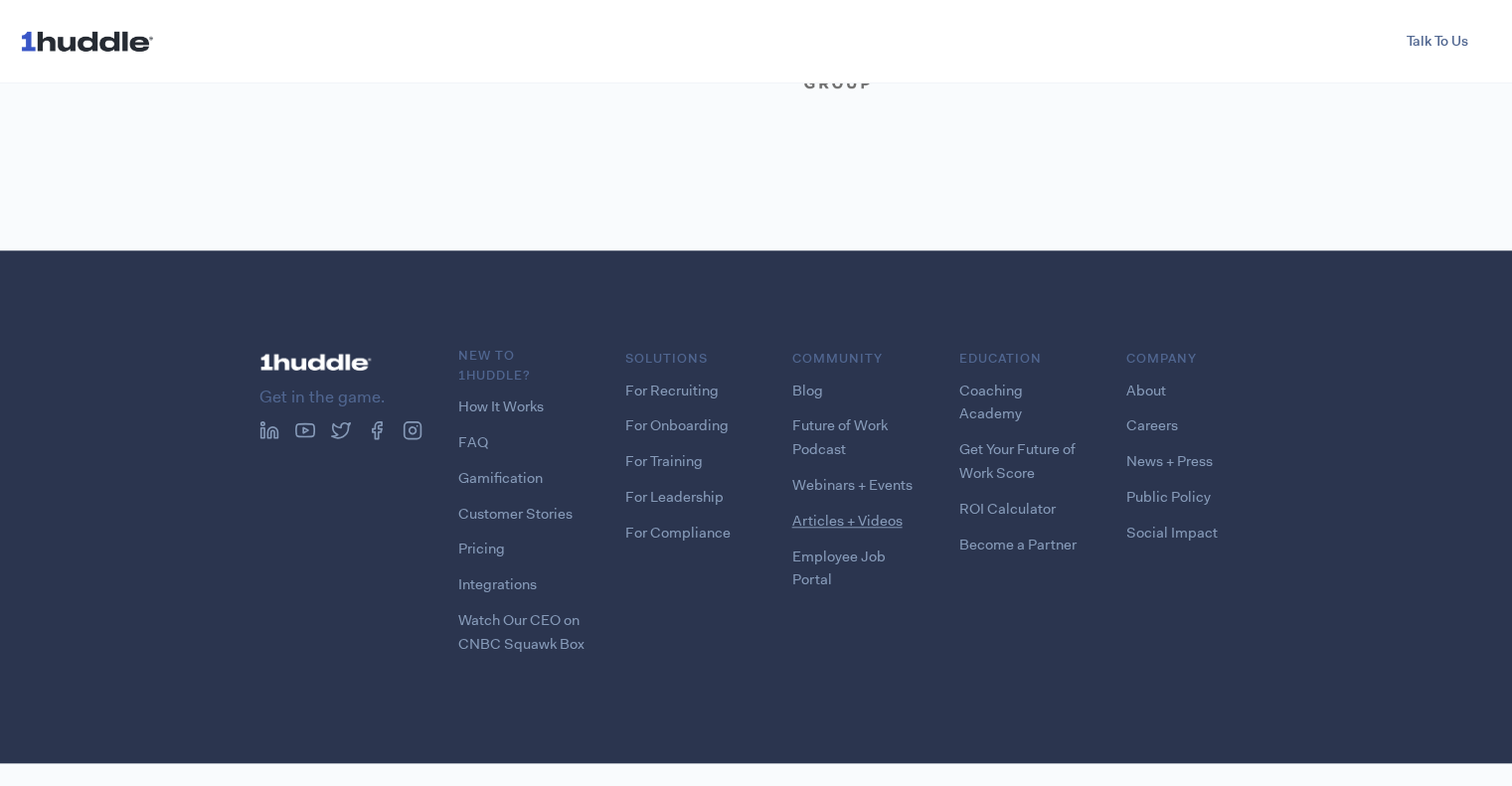
click at [837, 522] on link "Articles + Videos" at bounding box center [847, 521] width 111 height 20
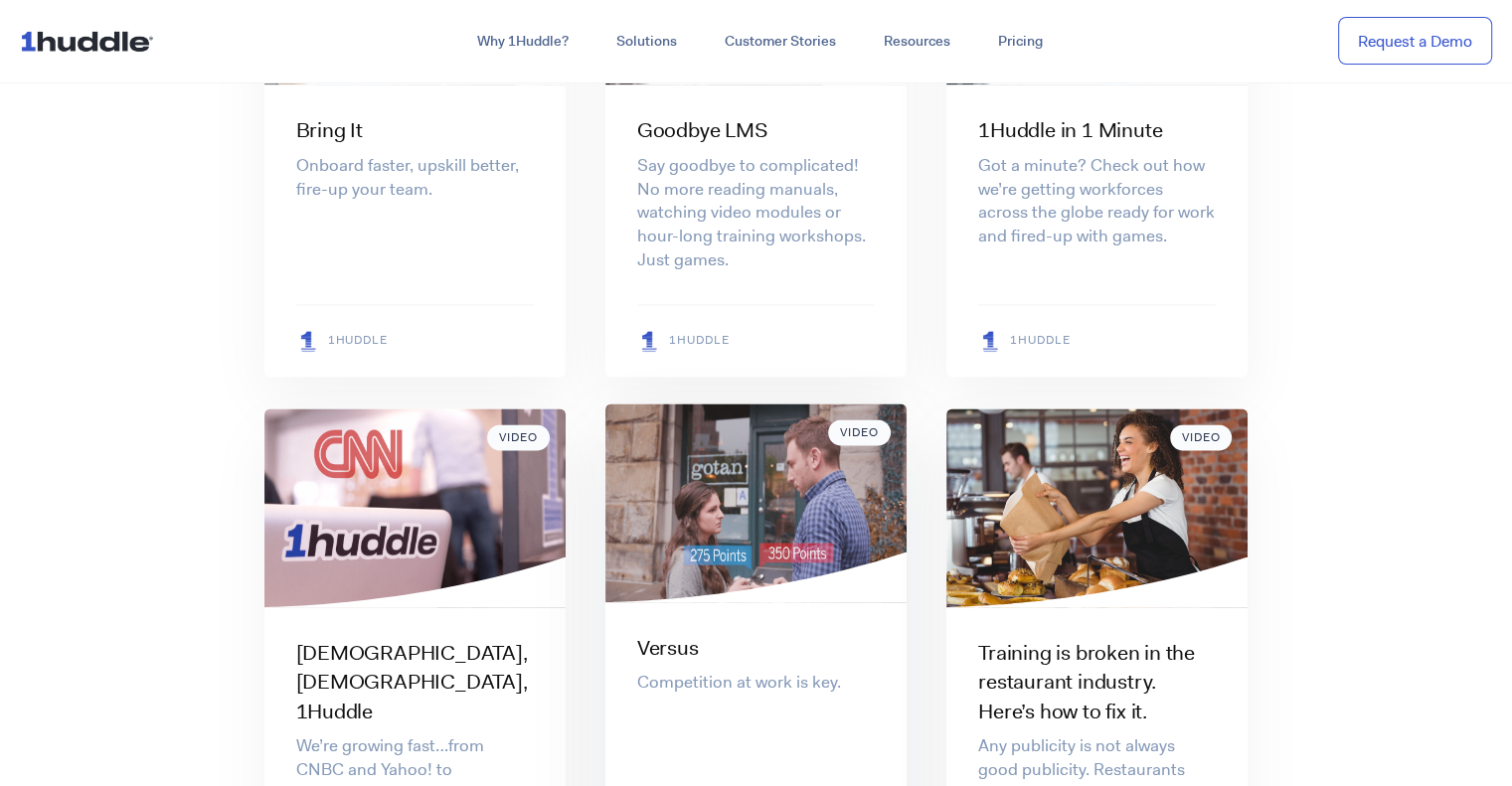
scroll to position [3080, 0]
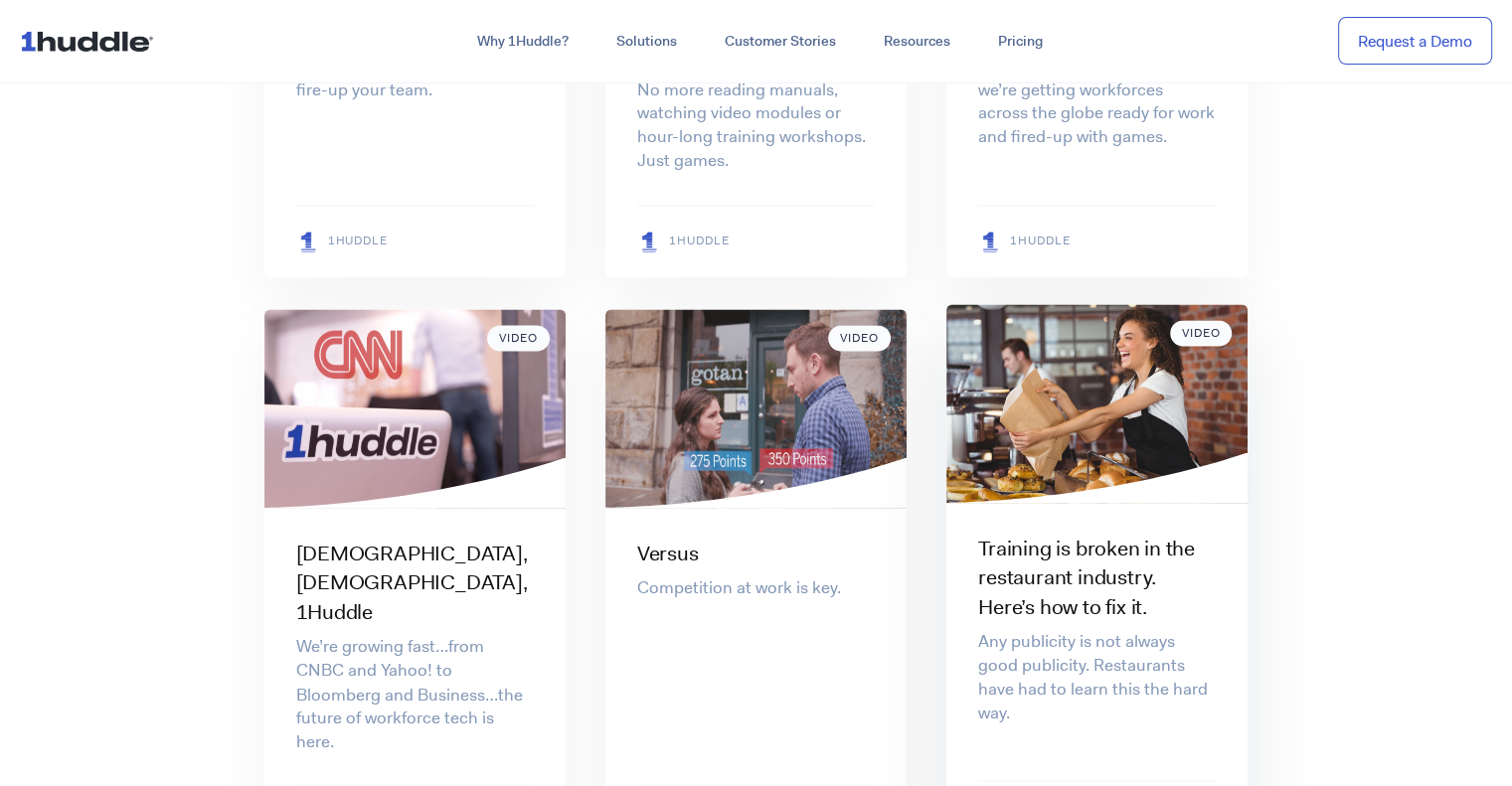
click at [1079, 388] on img at bounding box center [1097, 403] width 301 height 199
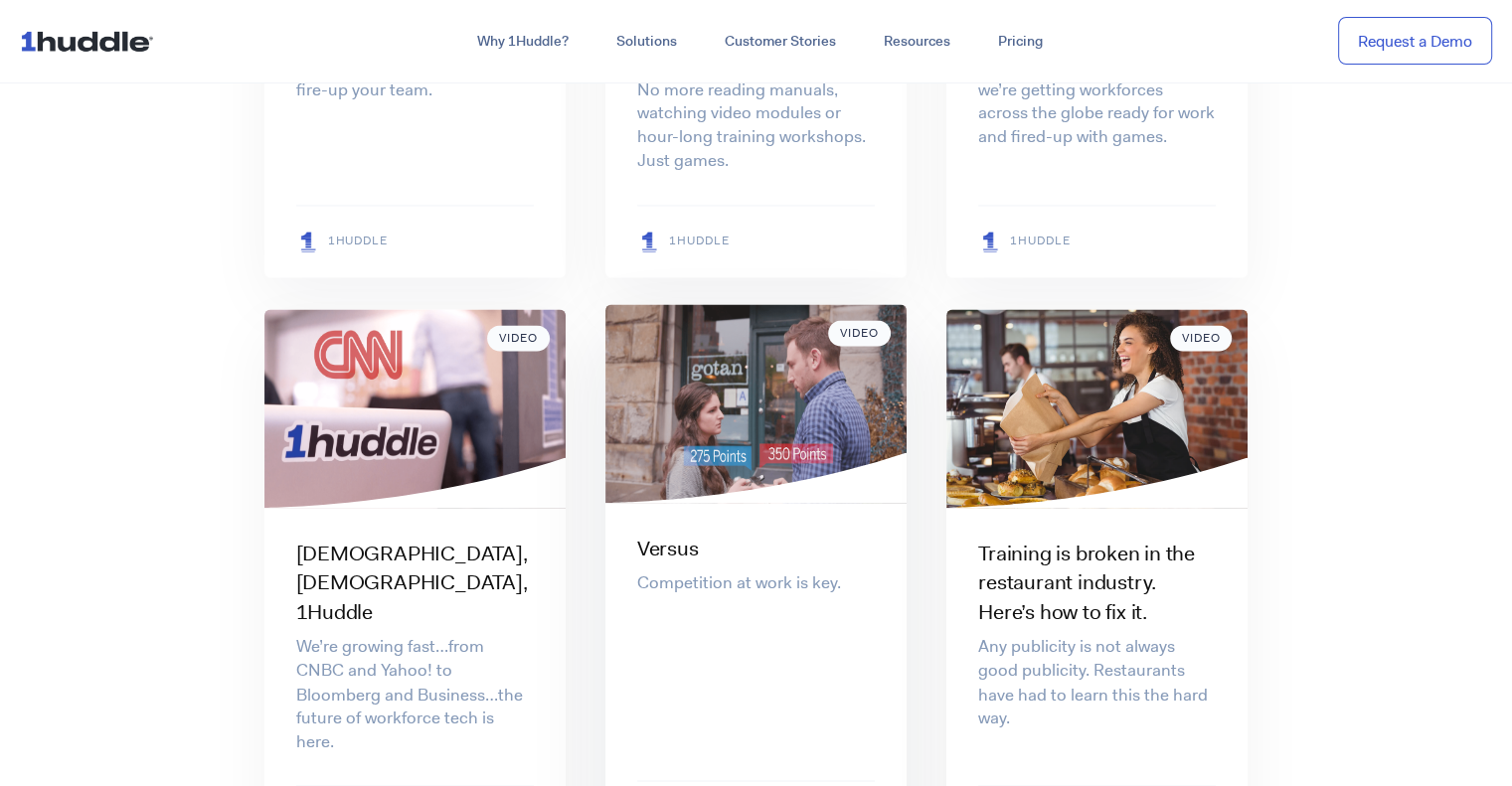
click at [738, 380] on img at bounding box center [756, 403] width 301 height 199
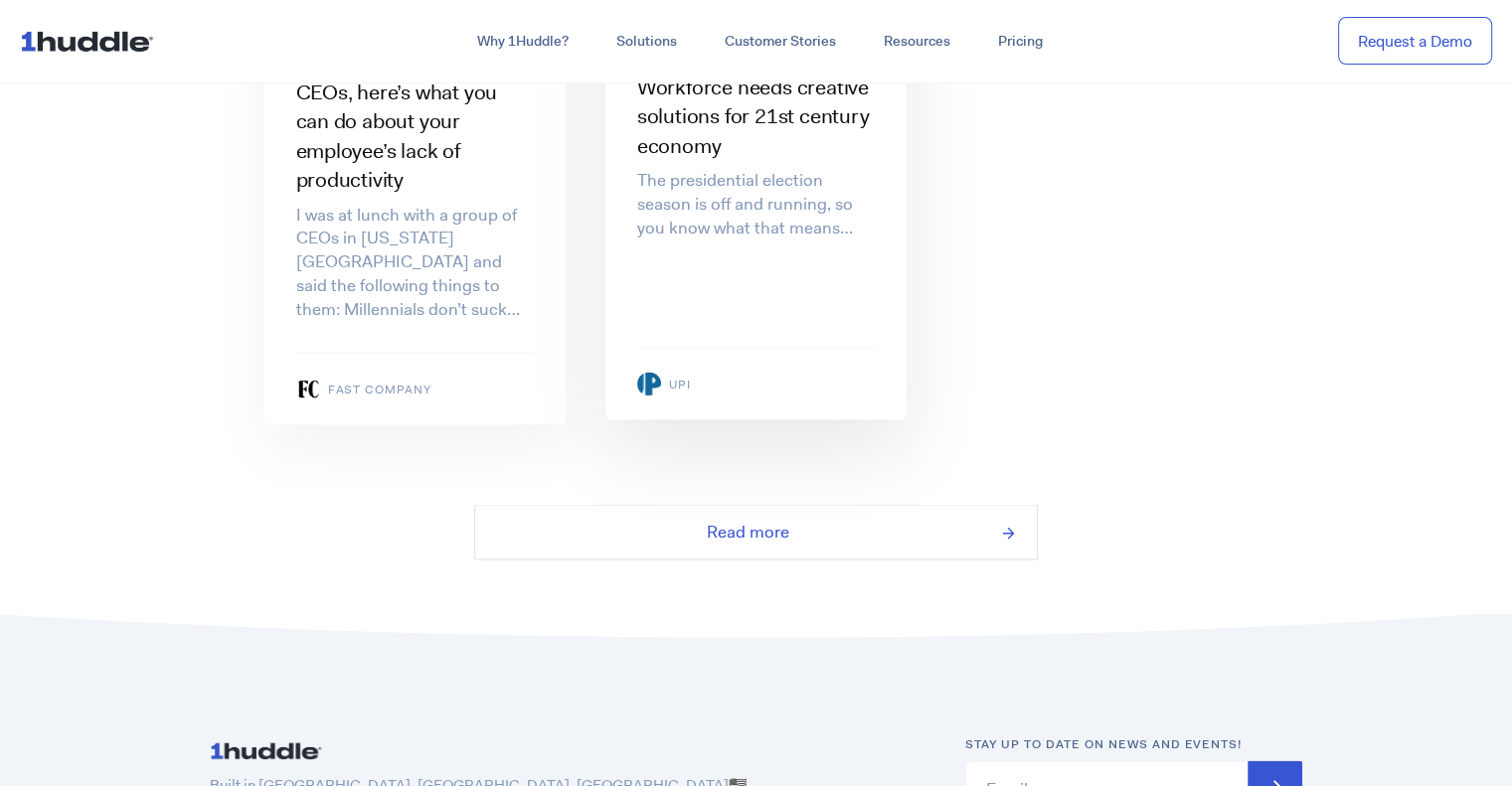
scroll to position [4273, 0]
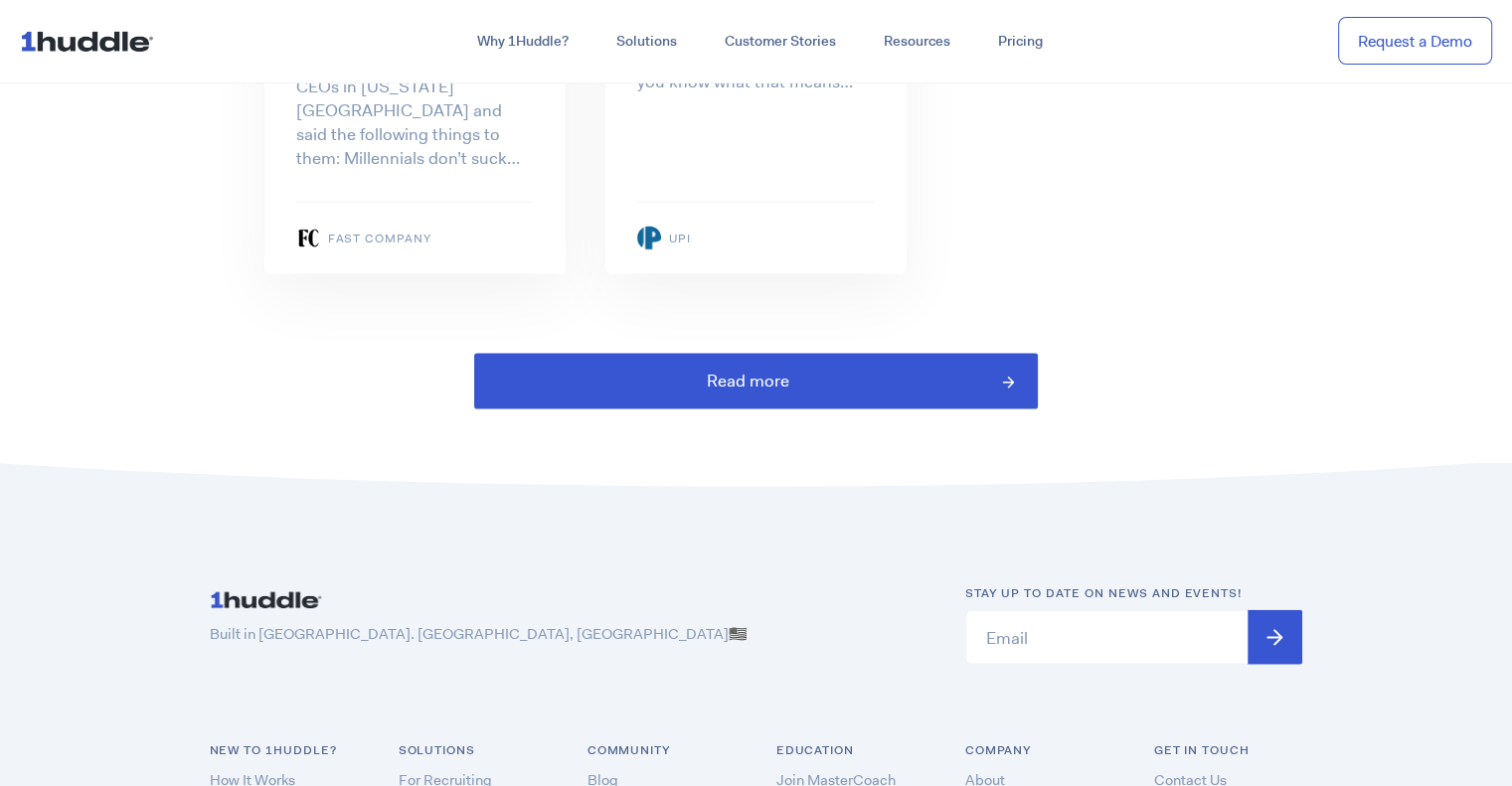
click at [786, 368] on span "Read more" at bounding box center [748, 381] width 83 height 27
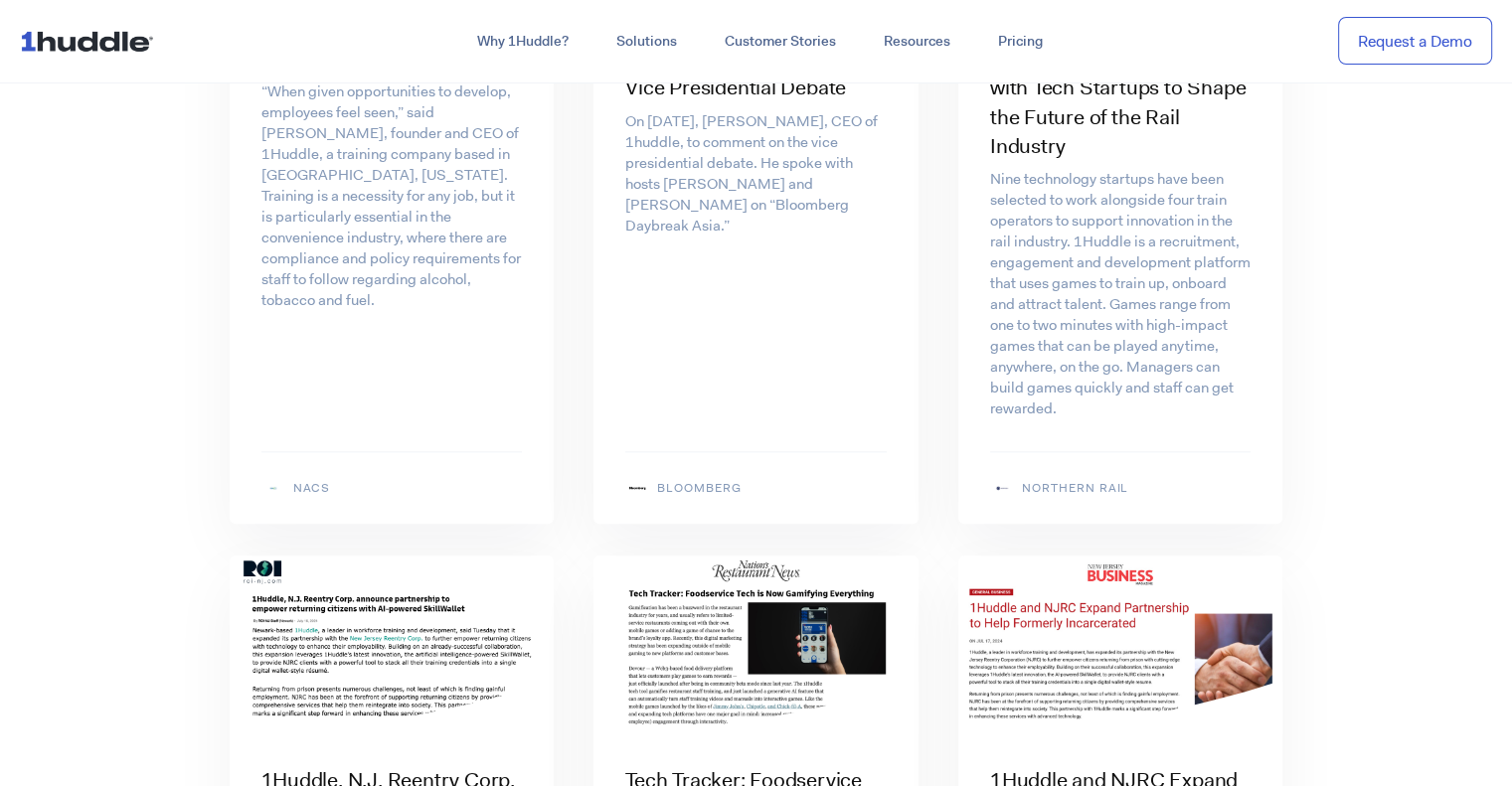
scroll to position [1392, 0]
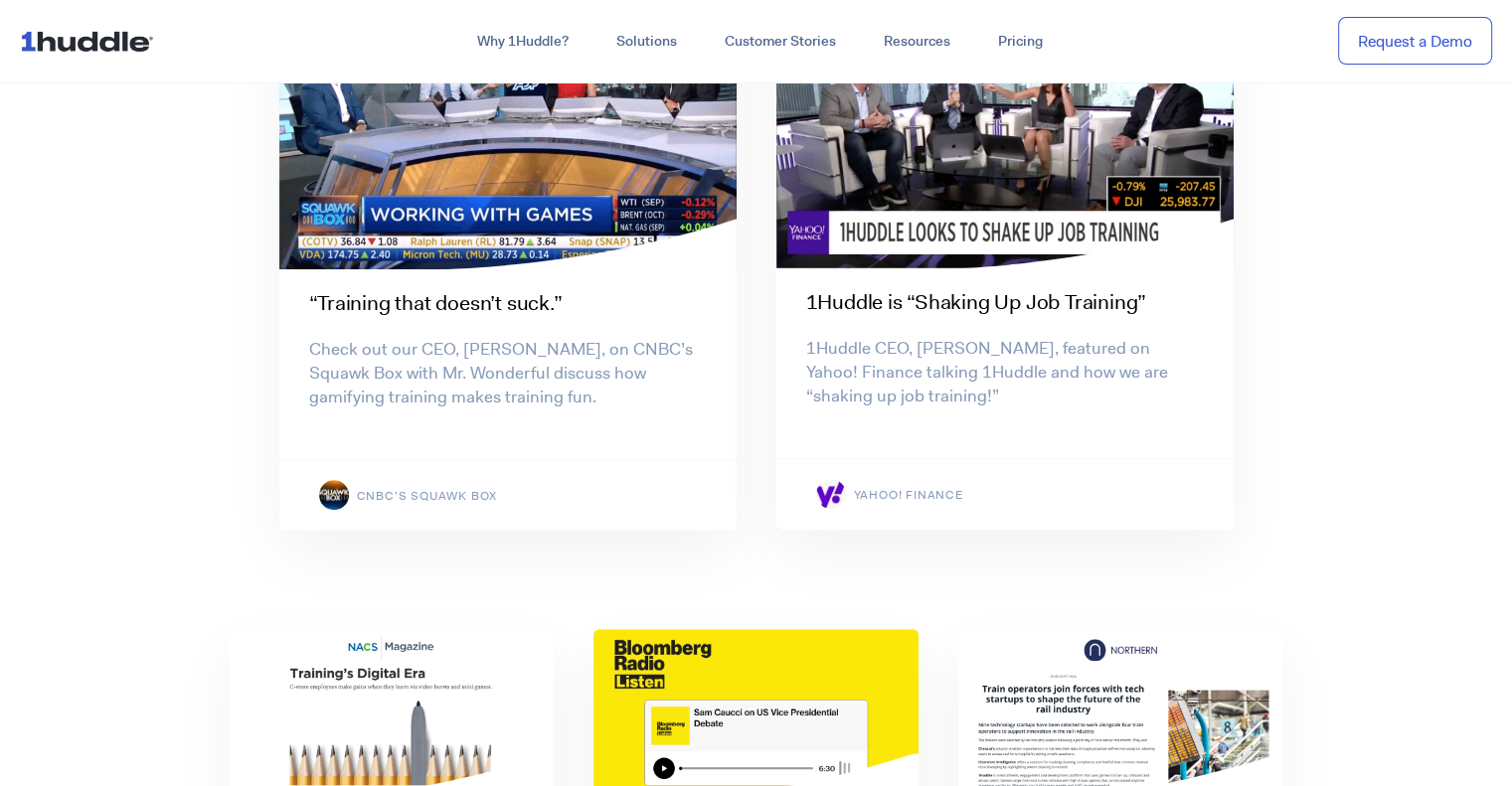
click at [991, 209] on img at bounding box center [1005, 139] width 457 height 257
